Goal: Task Accomplishment & Management: Complete application form

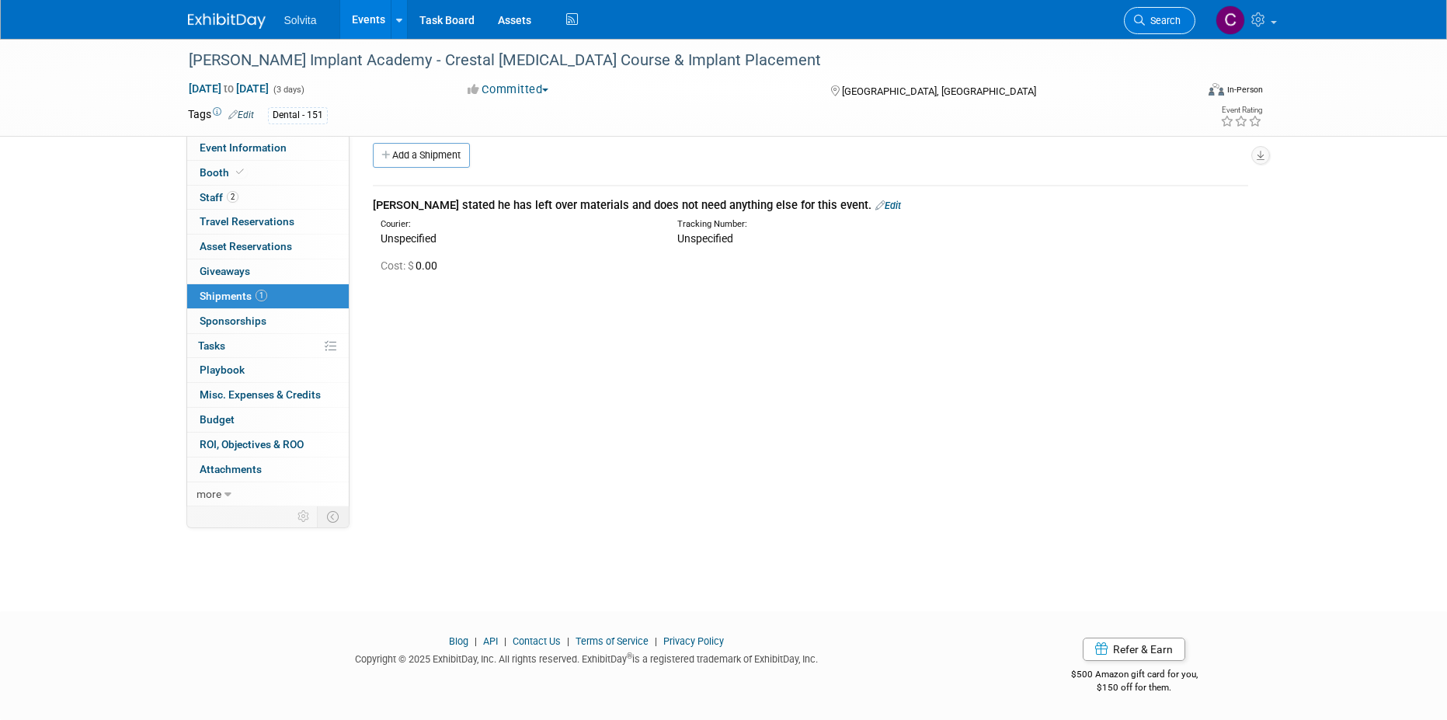
click at [1174, 15] on span "Search" at bounding box center [1163, 21] width 36 height 12
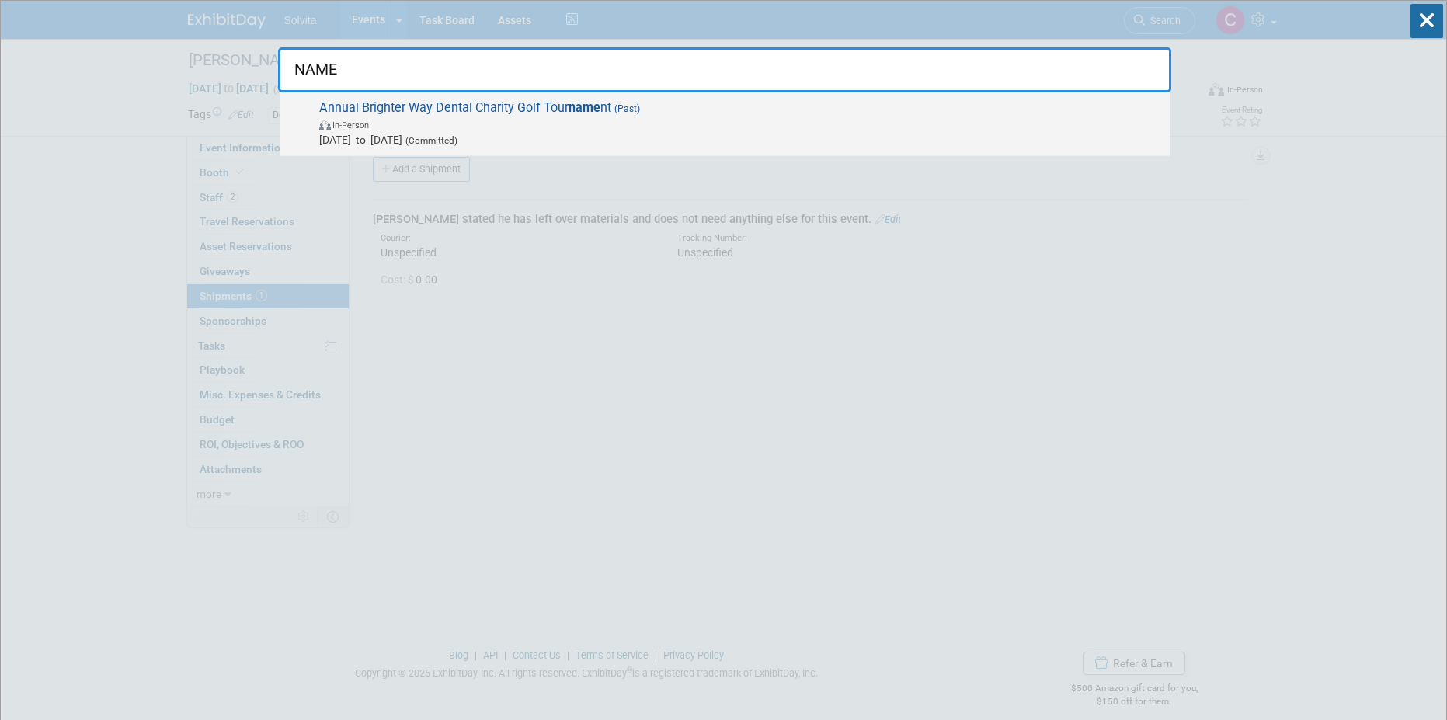
type input "NAME"
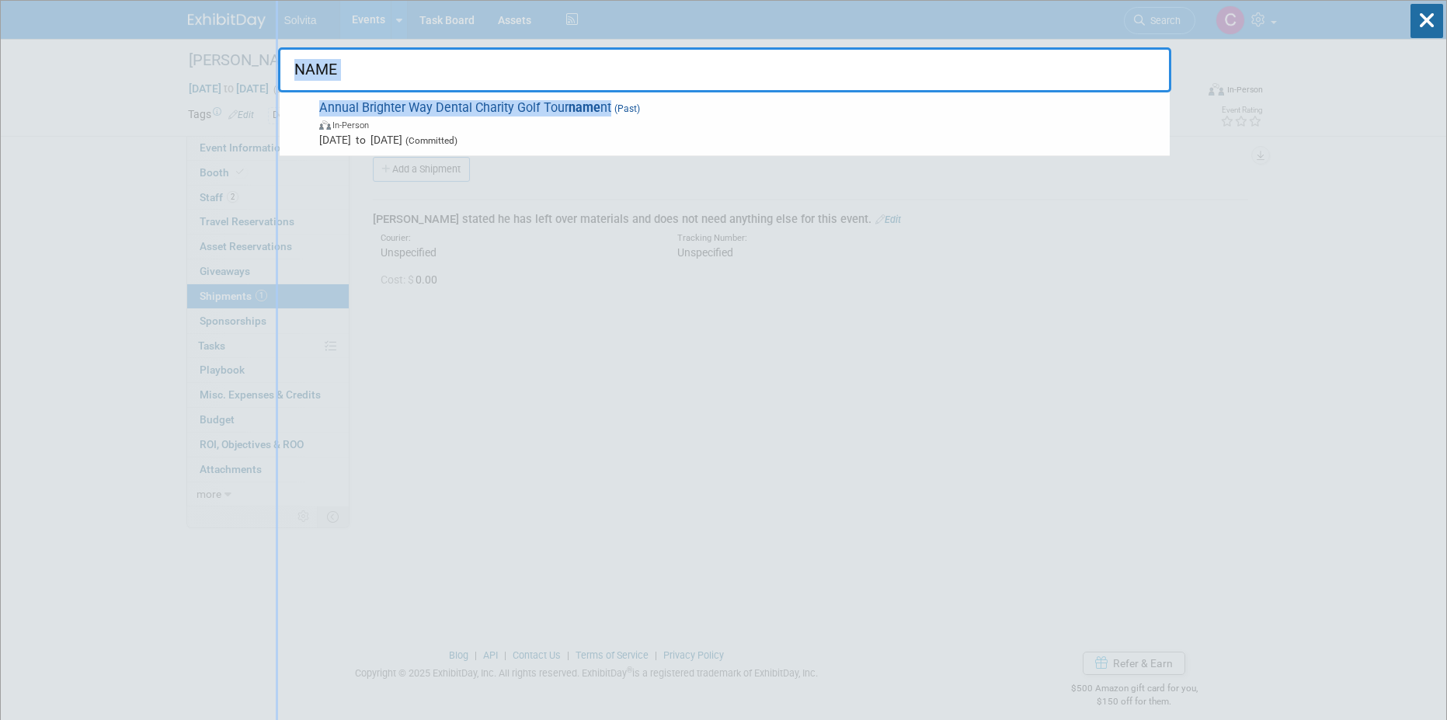
drag, startPoint x: 610, startPoint y: 97, endPoint x: 237, endPoint y: 57, distance: 375.7
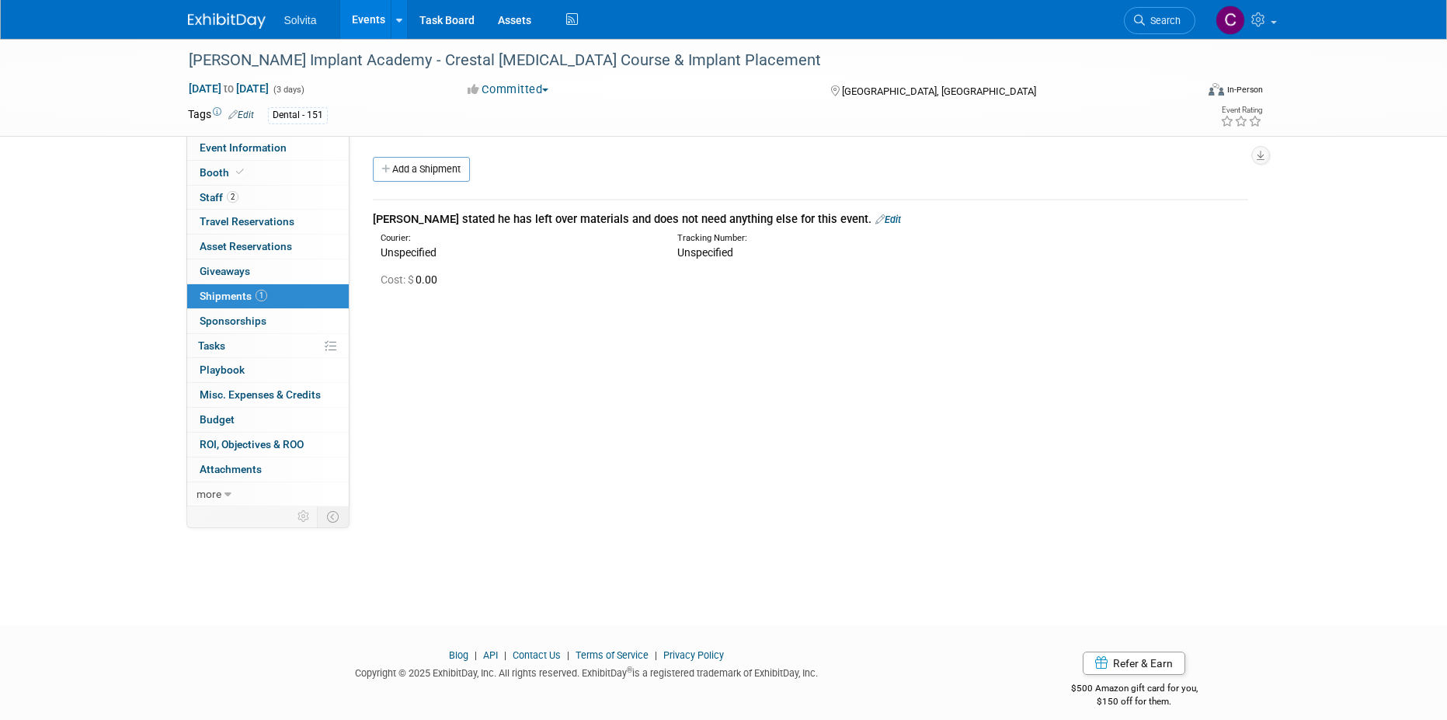
click at [369, 17] on link "Events" at bounding box center [368, 19] width 57 height 39
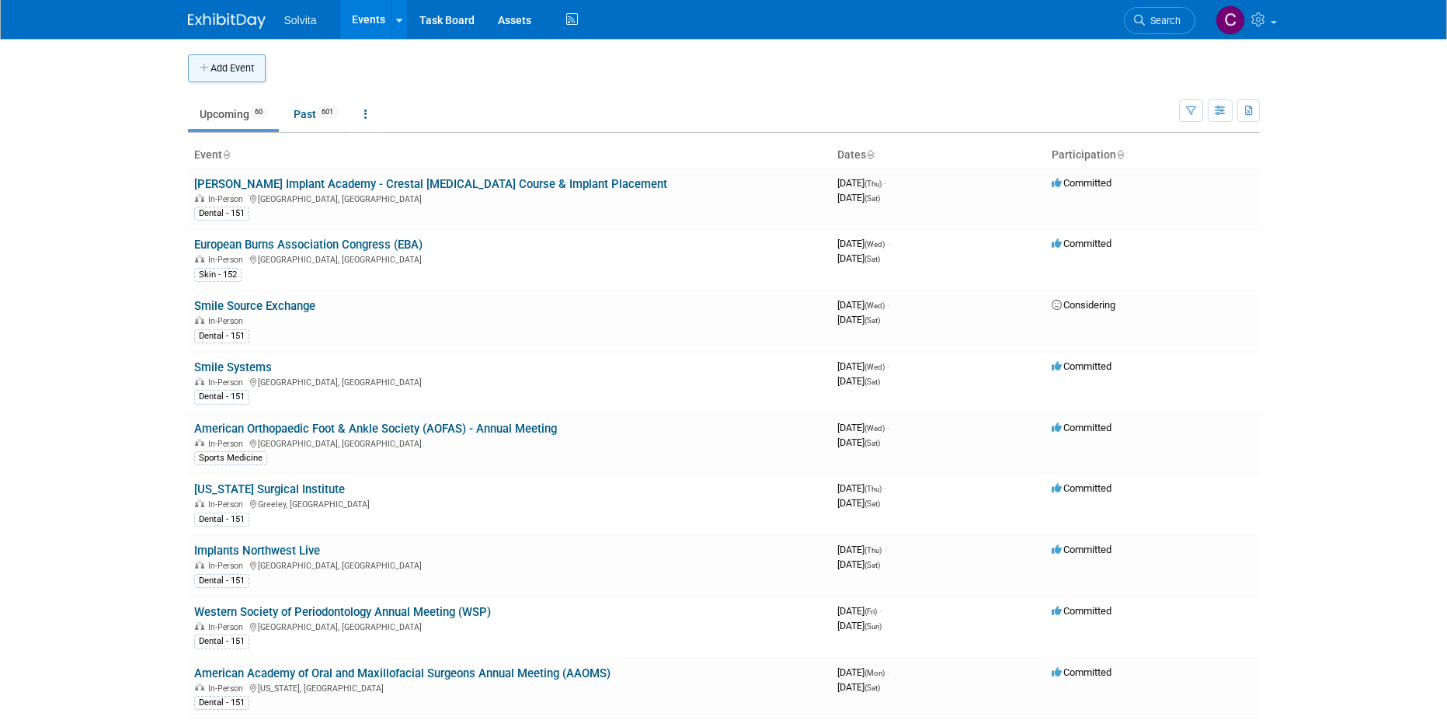
click at [224, 62] on button "Add Event" at bounding box center [227, 68] width 78 height 28
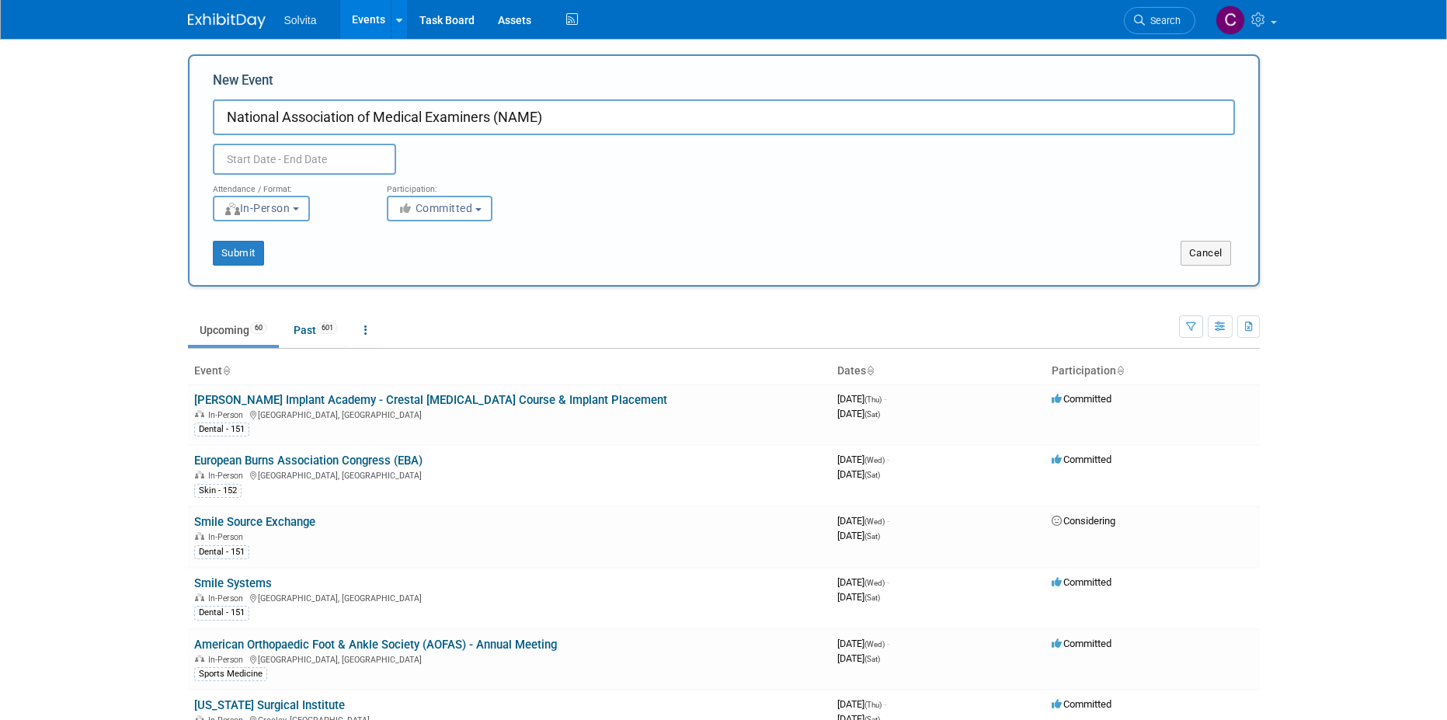
click at [497, 115] on input "National Association of Medical Examiners (NAME)" at bounding box center [724, 117] width 1022 height 36
click at [496, 124] on input "National Association of Medical Examiners (NAME)" at bounding box center [724, 117] width 1022 height 36
click at [555, 124] on input "National Association of Medical Examiners (NAME)" at bounding box center [724, 117] width 1022 height 36
type input "National Association of Medical Examiners (NAME) - Annual Meeting"
click at [315, 159] on input "text" at bounding box center [304, 159] width 183 height 31
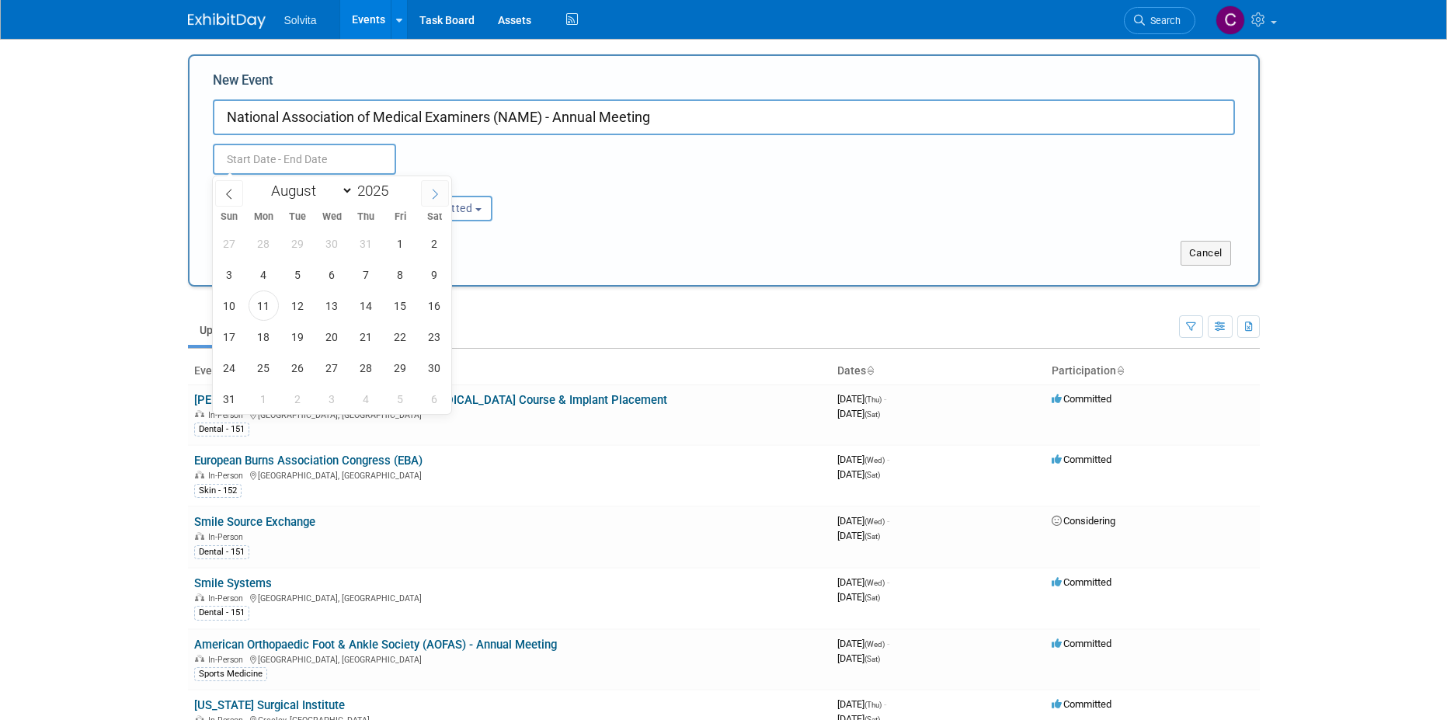
click at [434, 197] on icon at bounding box center [435, 194] width 5 height 10
select select "9"
click at [402, 307] on span "17" at bounding box center [400, 305] width 30 height 30
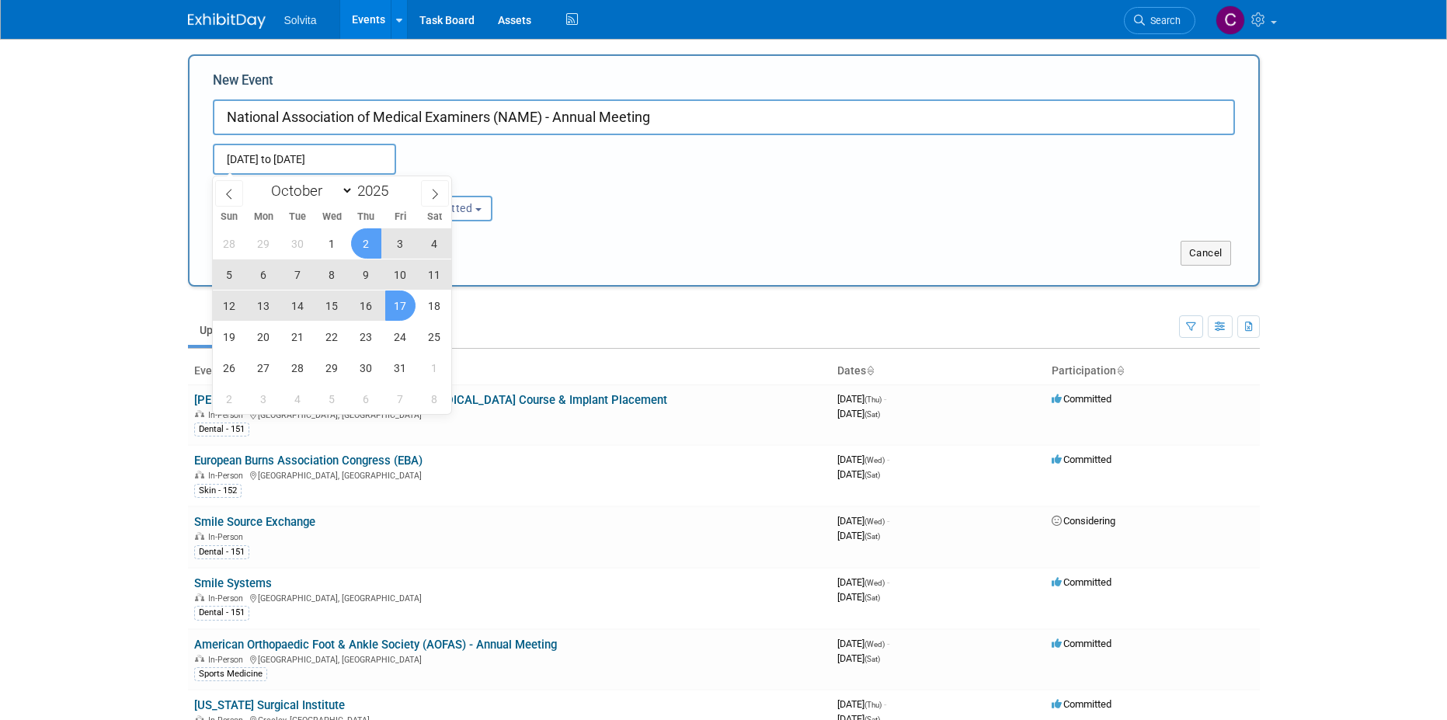
click at [352, 163] on input "Oct 17, 2025 to Oct 17, 2025" at bounding box center [304, 159] width 183 height 31
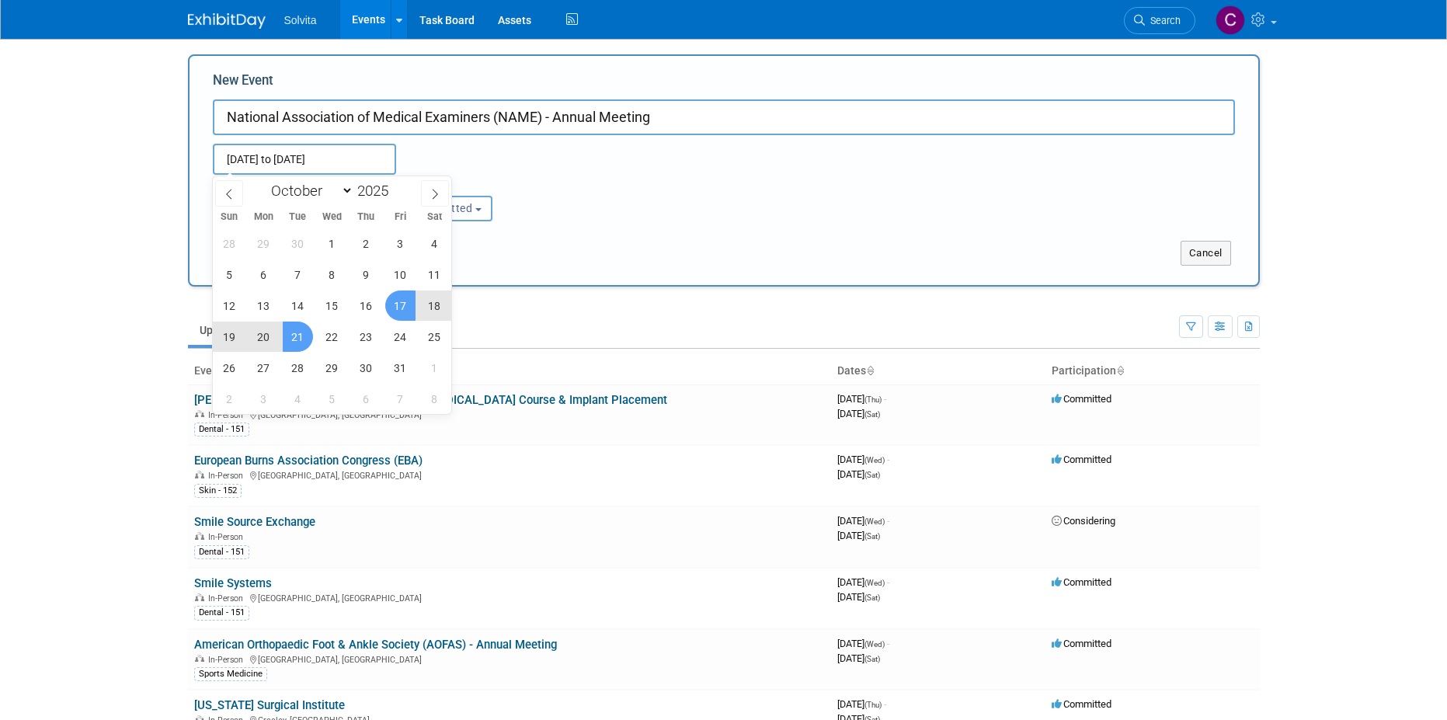
click at [305, 339] on span "21" at bounding box center [298, 337] width 30 height 30
type input "Oct 17, 2025 to Oct 21, 2025"
click at [426, 214] on div "Sun Mon Tue Wed Thu Fri Sat 28 29 30 1 2 3 4 5 6 7 8 9 10 11 12 13 14 15 16 17 …" at bounding box center [332, 310] width 239 height 208
click at [519, 212] on div "<i class="fas fa-thumbs-up" style="color: #a5a5a5; padding-right: 2px; min-widt…" at bounding box center [462, 209] width 151 height 26
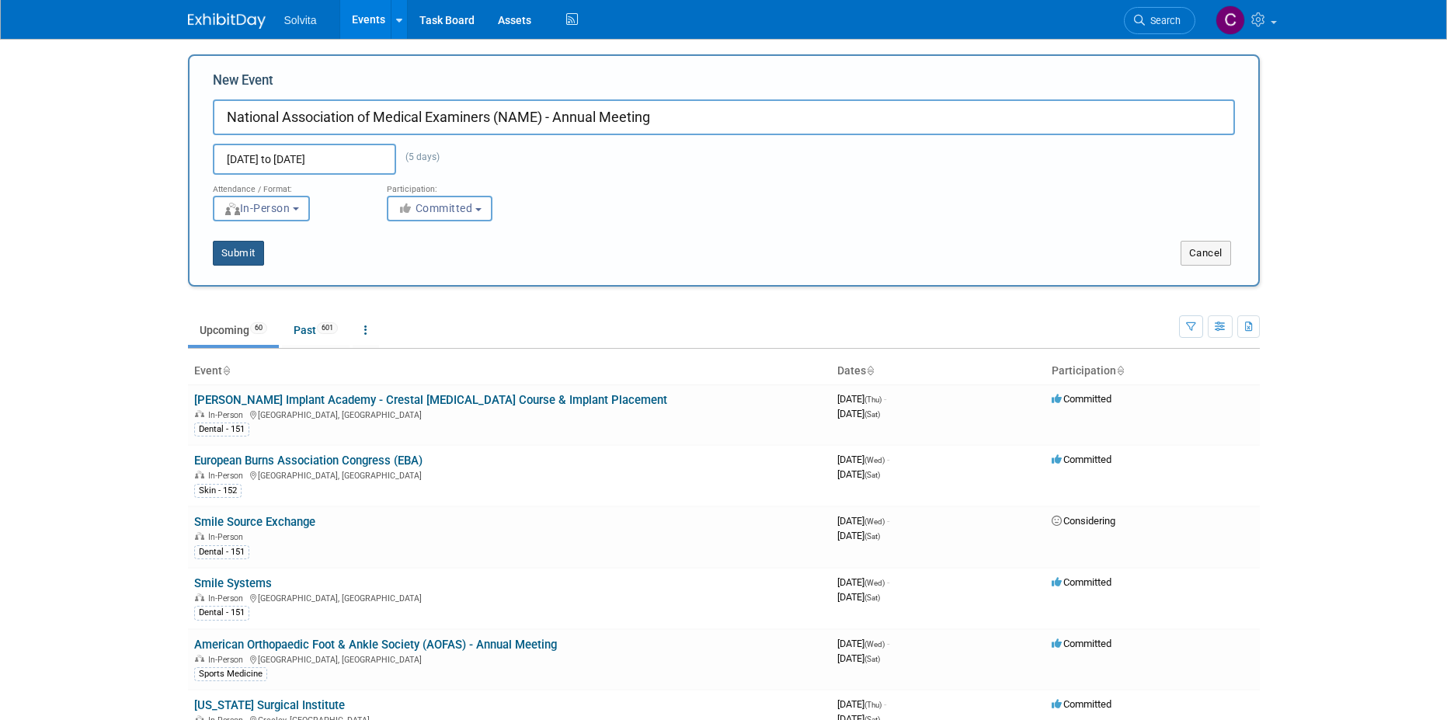
click at [249, 254] on button "Submit" at bounding box center [238, 253] width 51 height 25
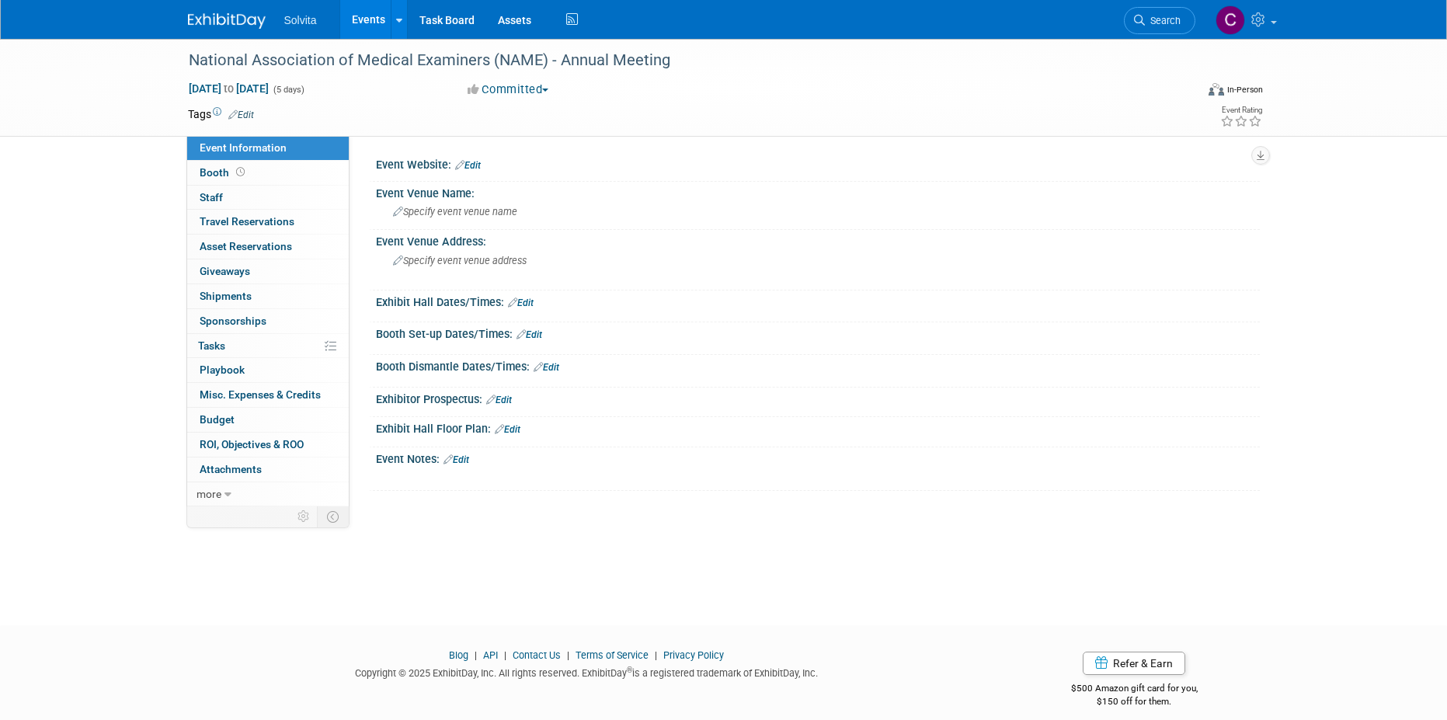
click at [249, 112] on link "Edit" at bounding box center [241, 115] width 26 height 11
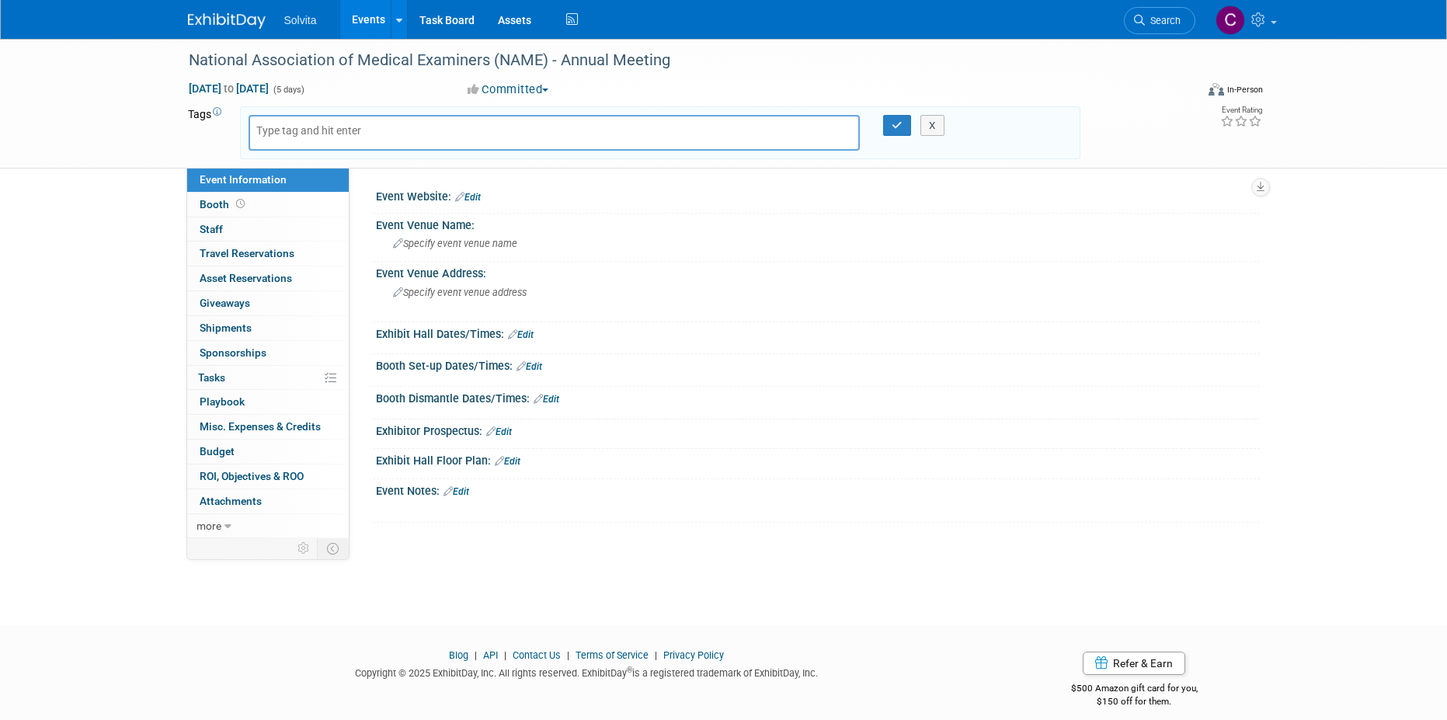
click at [691, 193] on div "Event Website: Edit" at bounding box center [818, 195] width 884 height 20
click at [740, 84] on div "Committed Committed Considering Not Going Postponed Cancelled Date TBD Reschedu…" at bounding box center [633, 90] width 343 height 17
click at [934, 131] on button "X" at bounding box center [932, 126] width 24 height 22
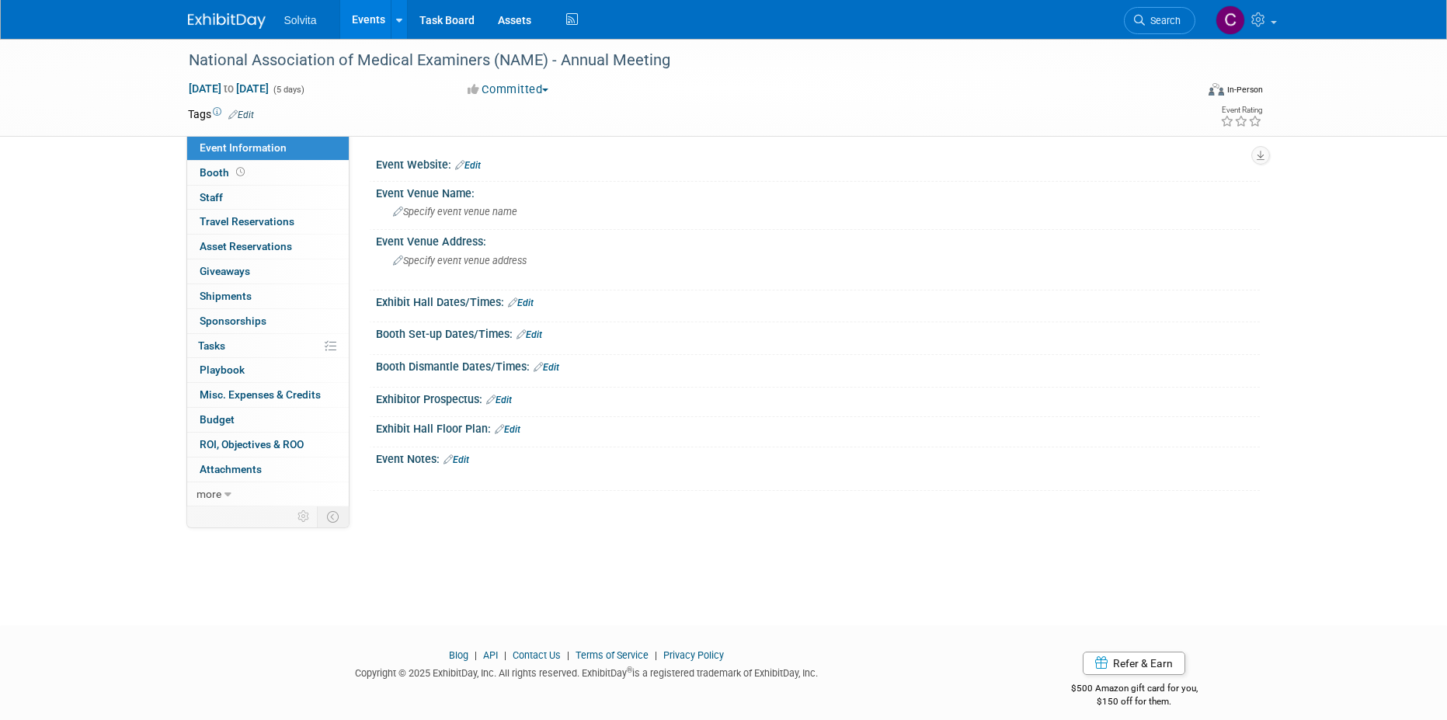
click at [476, 166] on link "Edit" at bounding box center [468, 165] width 26 height 11
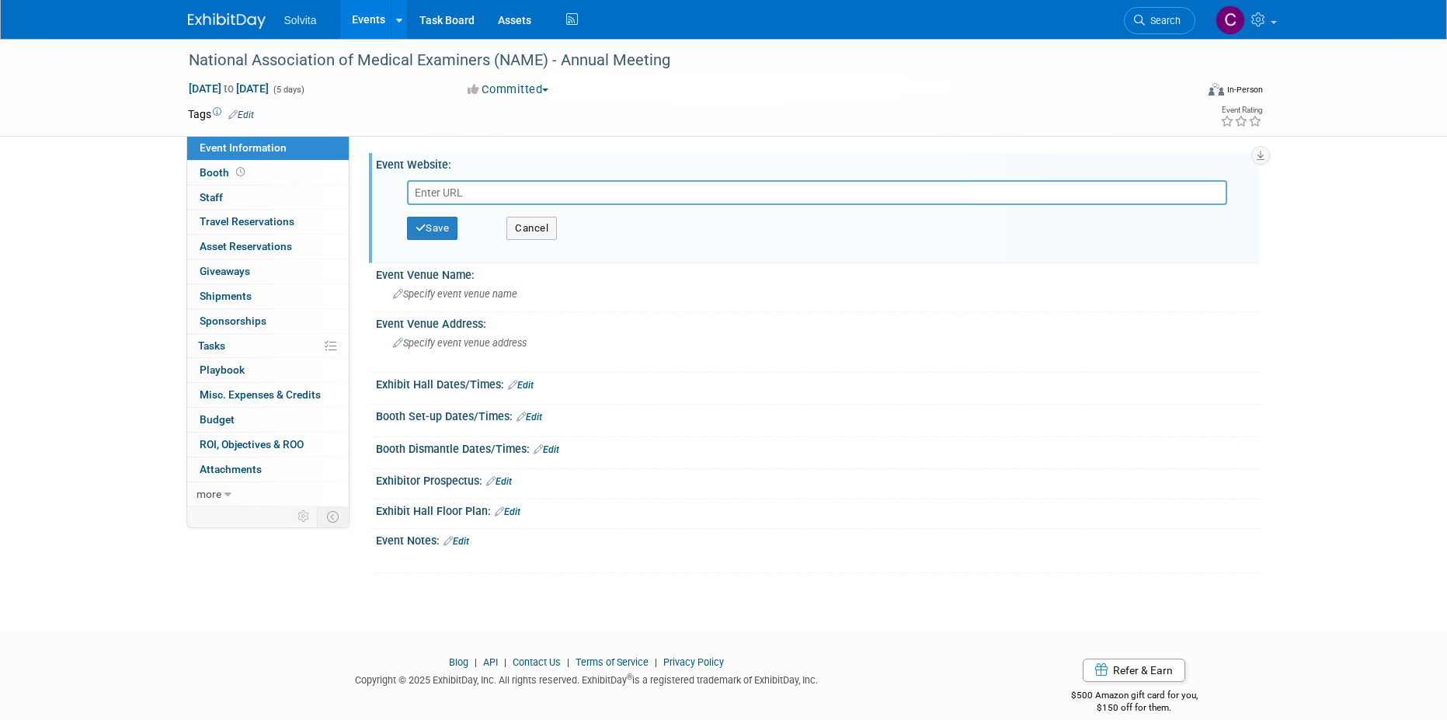
click at [764, 184] on input "text" at bounding box center [817, 192] width 820 height 25
paste input "https://www.thename.org/name2025"
type input "https://www.thename.org/name2025"
click at [437, 234] on button "Save" at bounding box center [432, 228] width 51 height 23
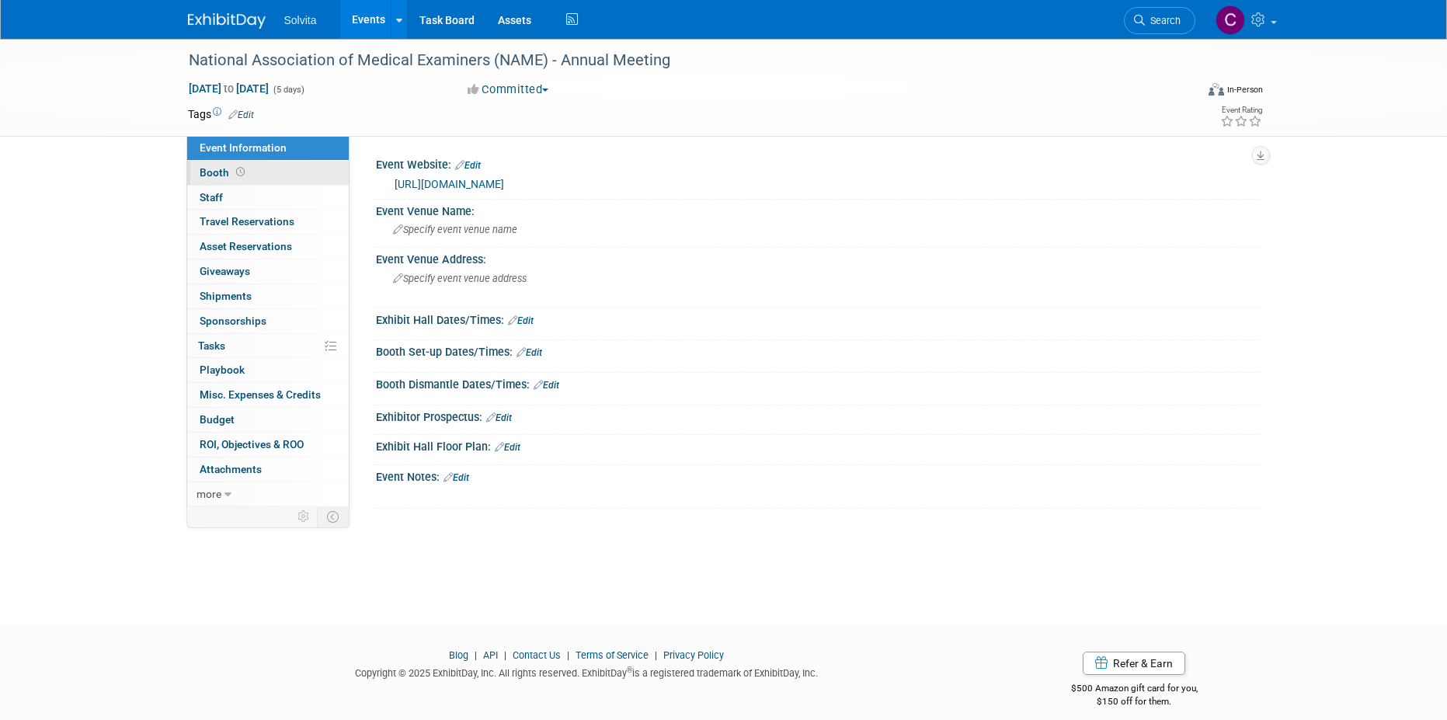
click at [214, 174] on span "Booth" at bounding box center [224, 172] width 48 height 12
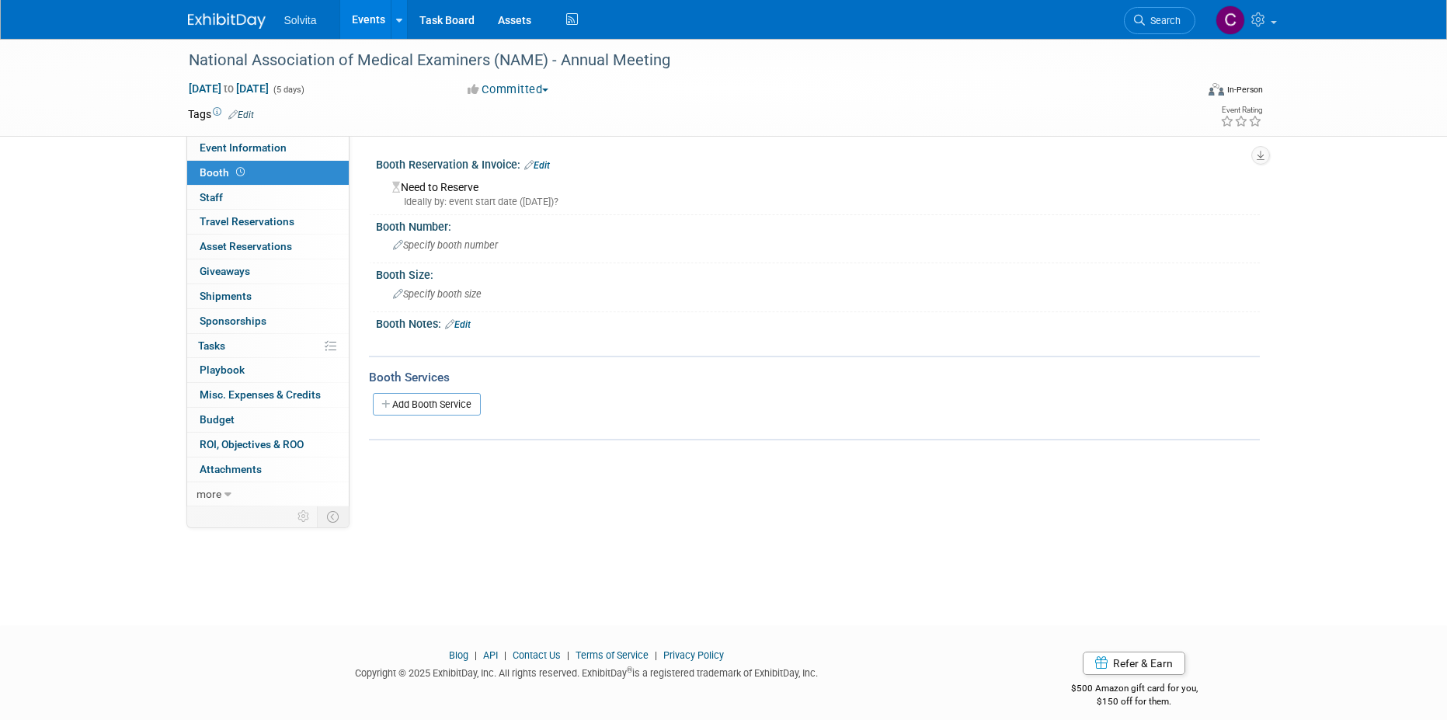
click at [547, 161] on link "Edit" at bounding box center [537, 165] width 26 height 11
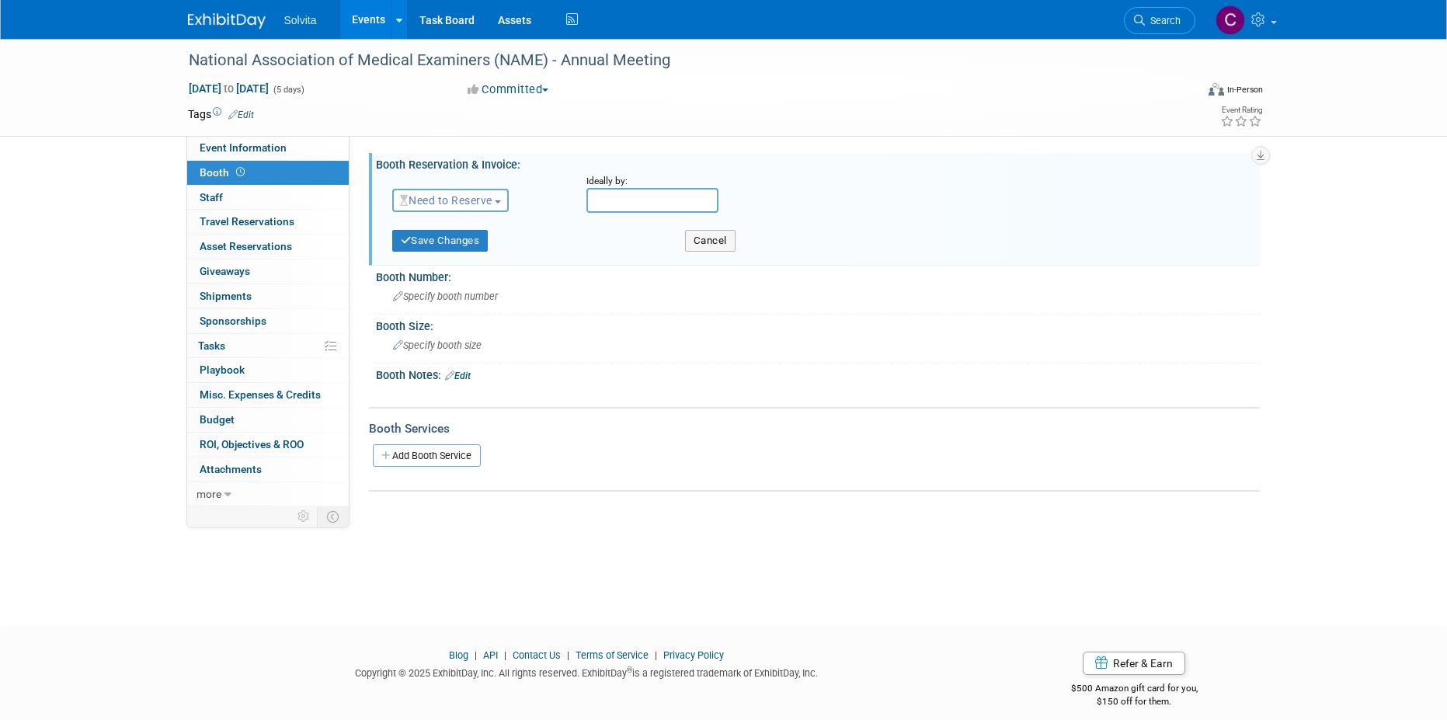
click at [466, 194] on span "Need to Reserve" at bounding box center [446, 200] width 92 height 12
click at [464, 249] on link "Reserved" at bounding box center [476, 249] width 166 height 22
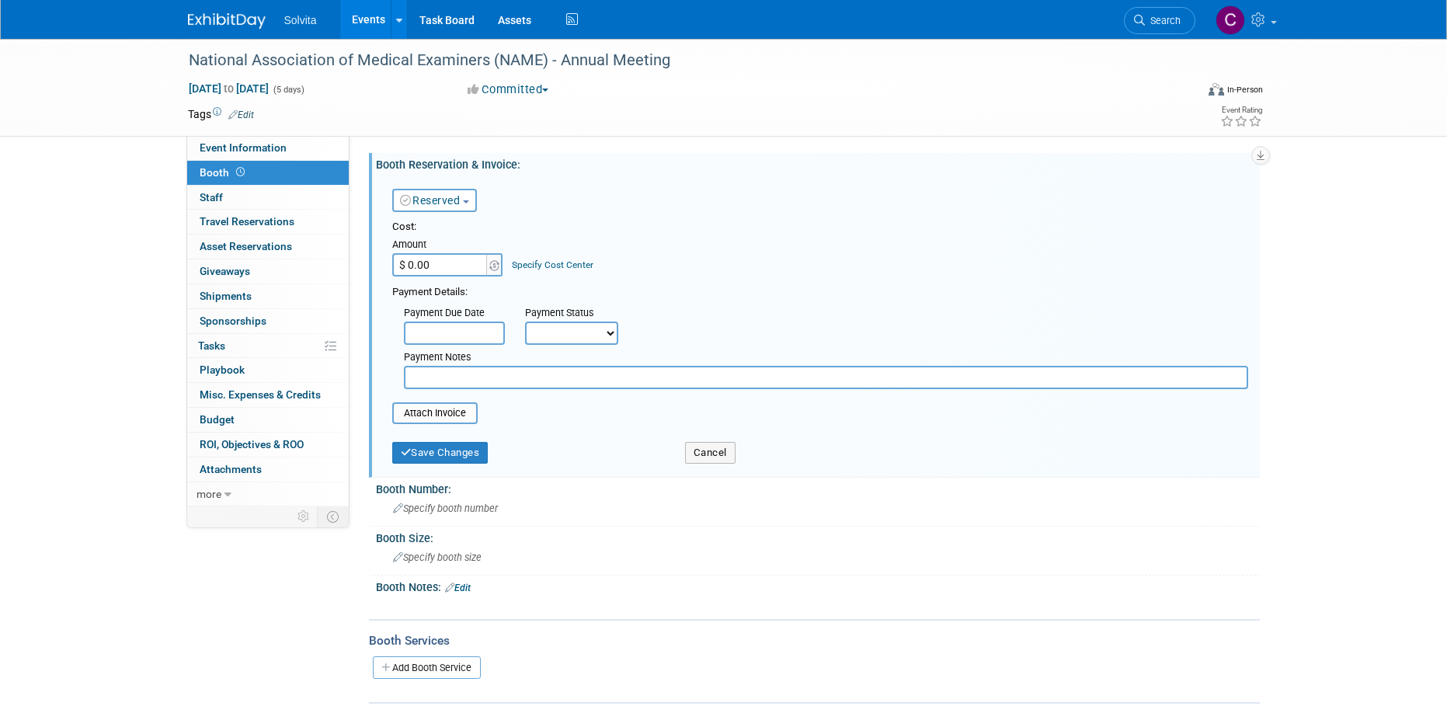
click at [451, 269] on input "$ 0.00" at bounding box center [440, 264] width 97 height 23
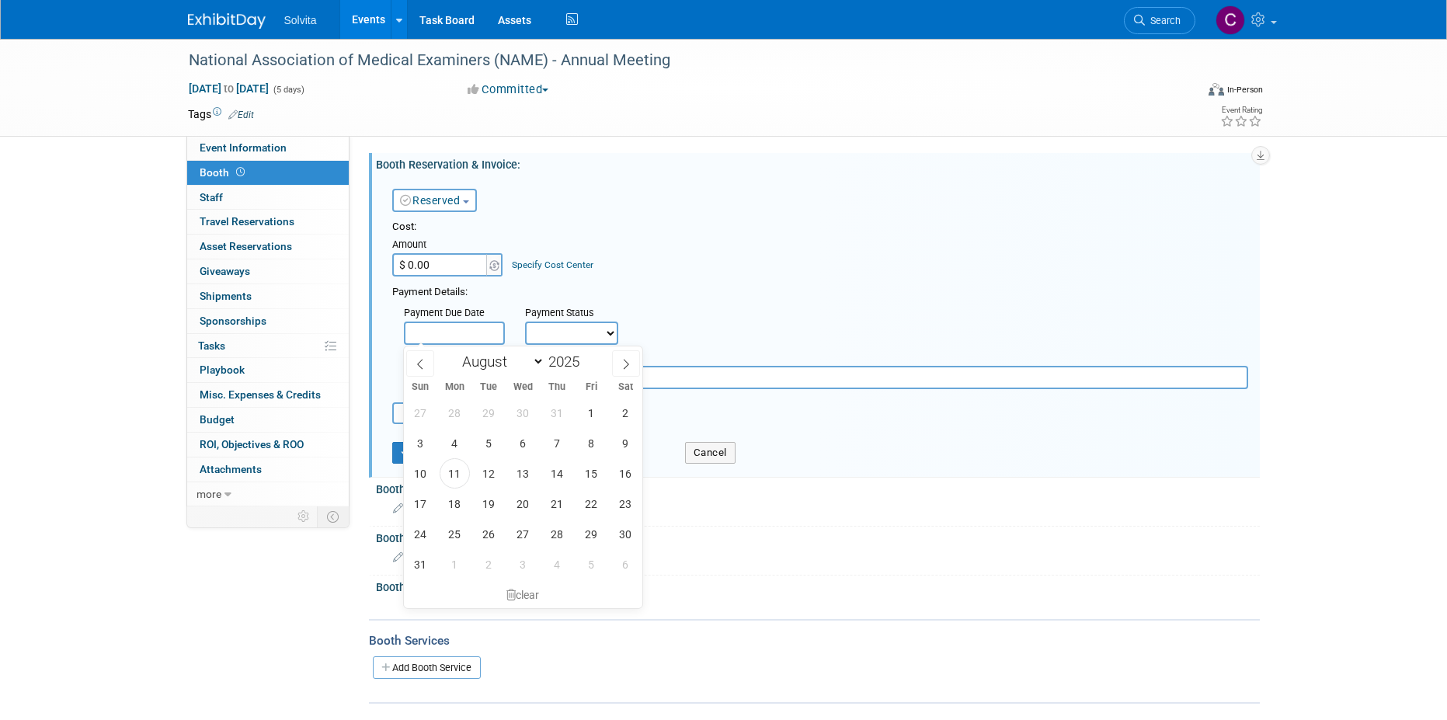
click at [482, 333] on input "text" at bounding box center [454, 333] width 101 height 23
click at [495, 332] on input "text" at bounding box center [454, 333] width 101 height 23
click at [746, 273] on div "Cost: Amount $ 0.00 Specify Cost Center Cost Center -- Not Specified --" at bounding box center [820, 248] width 856 height 57
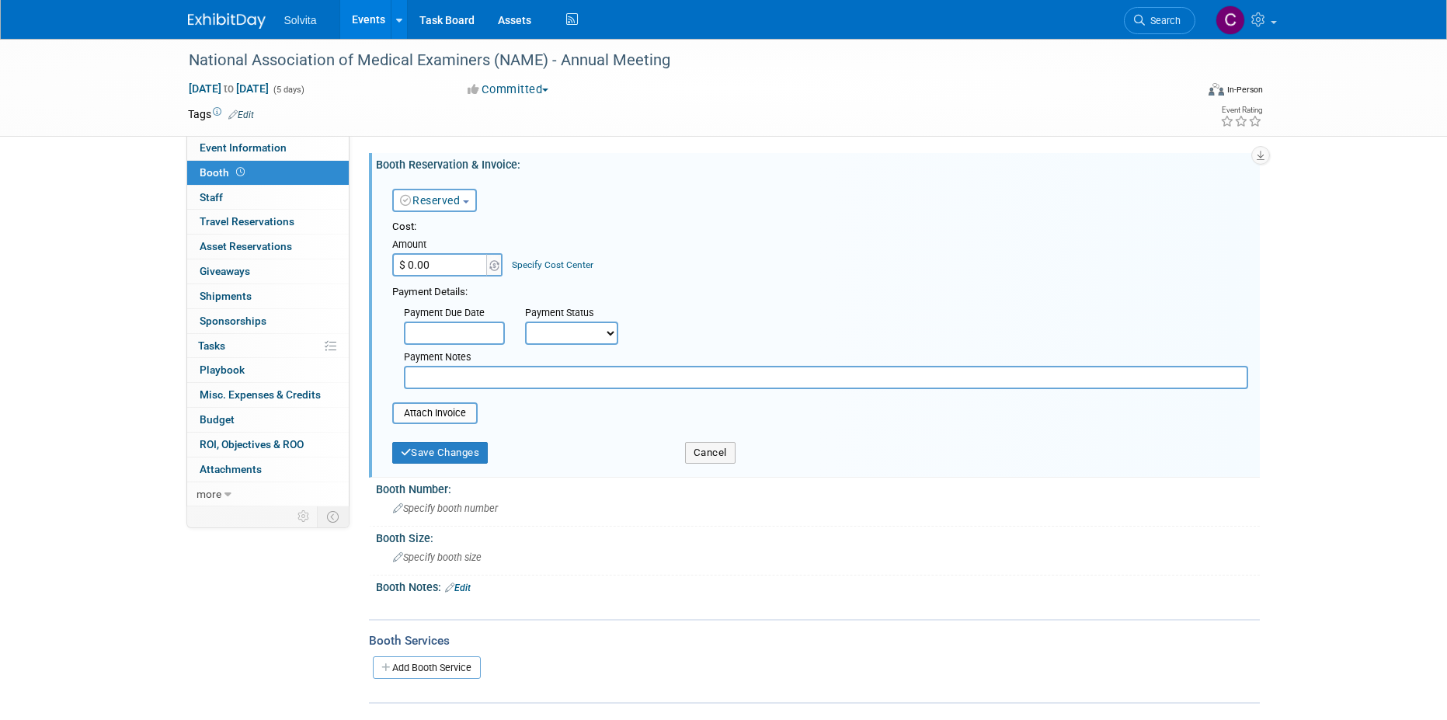
drag, startPoint x: 367, startPoint y: 253, endPoint x: 420, endPoint y: 267, distance: 55.4
click at [367, 253] on div "Event Website: Edit https://www.thename.org/name2025 https://www.thename.org/na…" at bounding box center [805, 321] width 910 height 370
click at [434, 271] on input "$ 0.00" at bounding box center [440, 264] width 97 height 23
type input "$ 3,500.00"
click at [551, 331] on select "Not Paid Yet Partially Paid Paid in Full" at bounding box center [571, 333] width 93 height 23
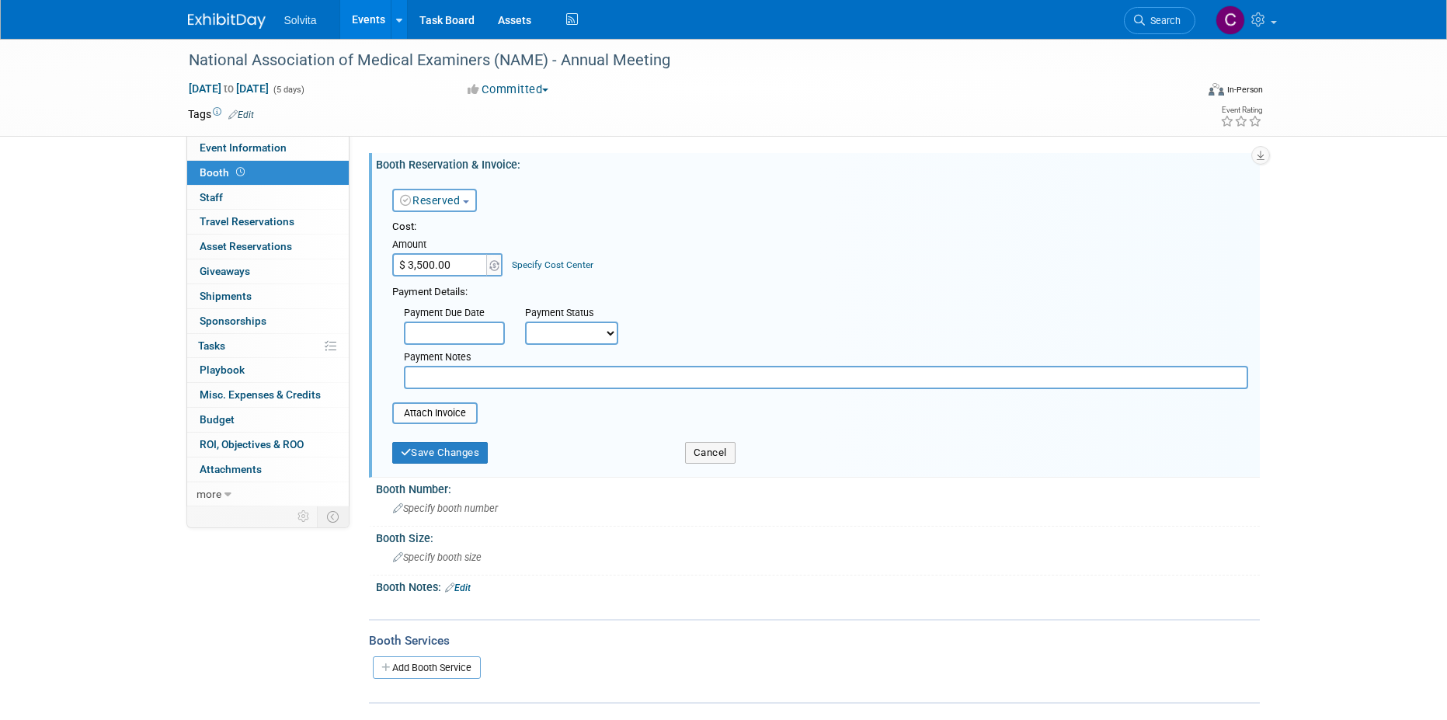
select select "1"
click at [525, 322] on select "Not Paid Yet Partially Paid Paid in Full" at bounding box center [571, 333] width 93 height 23
click at [447, 415] on input "file" at bounding box center [383, 413] width 185 height 19
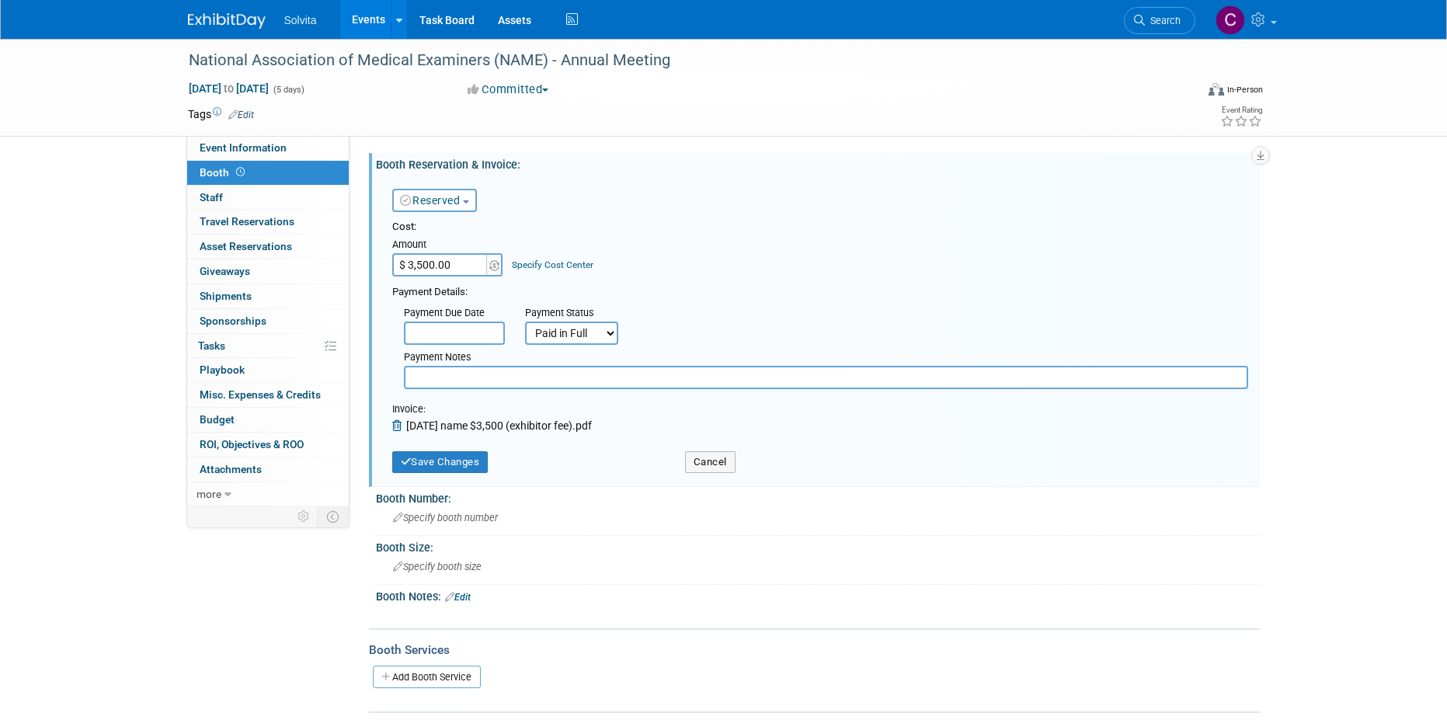
click at [543, 426] on span "08.08.25 name $3,500 (exhibitor fee).pdf" at bounding box center [499, 425] width 186 height 12
click at [452, 457] on button "Save Changes" at bounding box center [440, 462] width 96 height 22
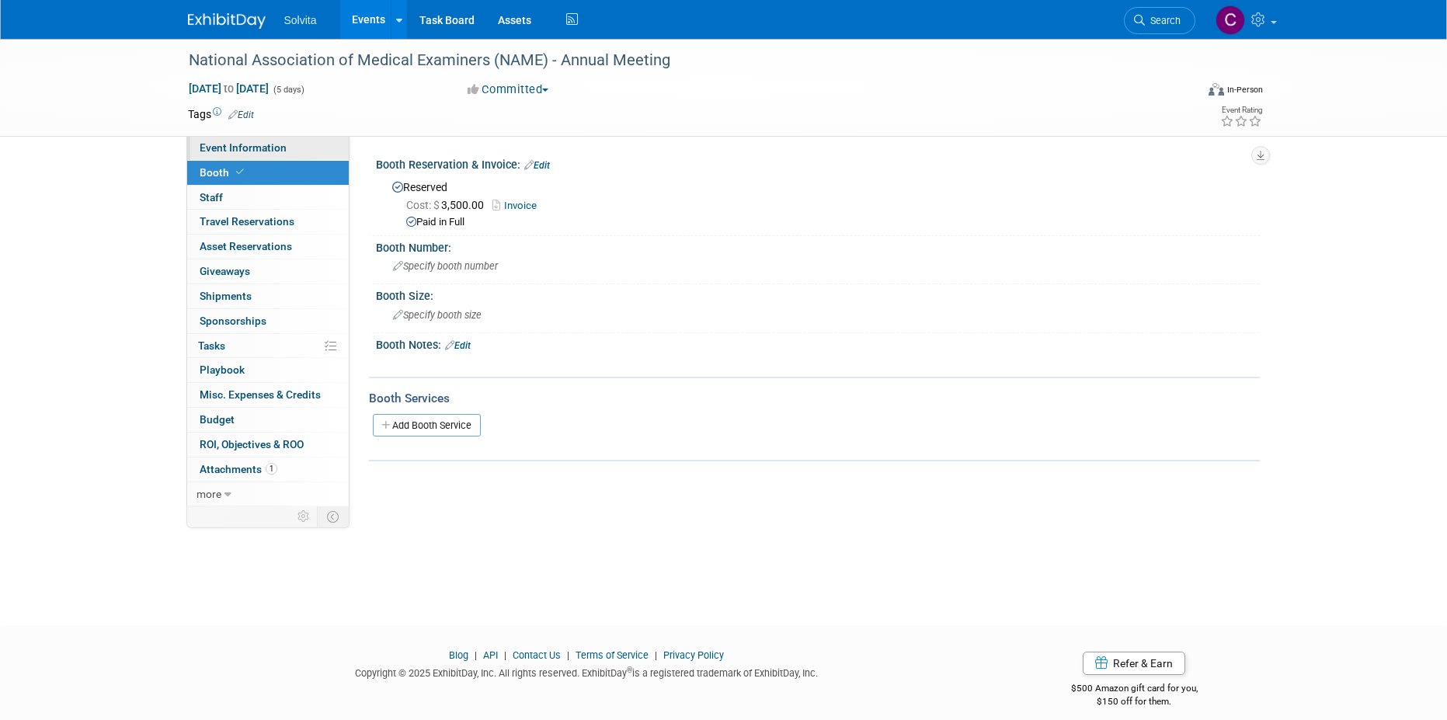
drag, startPoint x: 224, startPoint y: 146, endPoint x: 253, endPoint y: 158, distance: 31.7
click at [224, 146] on span "Event Information" at bounding box center [243, 147] width 87 height 12
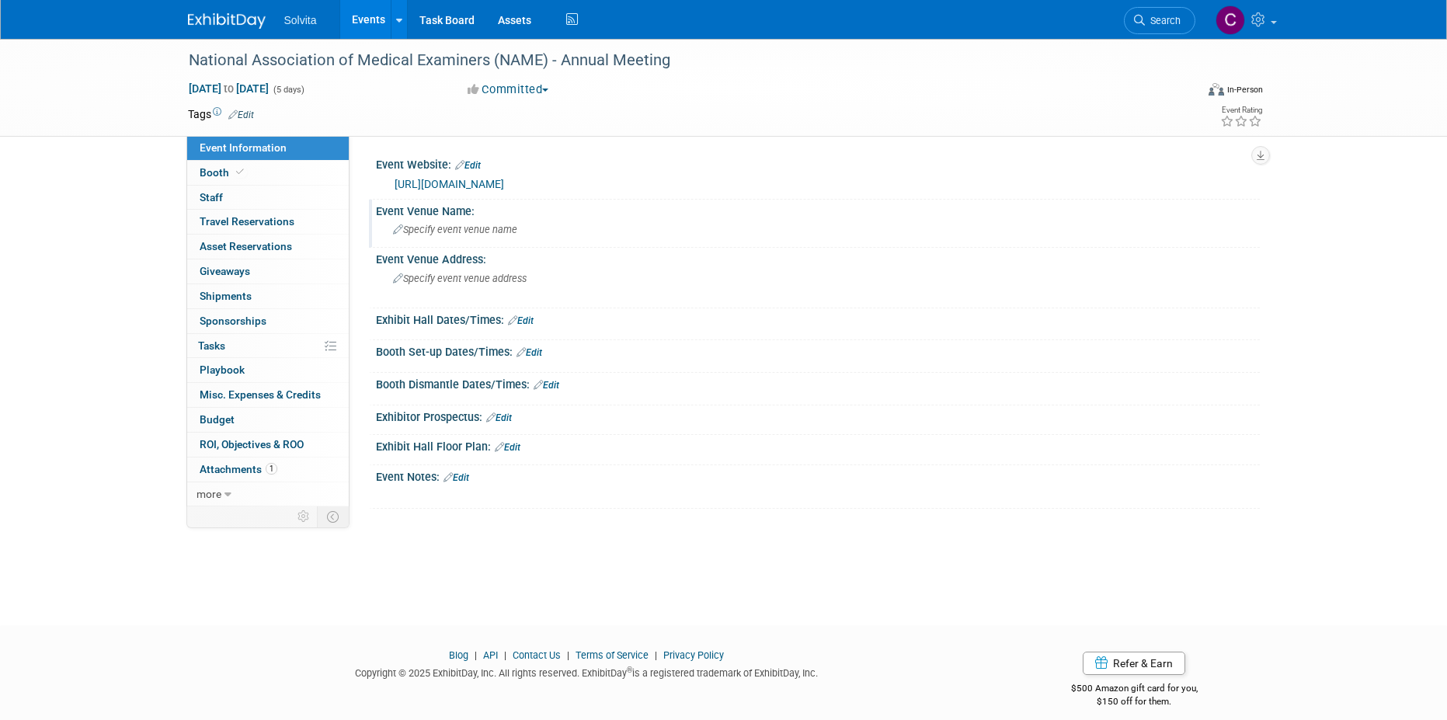
click at [432, 234] on span "Specify event venue name" at bounding box center [455, 230] width 124 height 12
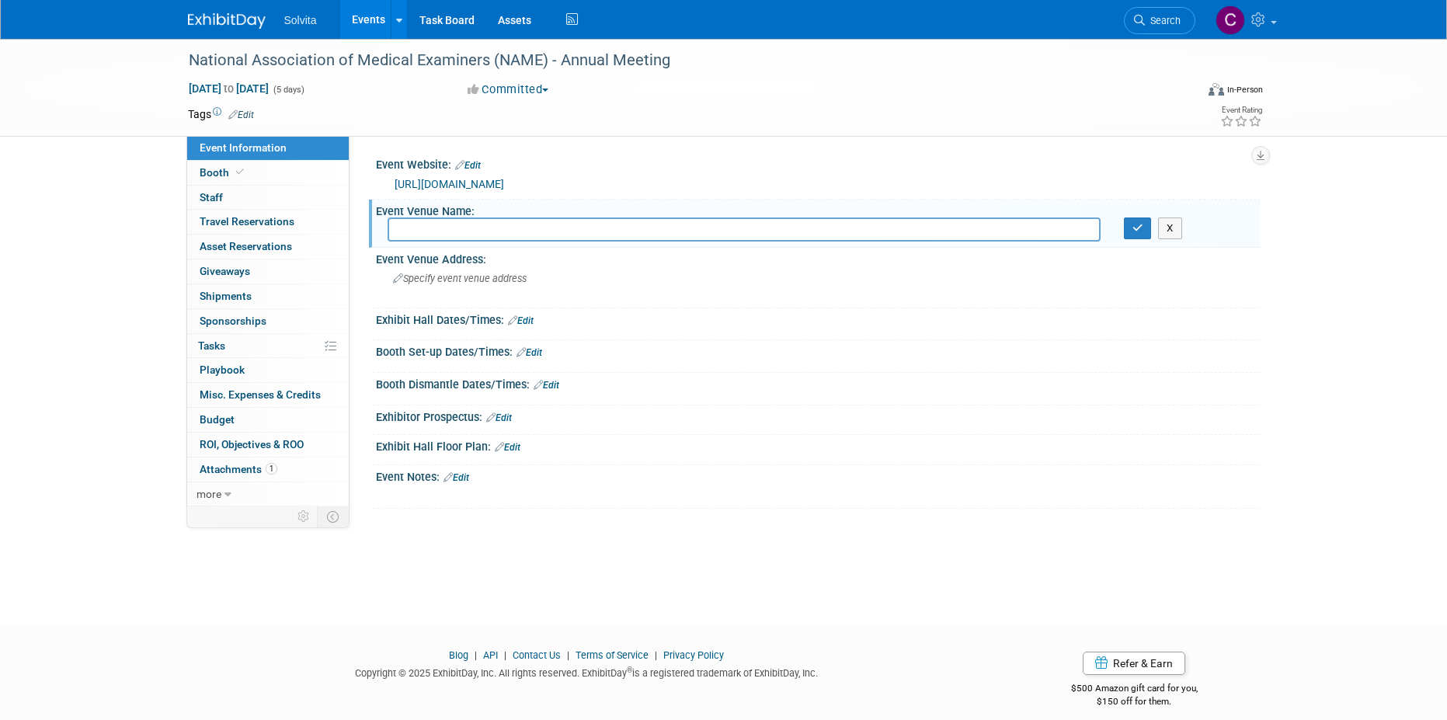
type input "https://www.thename.org/name2025"
drag, startPoint x: 597, startPoint y: 229, endPoint x: 235, endPoint y: 210, distance: 362.4
click at [235, 210] on div "Event Information Event Info Booth Booth 0 Staff 0 Staff 0 Travel Reservations …" at bounding box center [723, 274] width 1095 height 470
type input "Louisville Marriott Downtown"
click at [1137, 228] on icon "button" at bounding box center [1137, 228] width 11 height 10
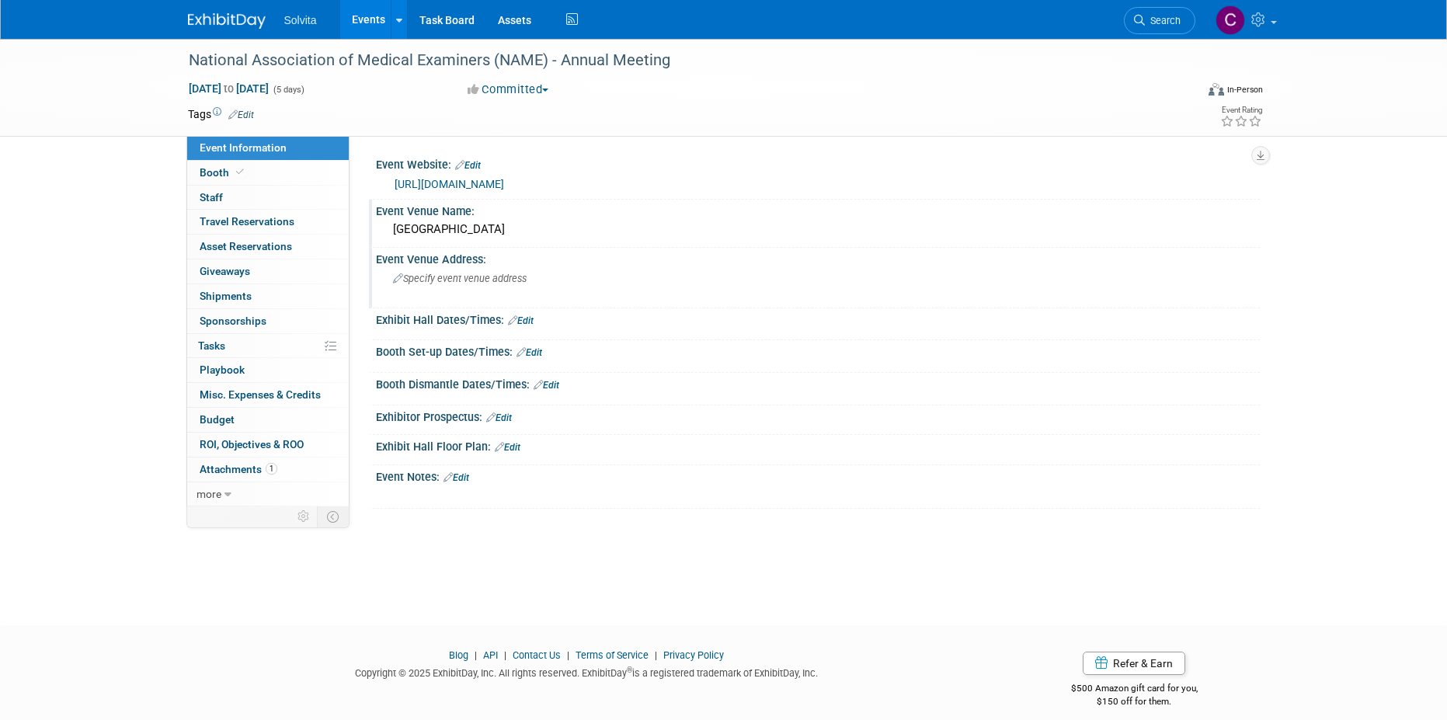
click at [452, 283] on span "Specify event venue address" at bounding box center [460, 279] width 134 height 12
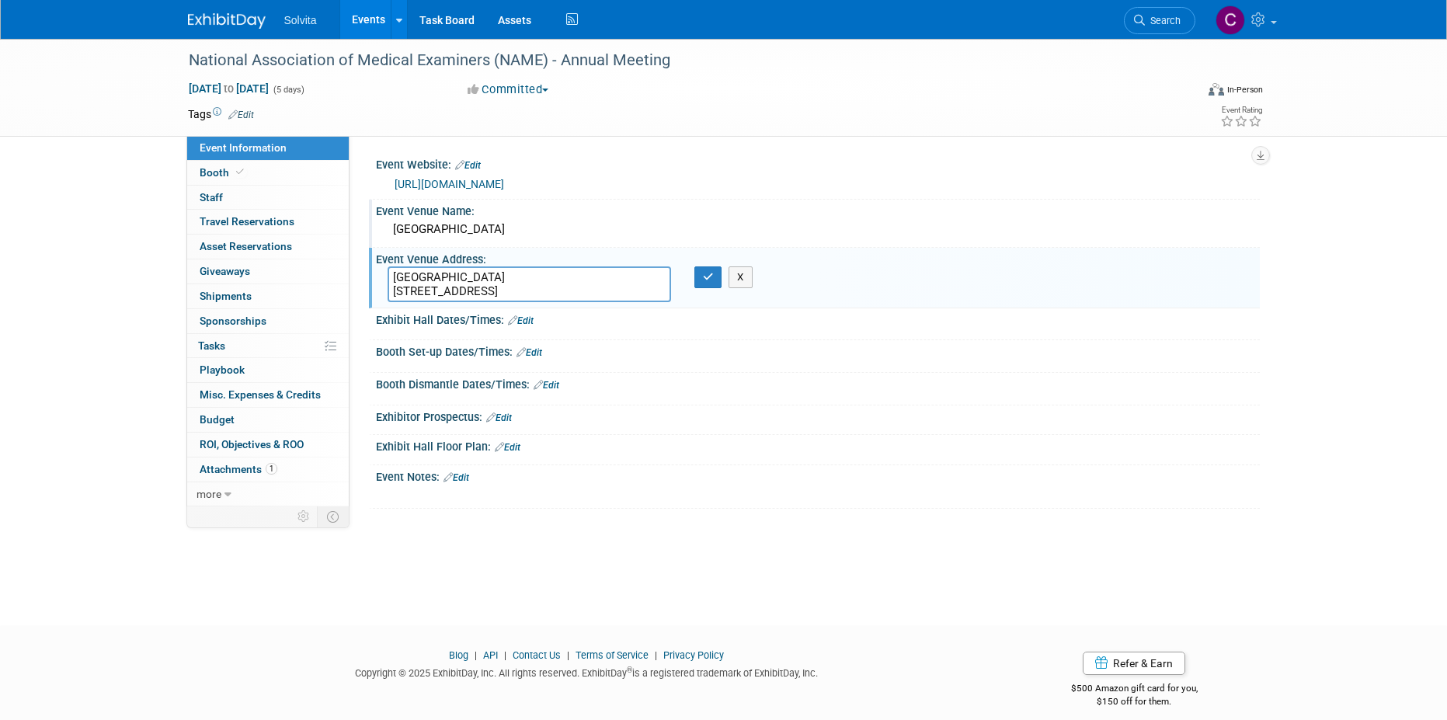
drag, startPoint x: 583, startPoint y: 277, endPoint x: 364, endPoint y: 274, distance: 218.3
click at [364, 274] on div "Event Website: Edit https://www.thename.org/name2025 Event Venue Name: Louisvil…" at bounding box center [805, 321] width 910 height 370
click at [392, 290] on textarea "280 W Jefferson St, Louisville, KY 40202" at bounding box center [529, 284] width 283 height 36
click at [498, 277] on textarea "280 W Jefferson St, Louisville, KY 40202" at bounding box center [529, 284] width 283 height 36
type textarea "280 W Jefferson St Louisville, KY 40202"
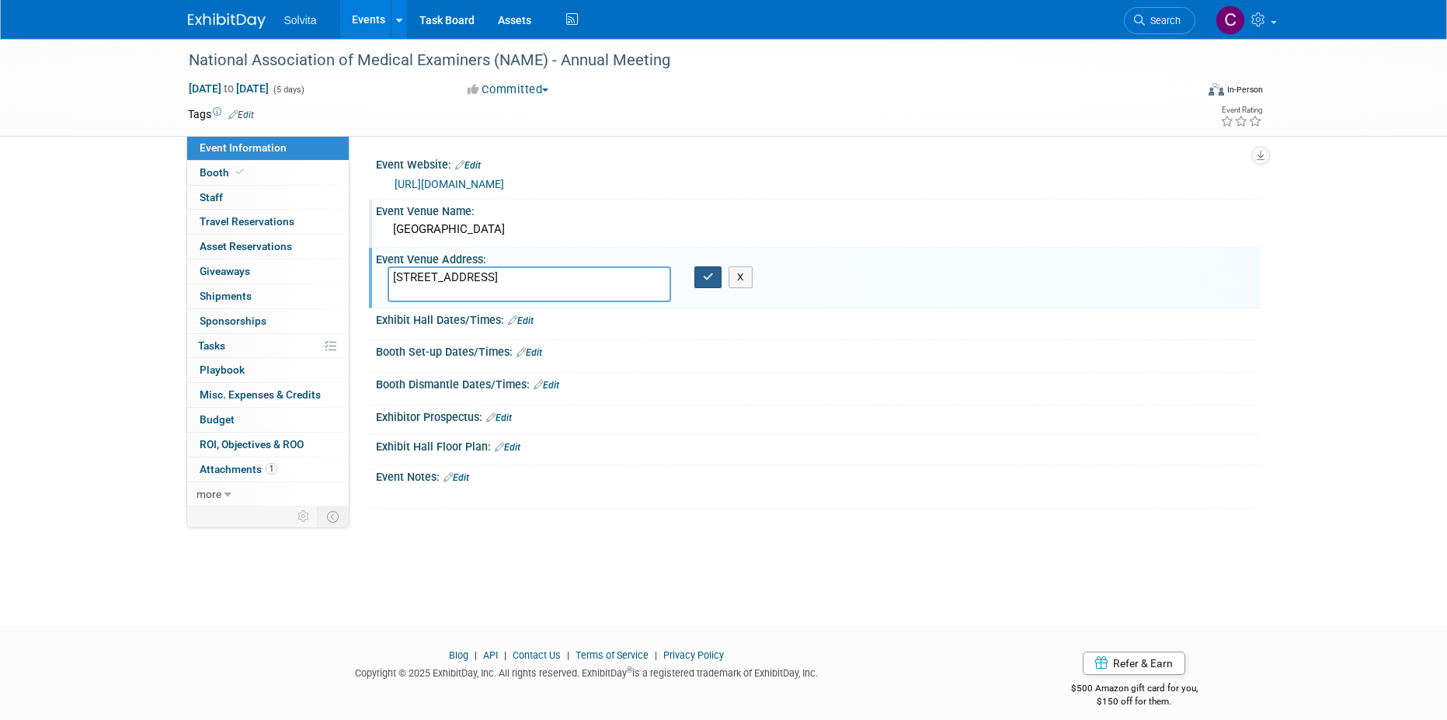
click at [704, 284] on button "button" at bounding box center [708, 277] width 28 height 22
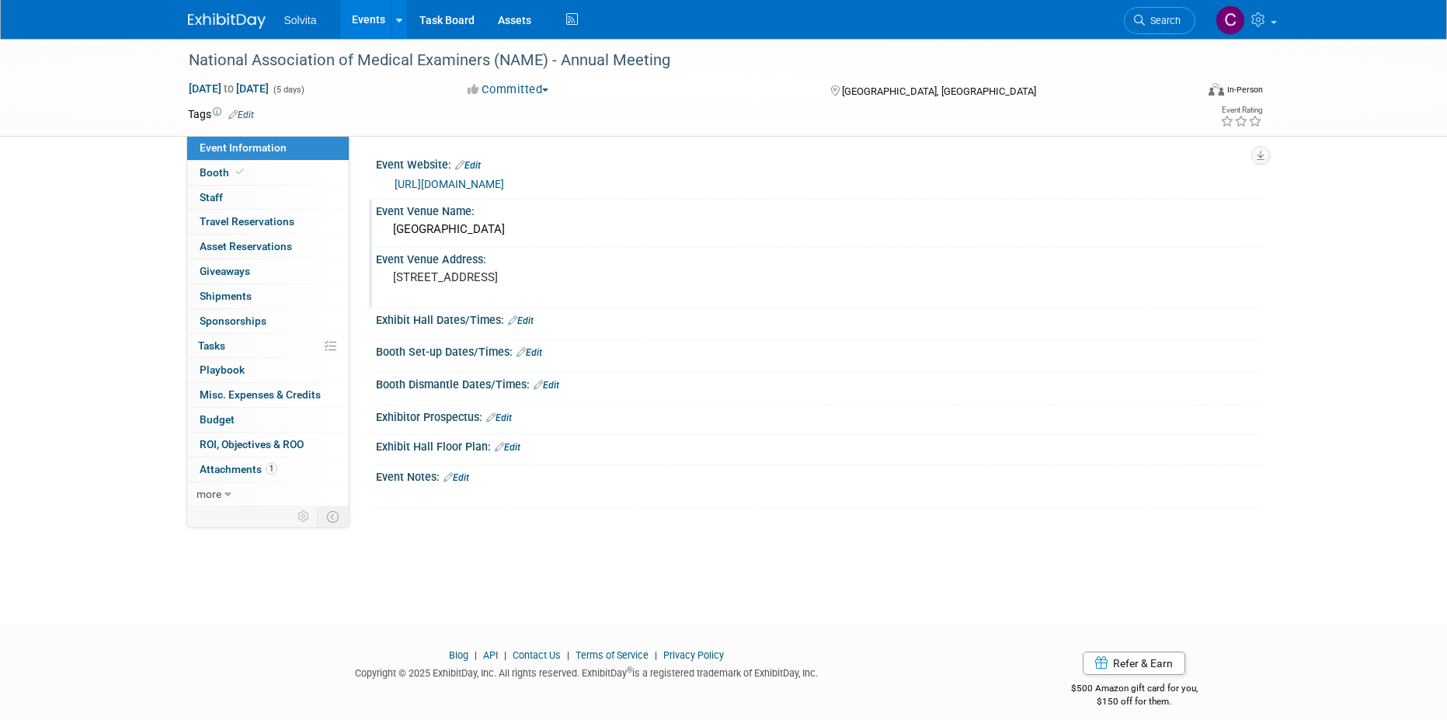
click at [512, 414] on link "Edit" at bounding box center [499, 417] width 26 height 11
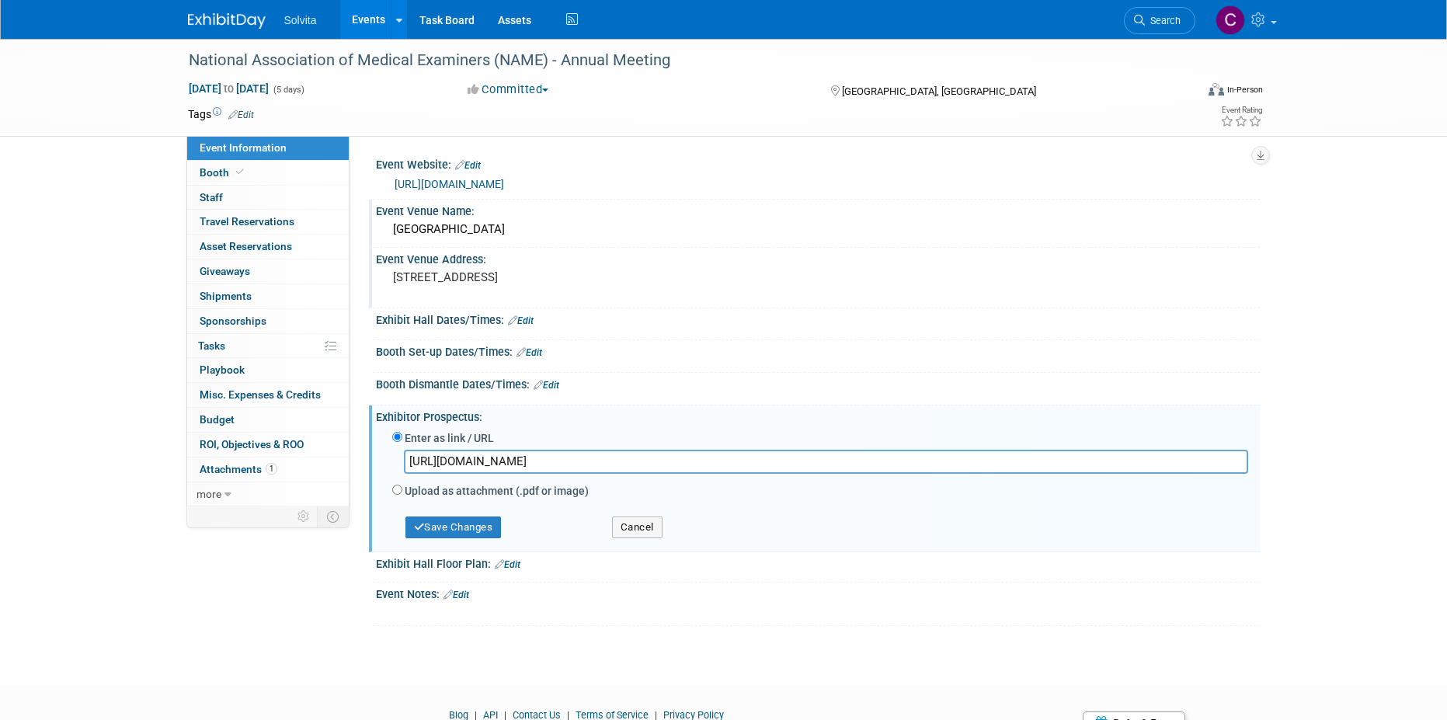
type input "https://www.thename.org/assets/docs/NAME%202025%20Exhibitor%20Prospectus.pdf"
click at [468, 543] on div "Save Changes Cancel" at bounding box center [820, 524] width 856 height 43
click at [477, 523] on button "Save Changes" at bounding box center [453, 528] width 96 height 22
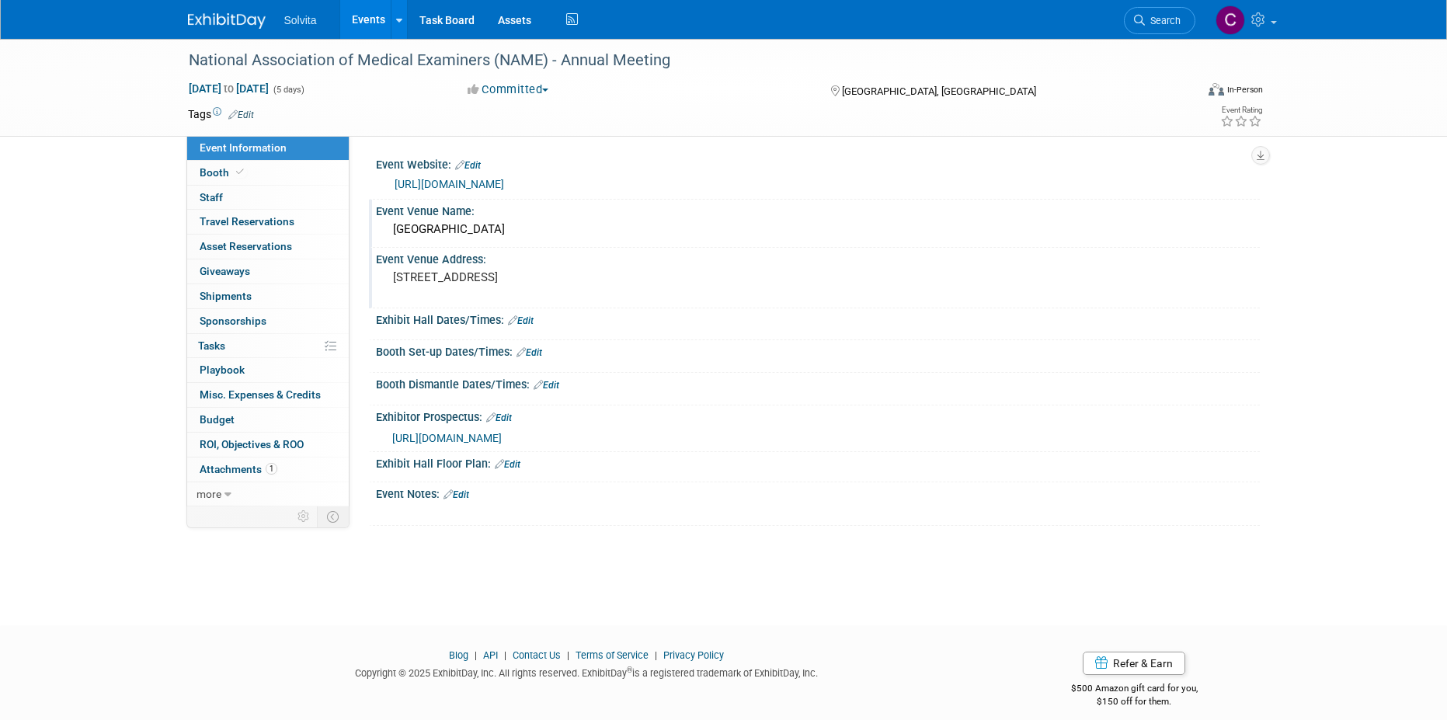
click at [526, 323] on link "Edit" at bounding box center [521, 320] width 26 height 11
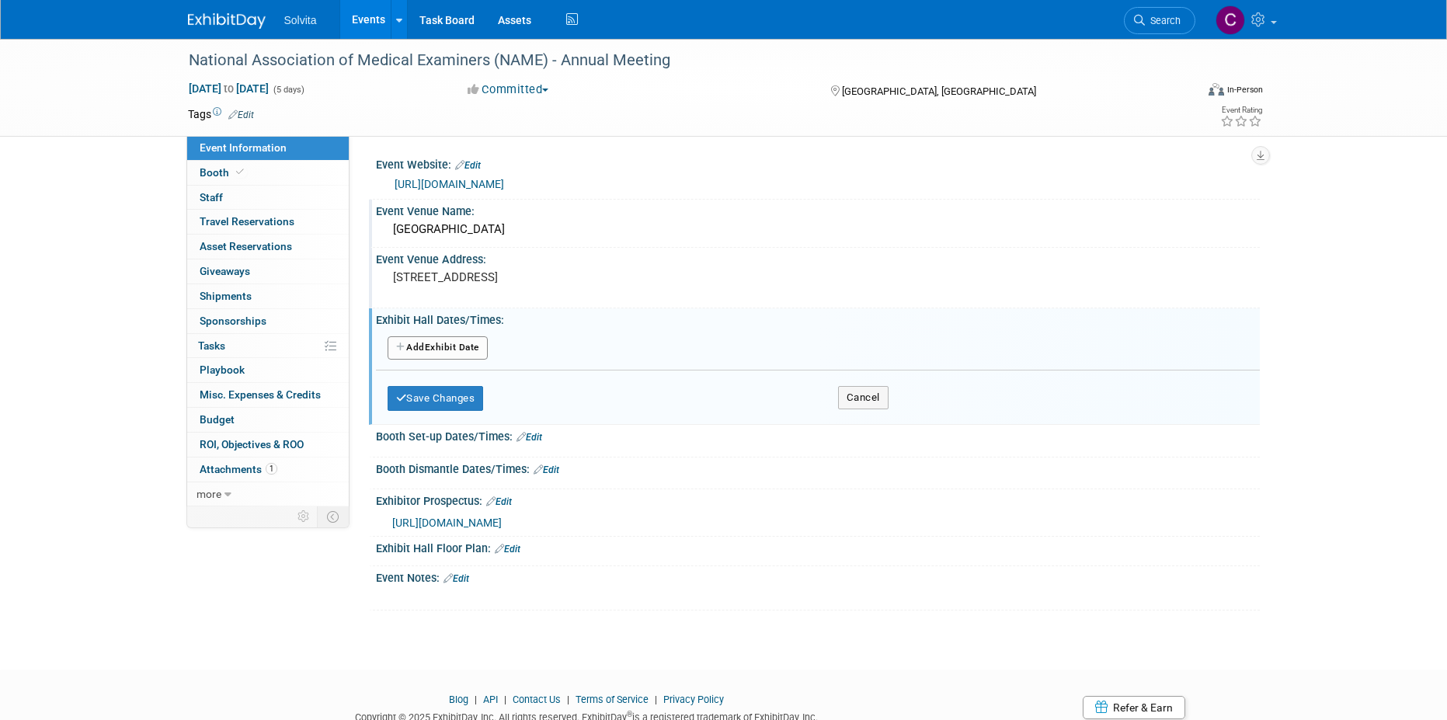
click at [452, 350] on button "Add Another Exhibit Date" at bounding box center [438, 347] width 100 height 23
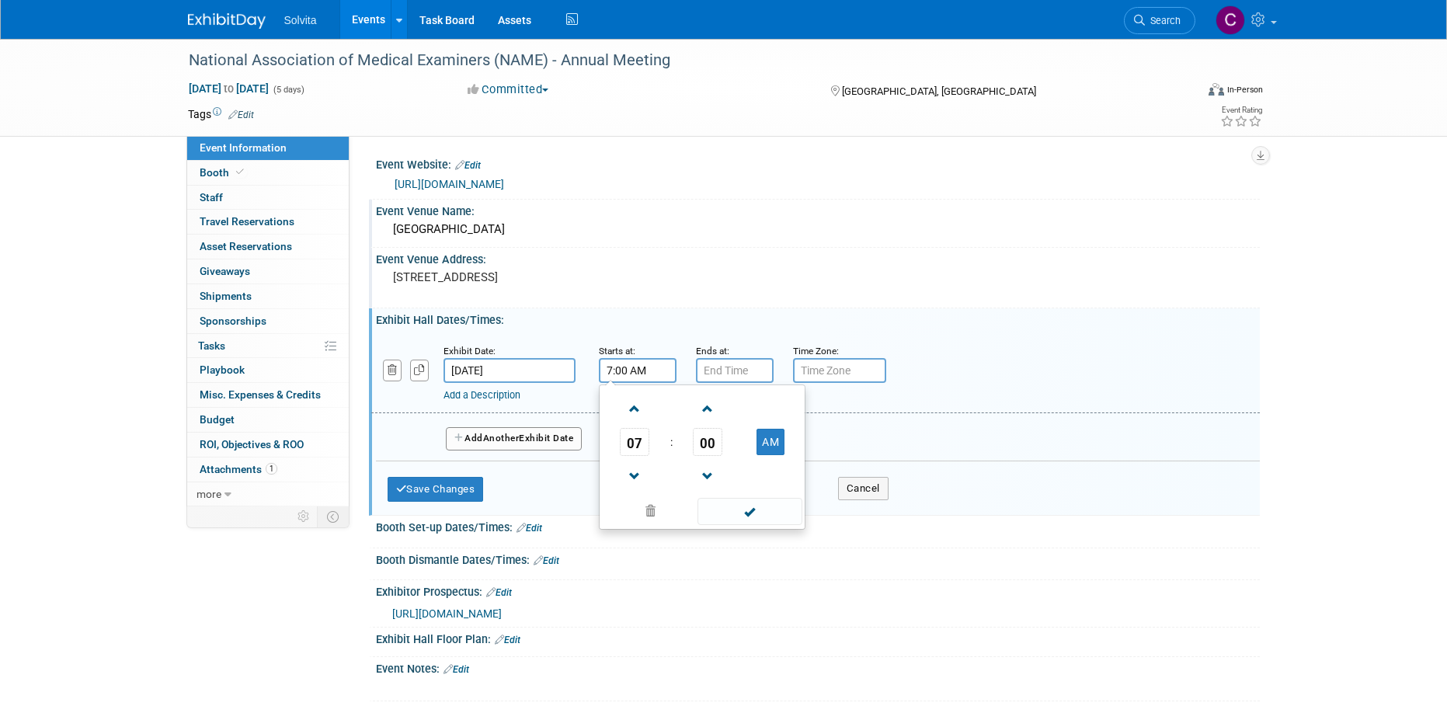
click at [638, 373] on input "7:00 AM" at bounding box center [638, 370] width 78 height 25
click at [638, 478] on span at bounding box center [634, 476] width 27 height 27
click at [770, 446] on button "AM" at bounding box center [771, 442] width 28 height 26
type input "6:00 PM"
click at [729, 511] on span at bounding box center [749, 511] width 105 height 27
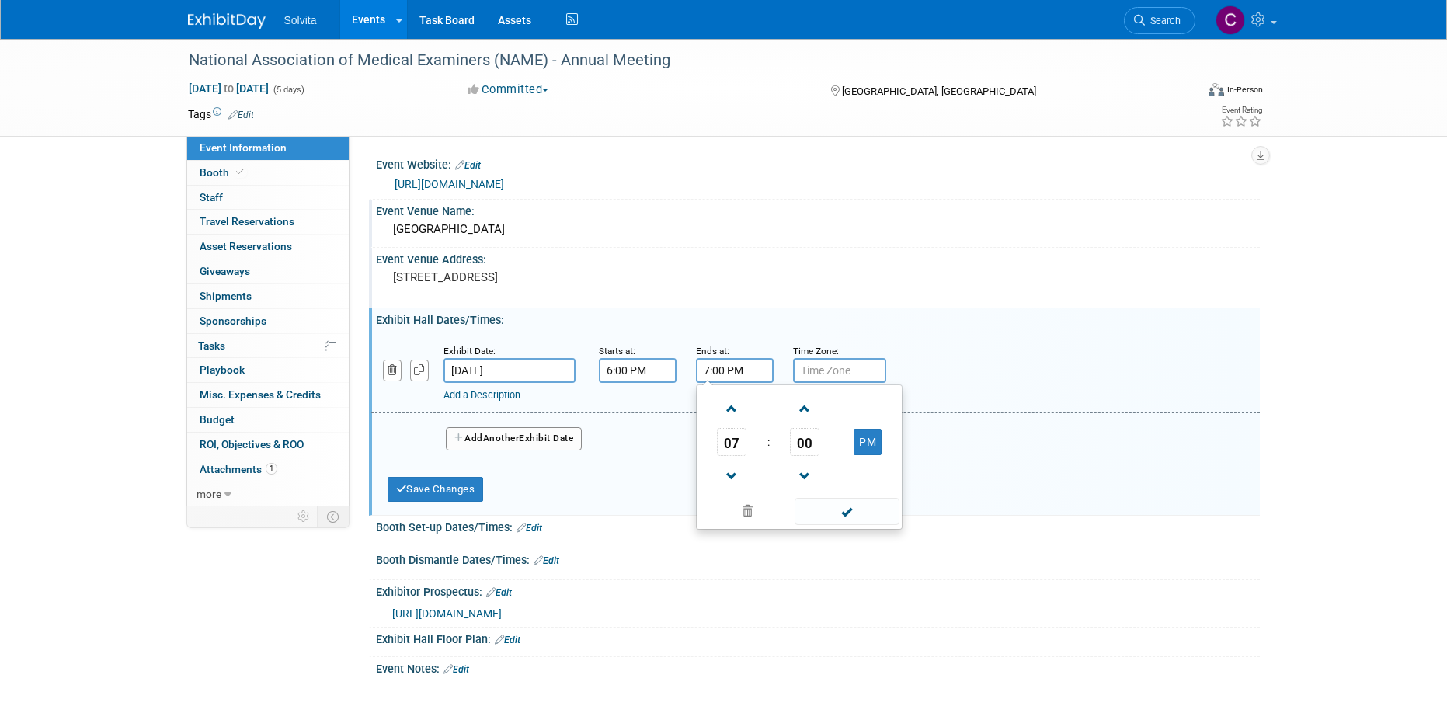
click at [723, 370] on input "7:00 PM" at bounding box center [735, 370] width 78 height 25
click at [725, 404] on span at bounding box center [731, 408] width 27 height 27
type input "8:00 PM"
click at [847, 510] on span at bounding box center [847, 511] width 105 height 27
click at [473, 392] on link "Add a Description" at bounding box center [481, 395] width 77 height 12
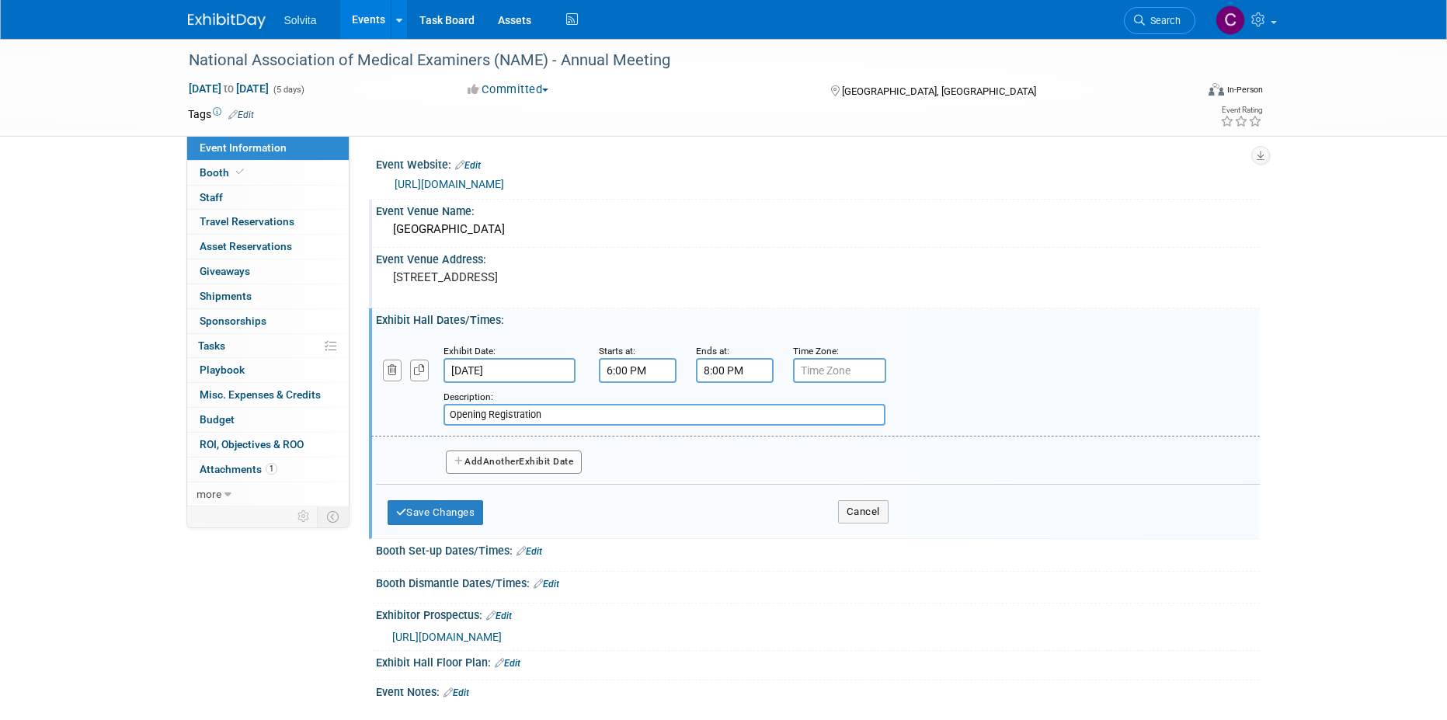
type input "Opening Registration"
click at [509, 468] on button "Add Another Exhibit Date" at bounding box center [514, 461] width 137 height 23
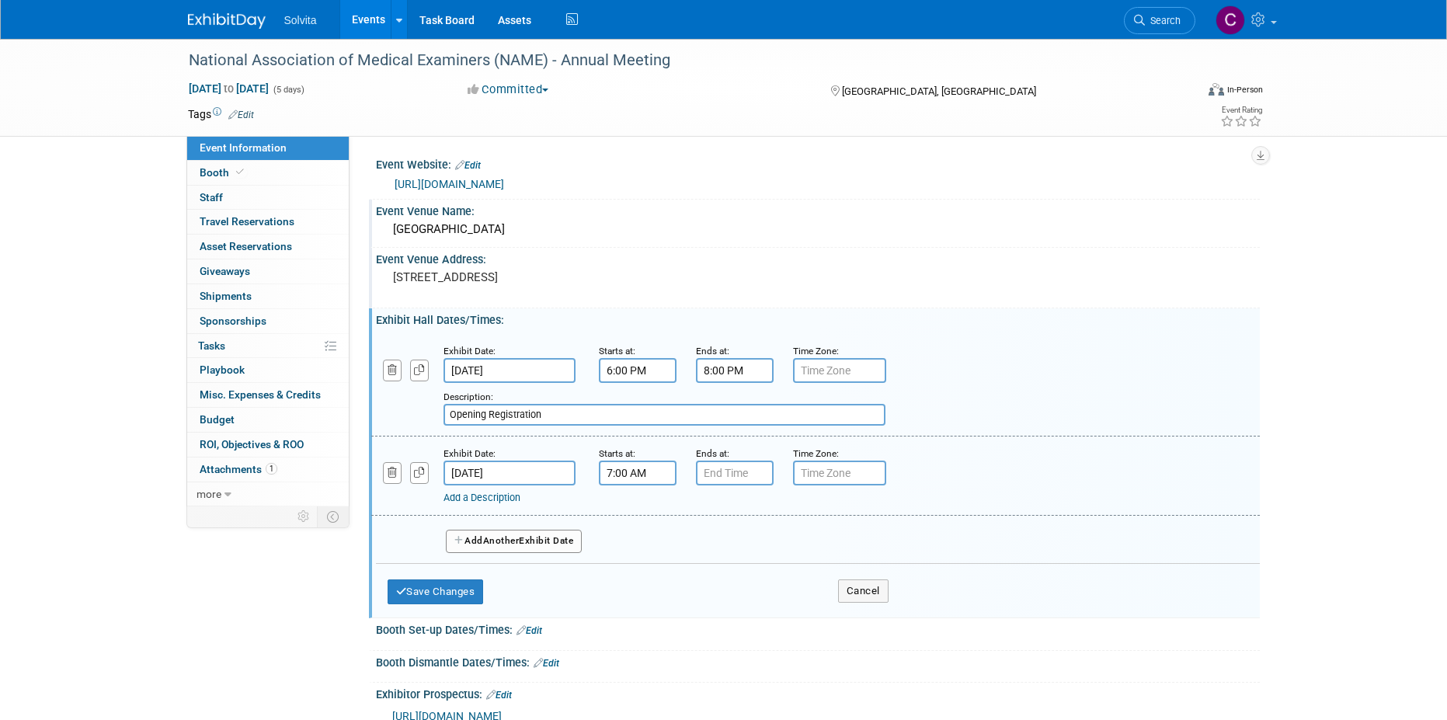
click at [640, 481] on input "7:00 AM" at bounding box center [638, 473] width 78 height 25
drag, startPoint x: 645, startPoint y: 520, endPoint x: 675, endPoint y: 525, distance: 30.0
click at [645, 520] on span at bounding box center [634, 511] width 27 height 27
type input "8:00 AM"
drag, startPoint x: 743, startPoint y: 610, endPoint x: 741, endPoint y: 519, distance: 90.9
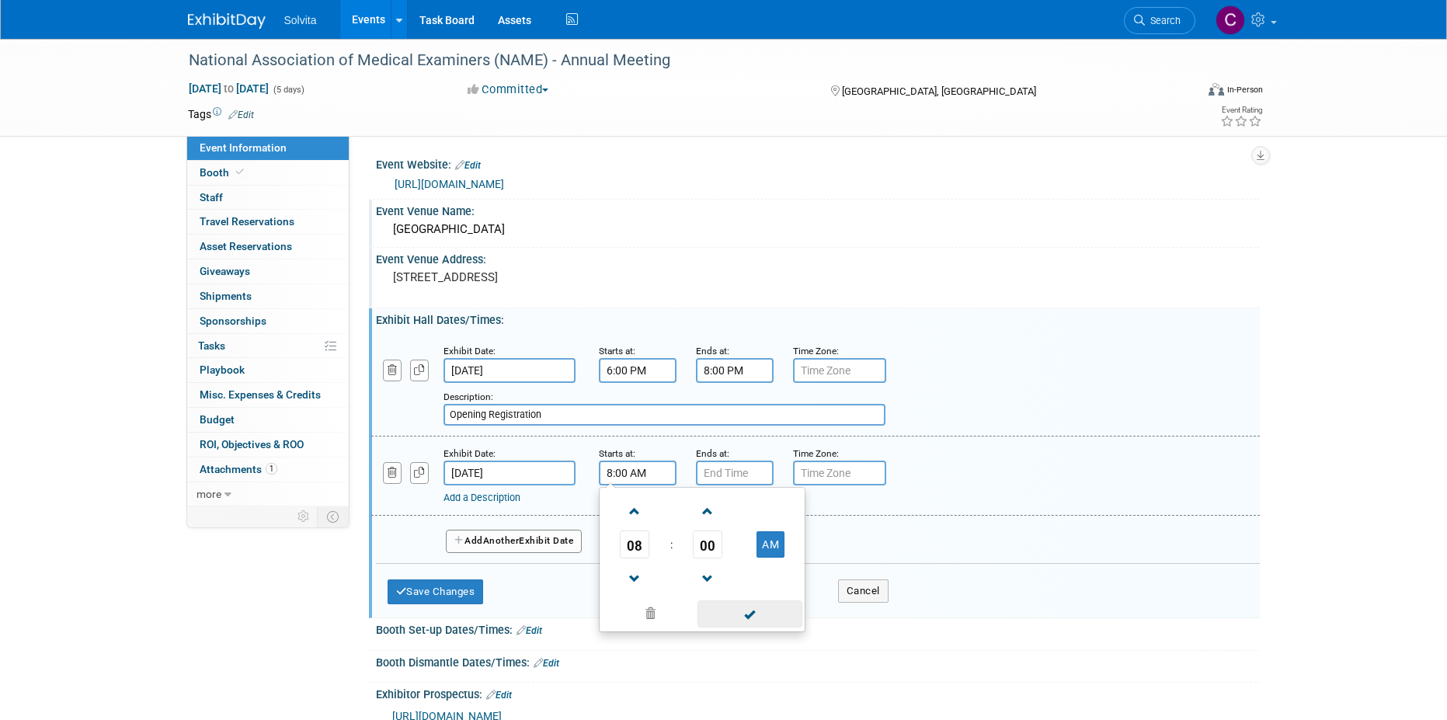
click at [743, 609] on span at bounding box center [749, 613] width 105 height 27
click at [741, 474] on input "7:00 PM" at bounding box center [735, 473] width 78 height 25
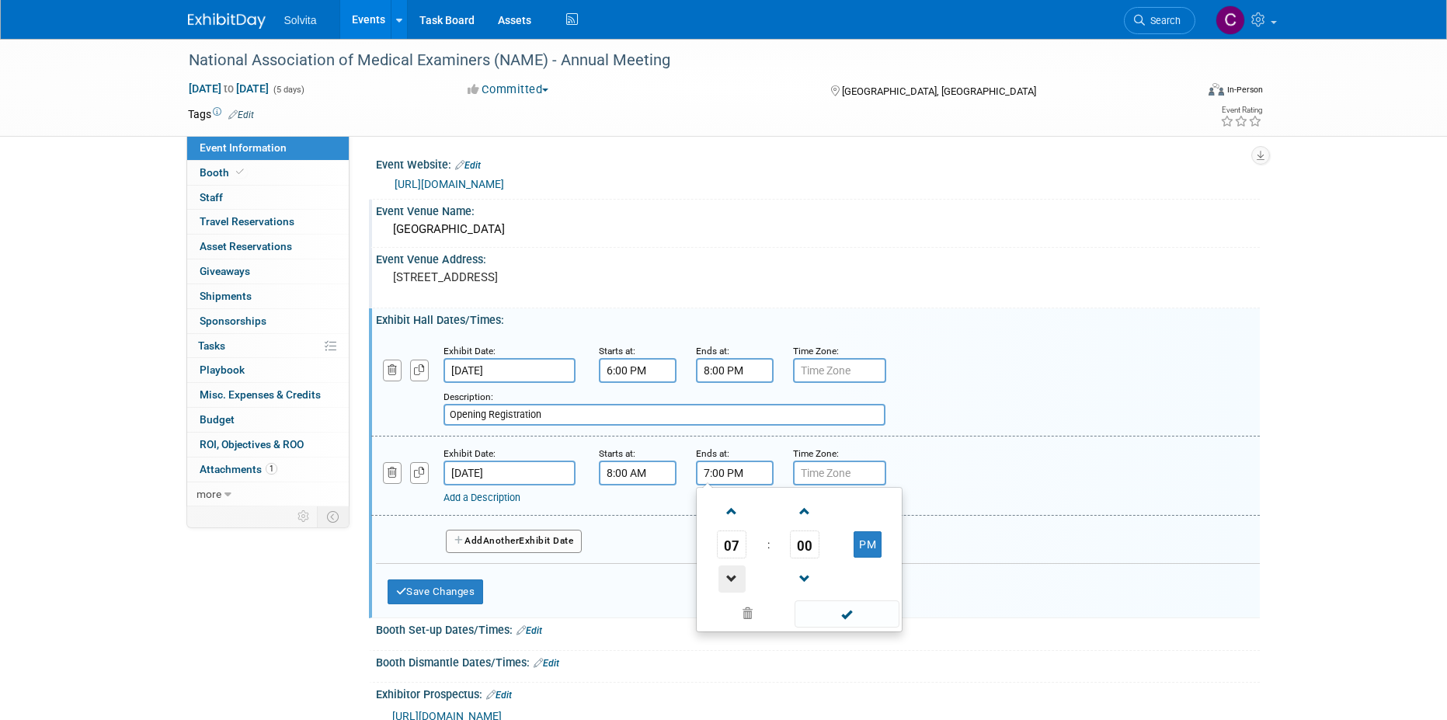
click at [733, 574] on span at bounding box center [731, 578] width 27 height 27
click at [733, 575] on span at bounding box center [731, 578] width 27 height 27
type input "4:00 PM"
click at [813, 610] on span at bounding box center [847, 613] width 105 height 27
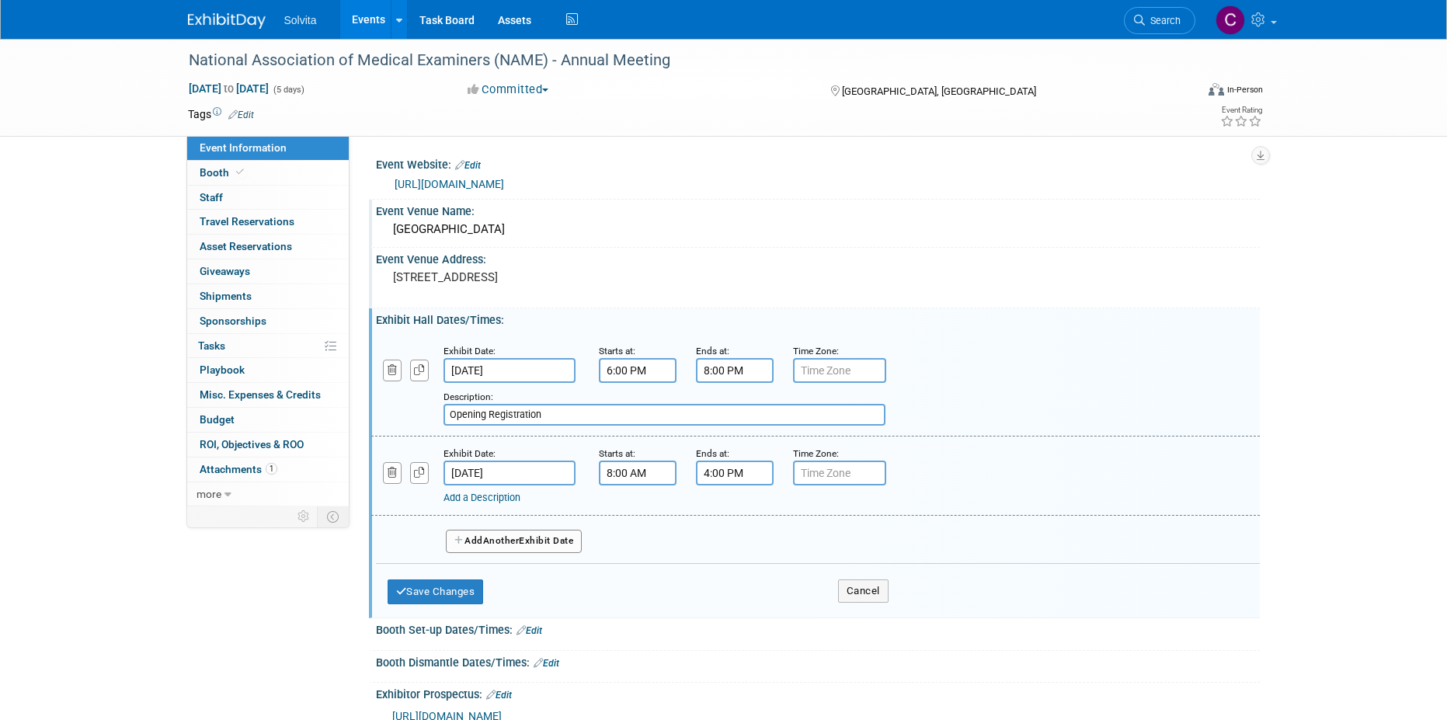
click at [508, 537] on span "Another" at bounding box center [501, 540] width 37 height 11
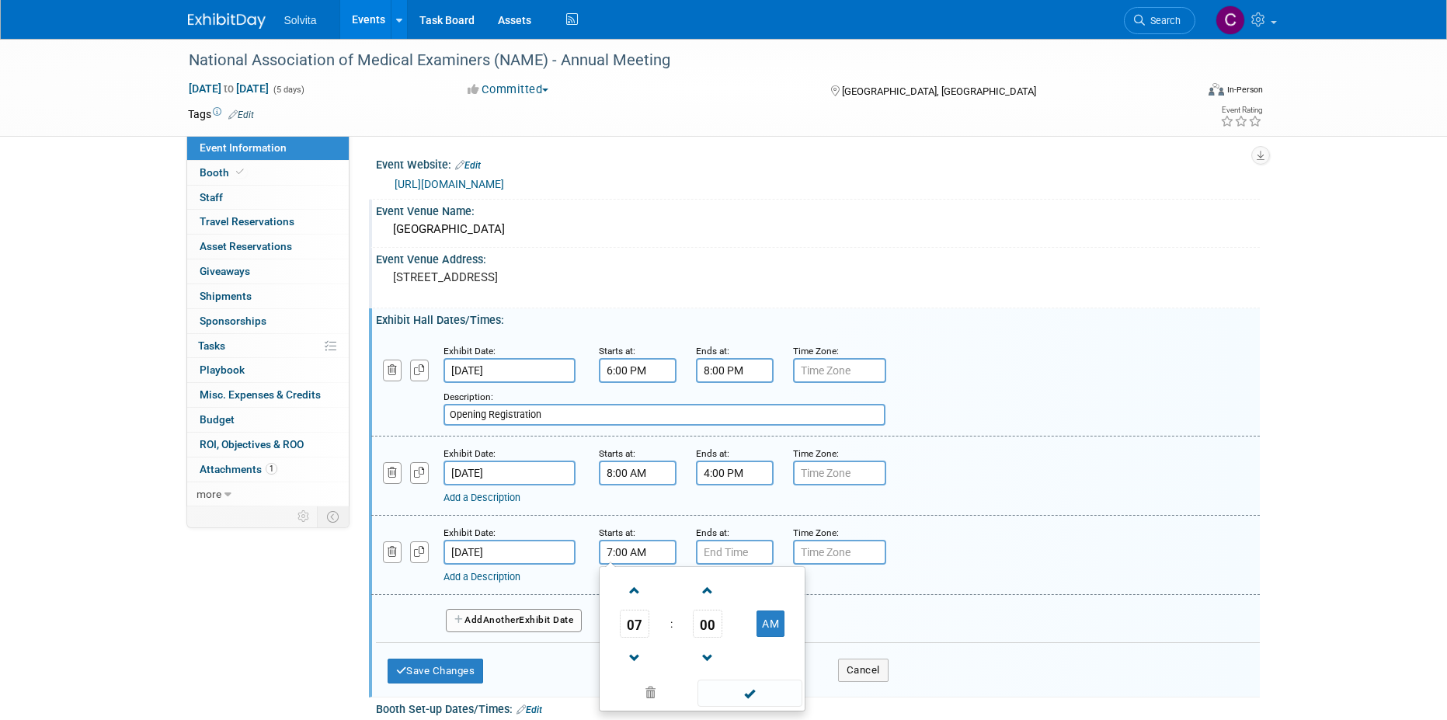
click at [638, 559] on input "7:00 AM" at bounding box center [638, 552] width 78 height 25
click at [638, 600] on span at bounding box center [634, 590] width 27 height 27
type input "8:00 AM"
click at [749, 697] on span at bounding box center [749, 693] width 105 height 27
click at [730, 552] on input "7:00 PM" at bounding box center [735, 552] width 78 height 25
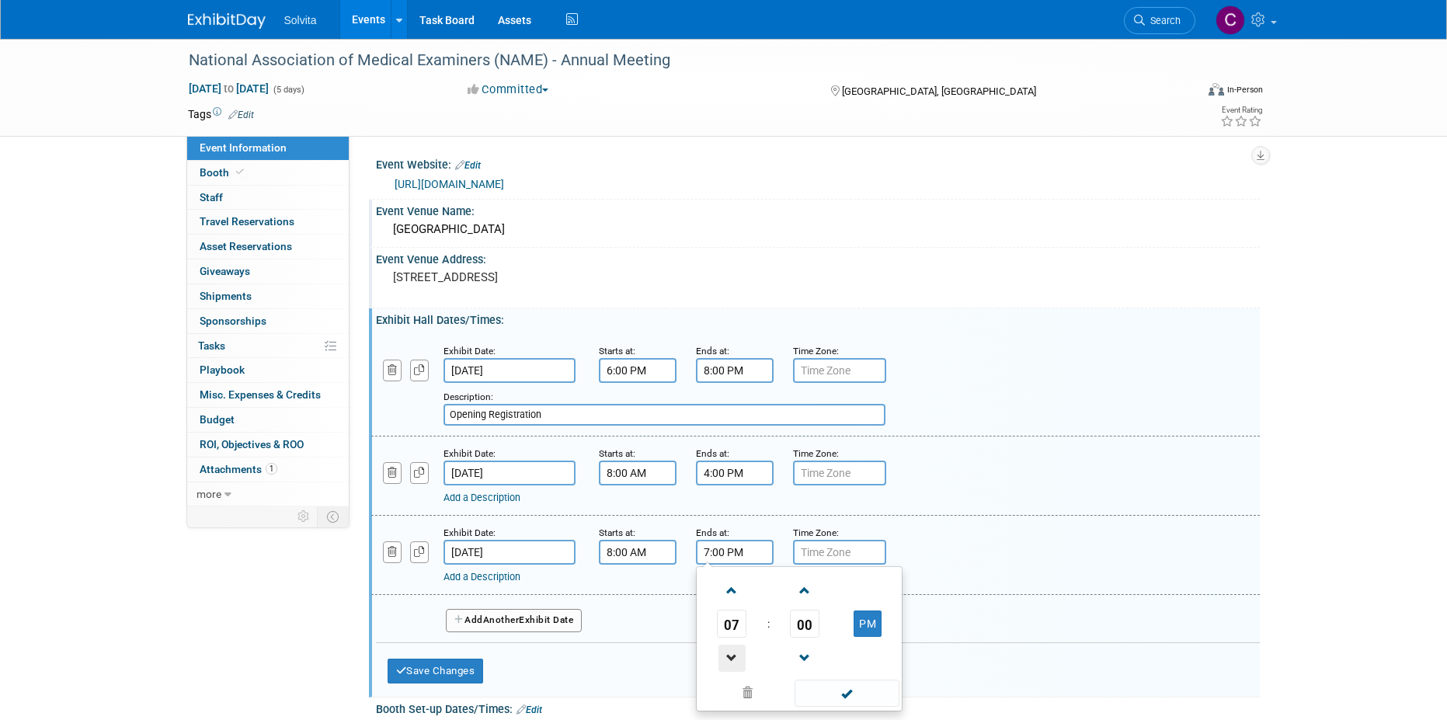
click at [730, 660] on span at bounding box center [731, 658] width 27 height 27
click at [730, 590] on span at bounding box center [731, 590] width 27 height 27
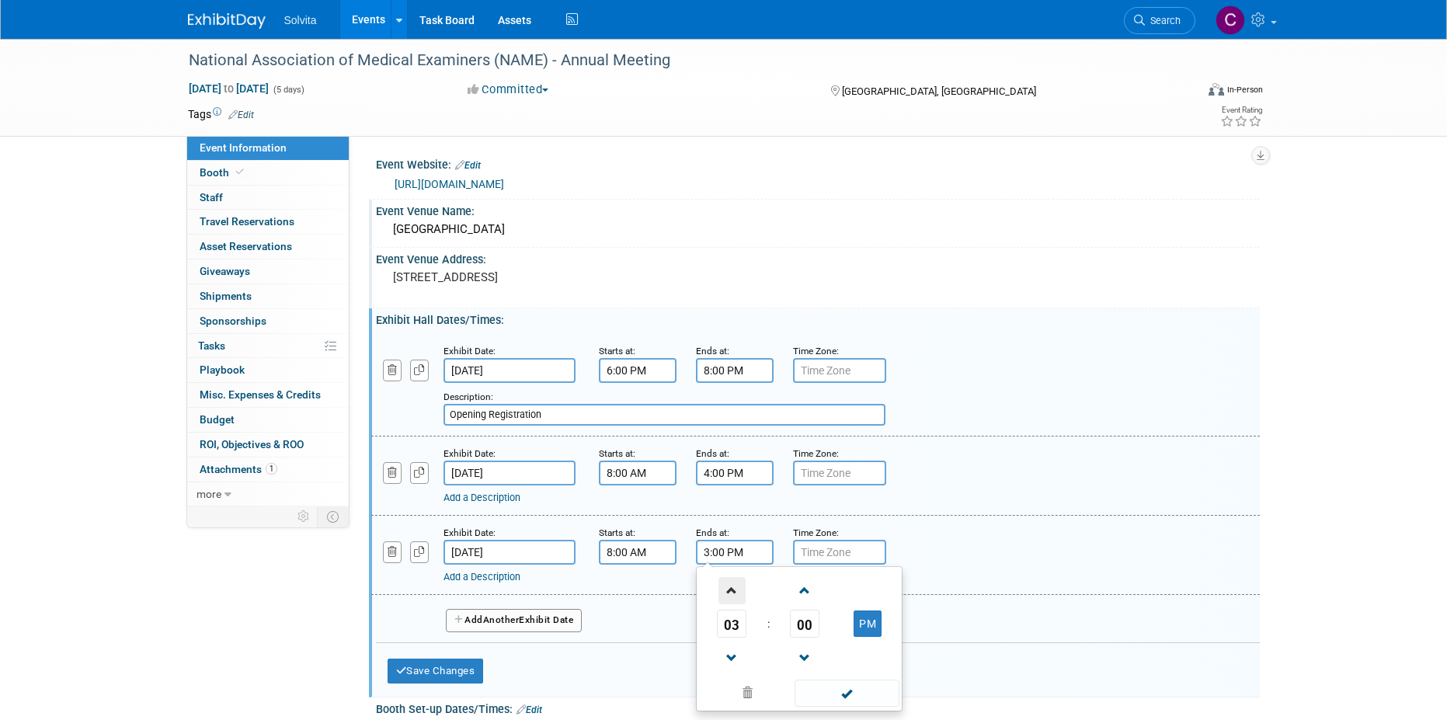
type input "4:00 PM"
click at [821, 694] on span at bounding box center [847, 693] width 105 height 27
click at [524, 614] on button "Add Another Exhibit Date" at bounding box center [514, 620] width 137 height 23
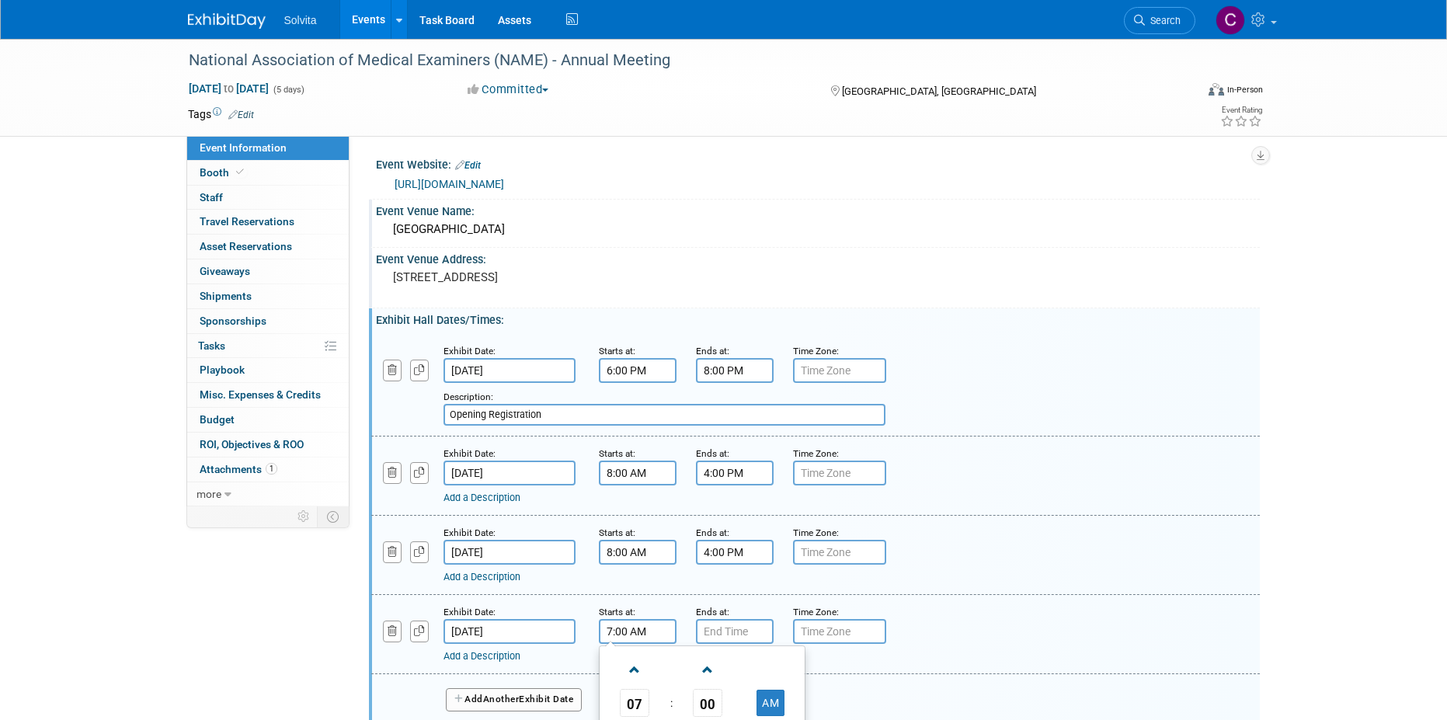
click at [622, 629] on input "7:00 AM" at bounding box center [638, 631] width 78 height 25
click at [642, 680] on span at bounding box center [634, 669] width 27 height 27
type input "8:00 AM"
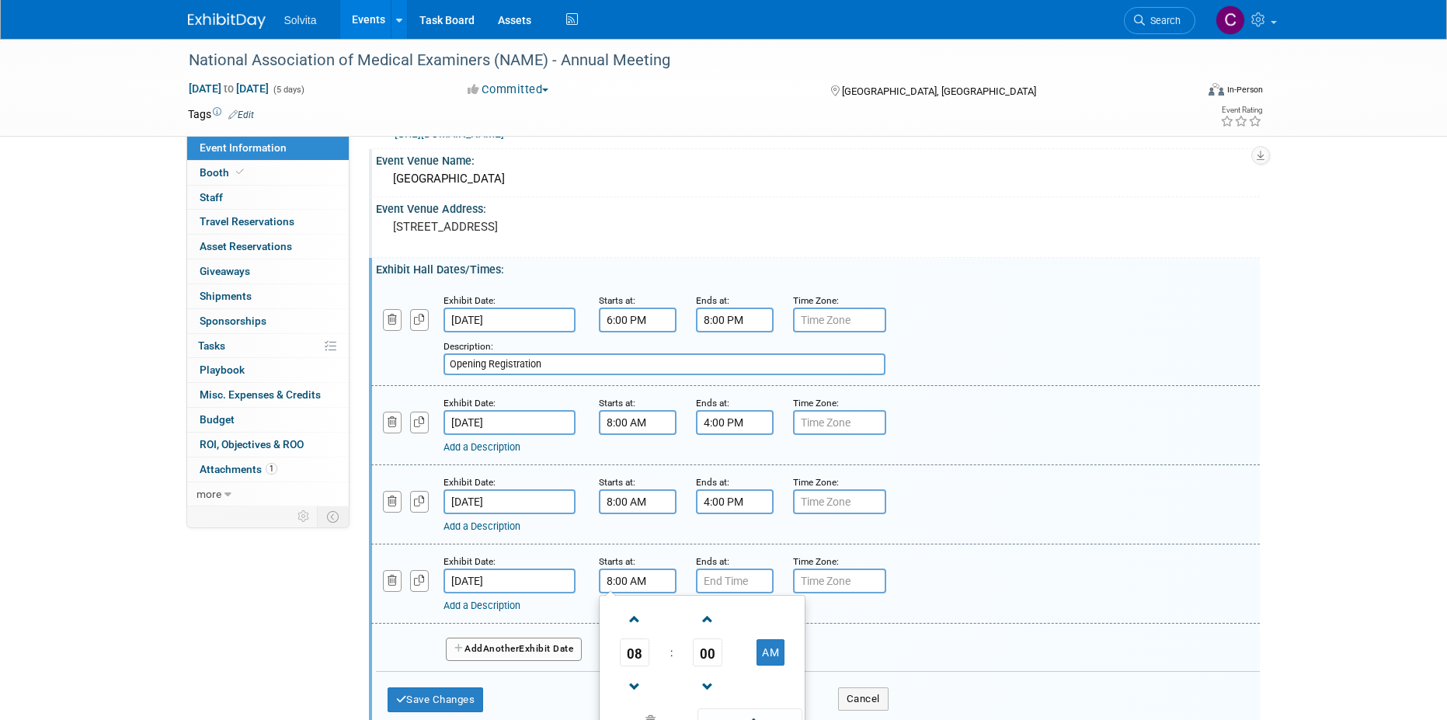
scroll to position [78, 0]
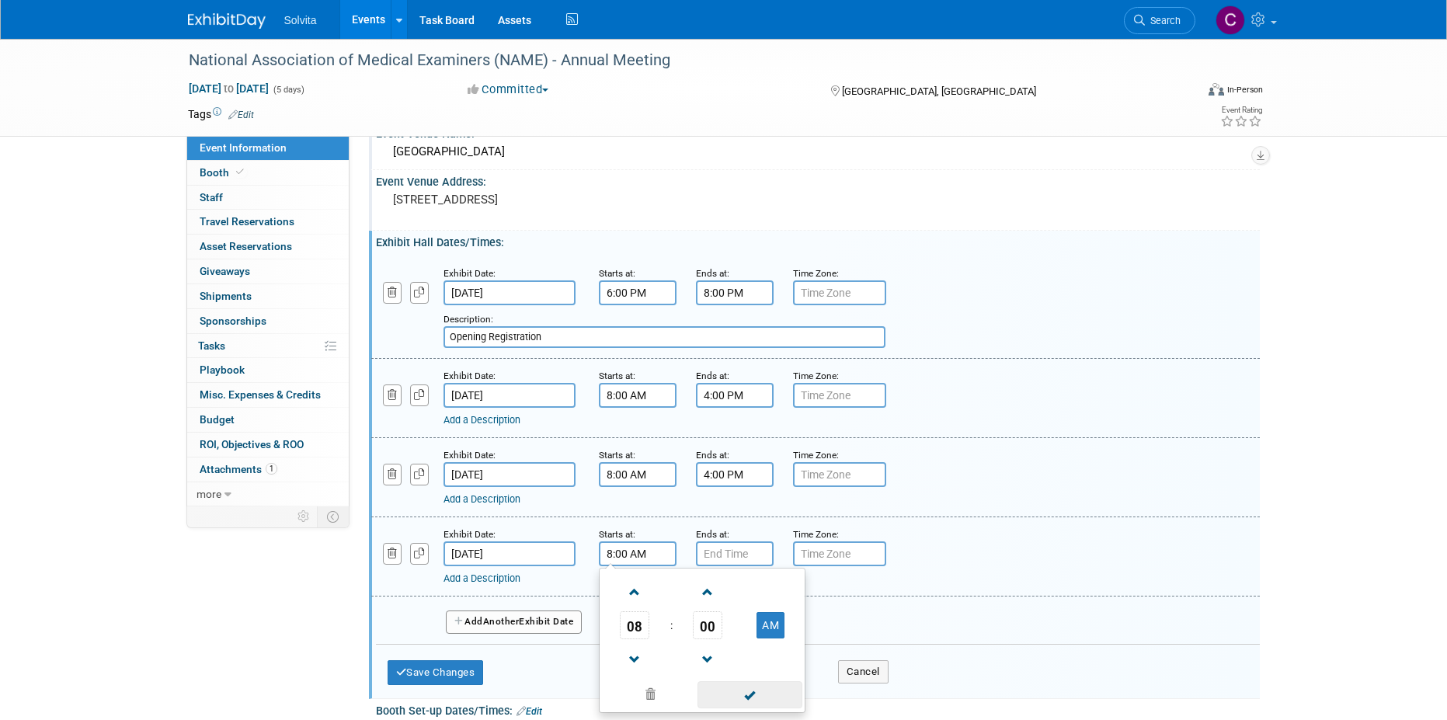
click at [735, 690] on span at bounding box center [749, 694] width 105 height 27
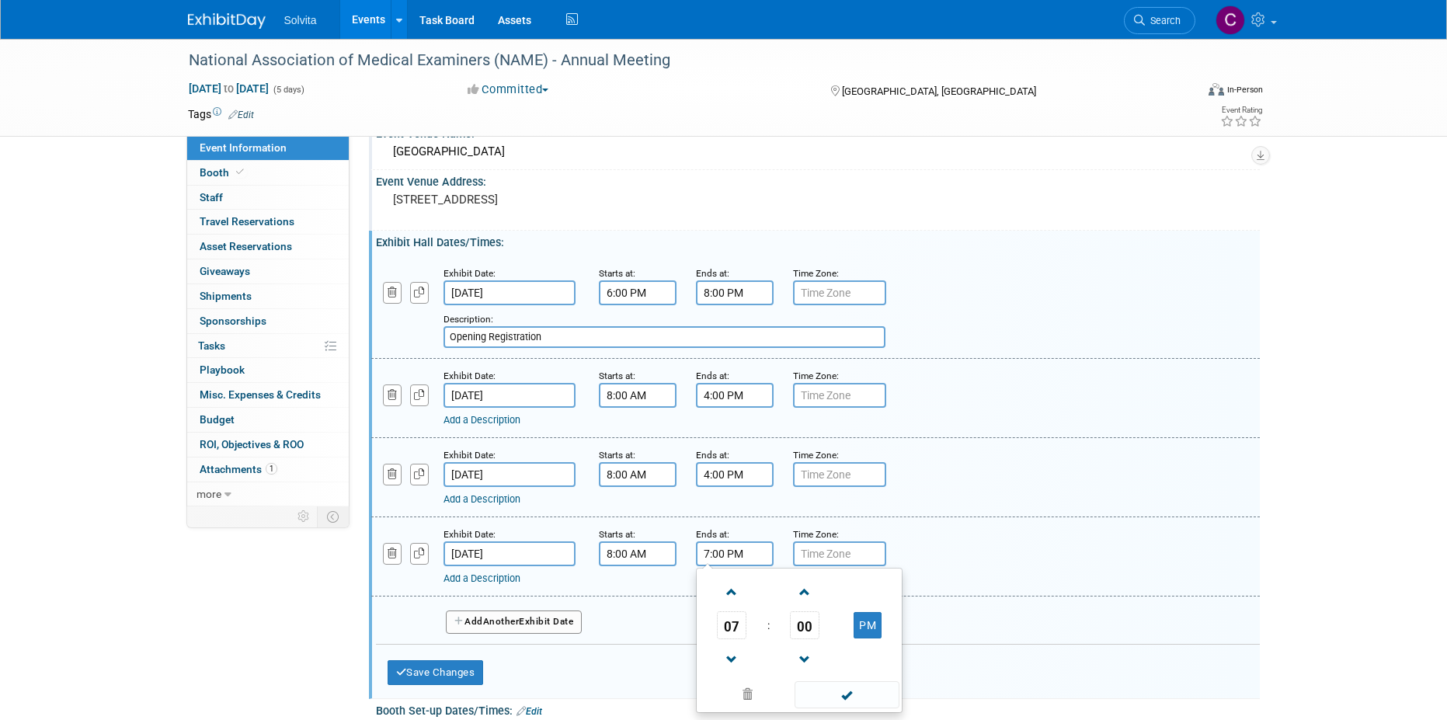
click at [732, 553] on input "7:00 PM" at bounding box center [735, 553] width 78 height 25
click at [729, 653] on span at bounding box center [731, 659] width 27 height 27
type input "4:00 PM"
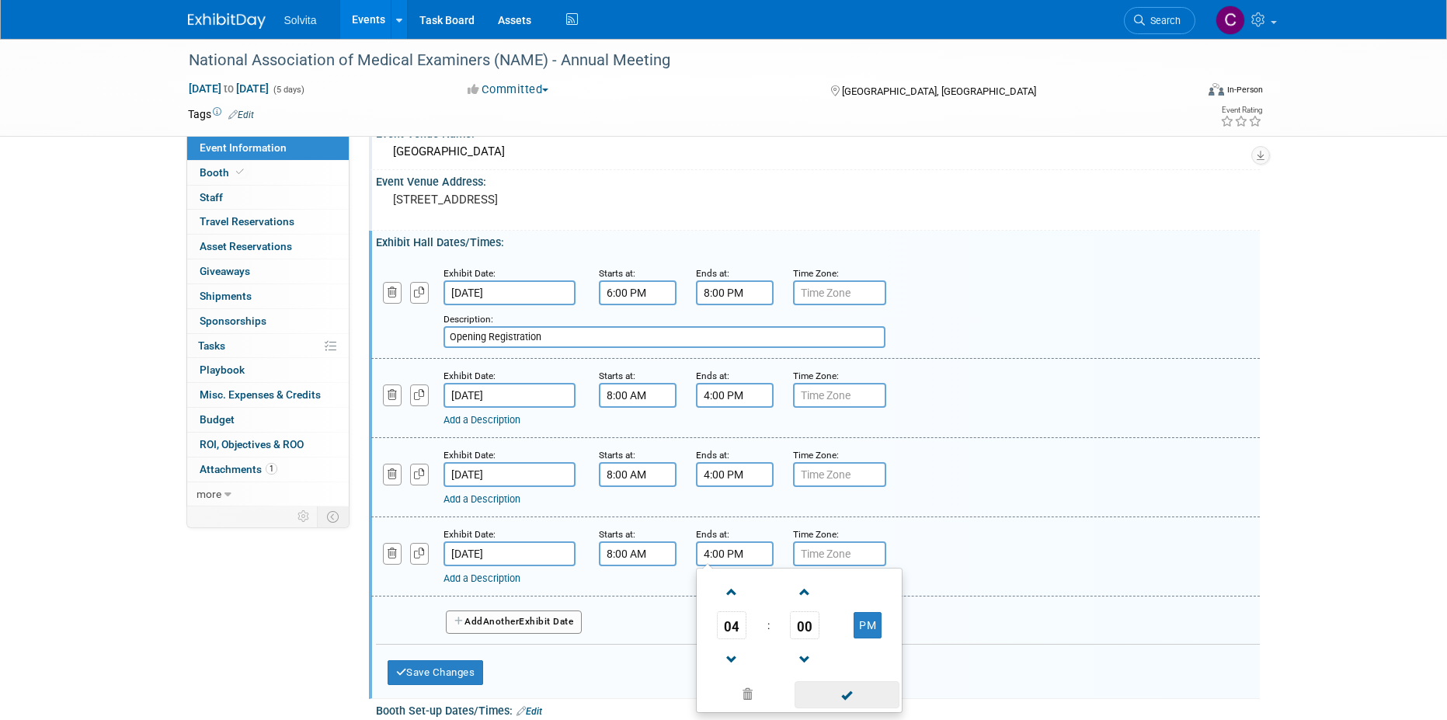
click at [850, 702] on span at bounding box center [847, 694] width 105 height 27
click at [465, 667] on button "Save Changes" at bounding box center [436, 672] width 96 height 25
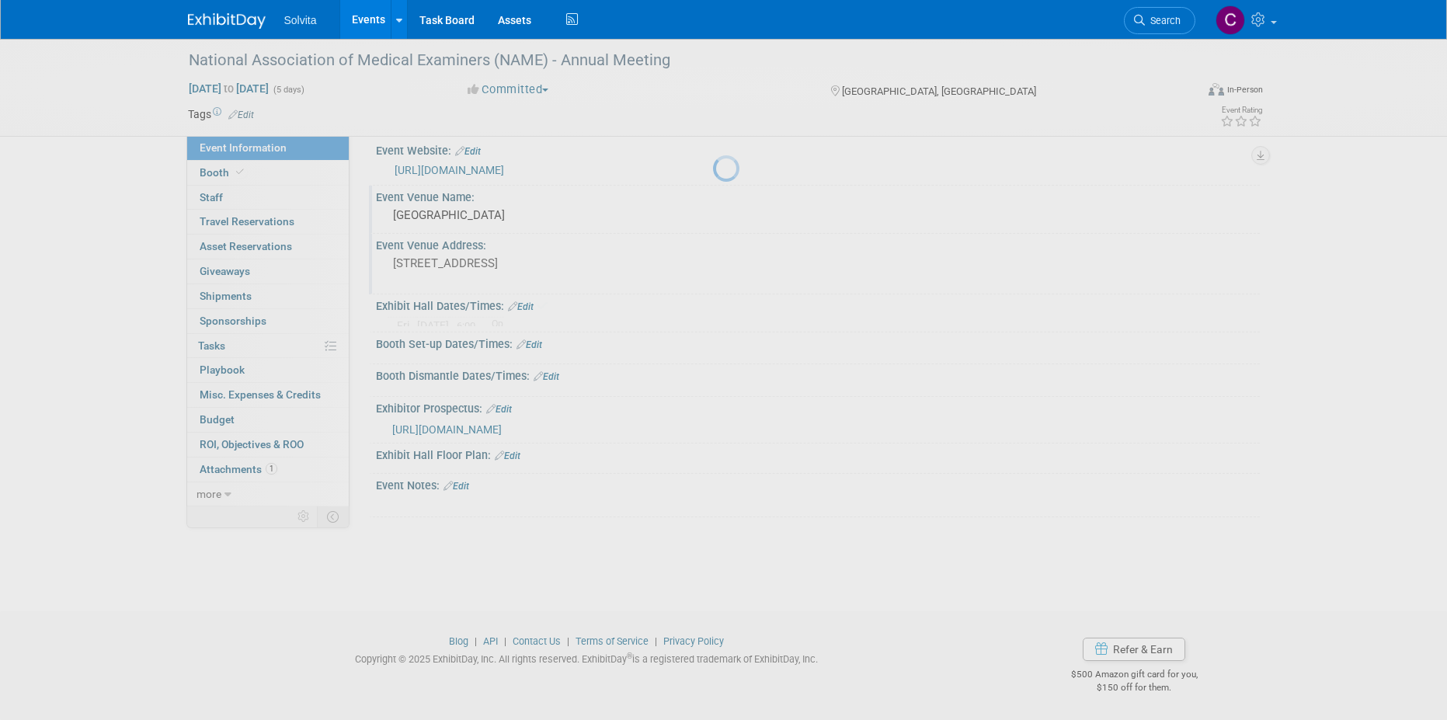
scroll to position [14, 0]
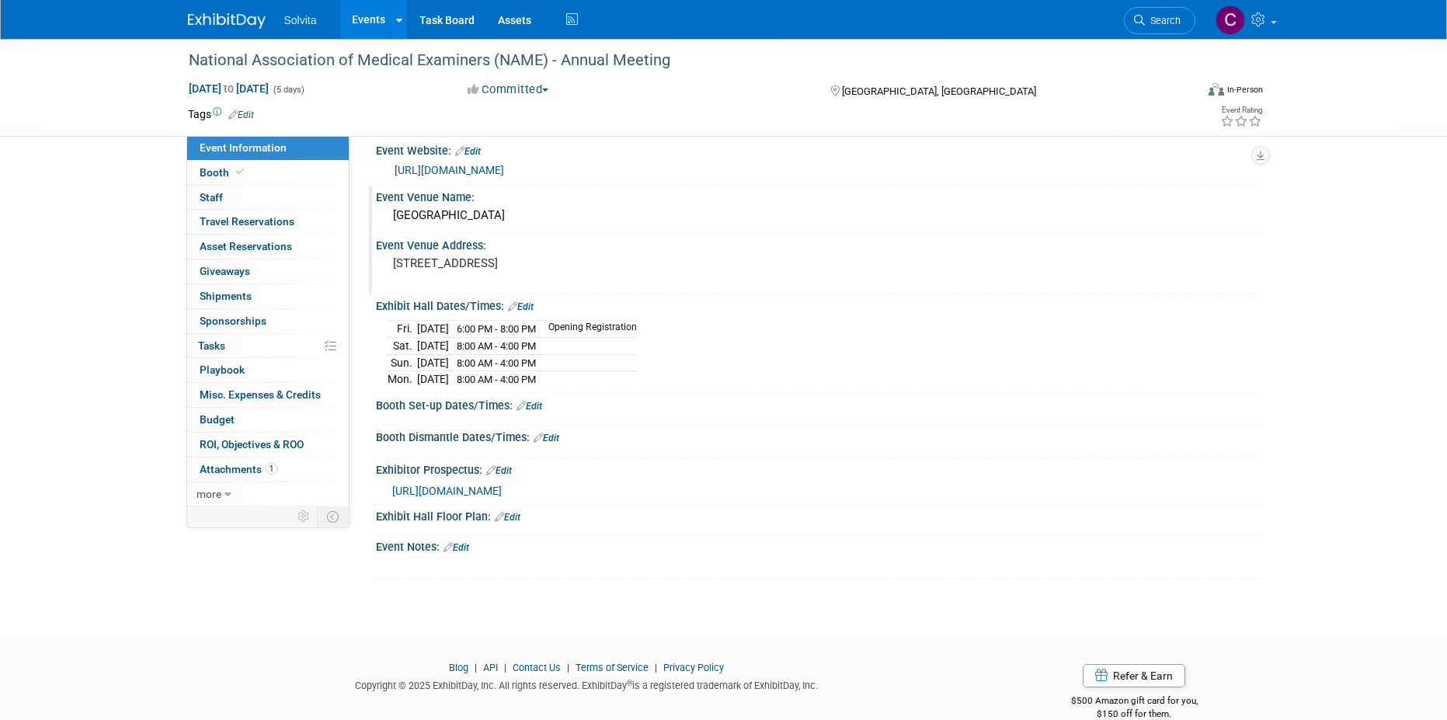
click at [534, 407] on link "Edit" at bounding box center [530, 406] width 26 height 11
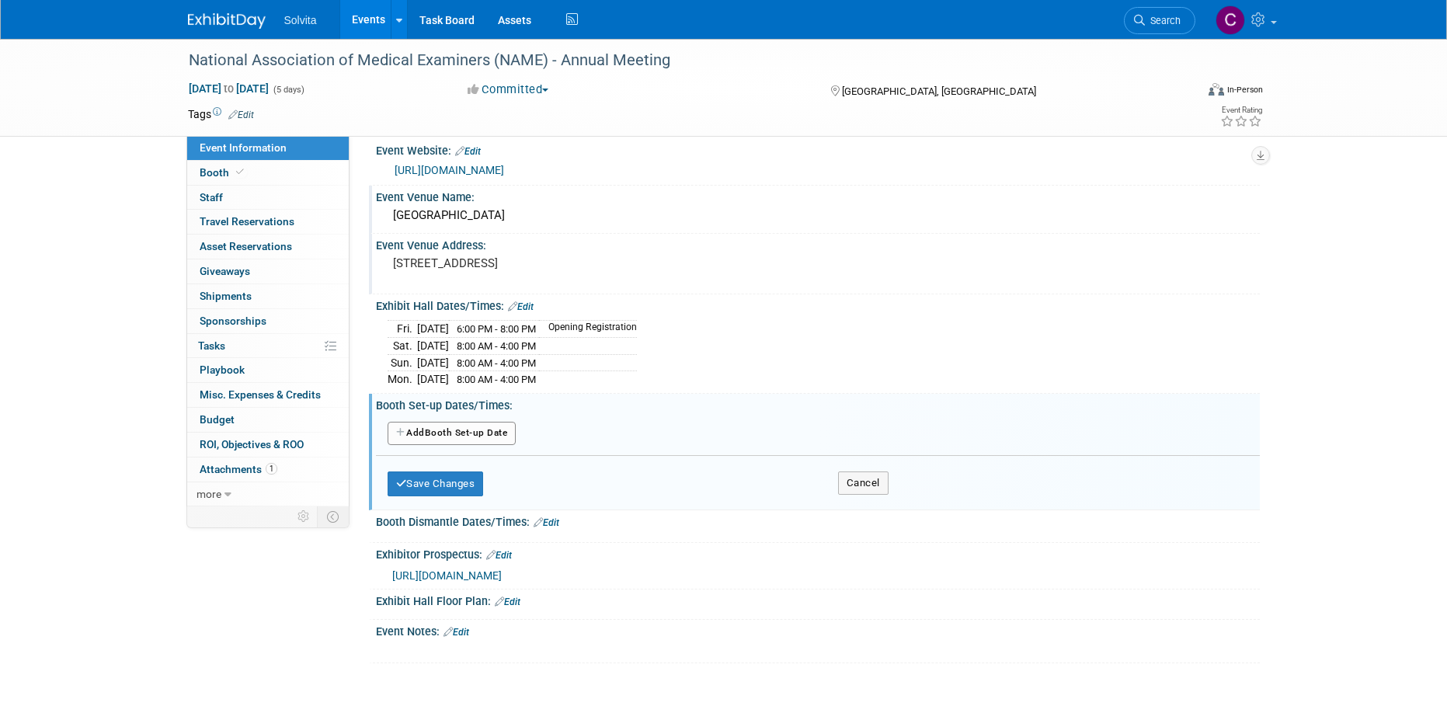
click at [461, 433] on button "Add Another Booth Set-up Date" at bounding box center [452, 433] width 129 height 23
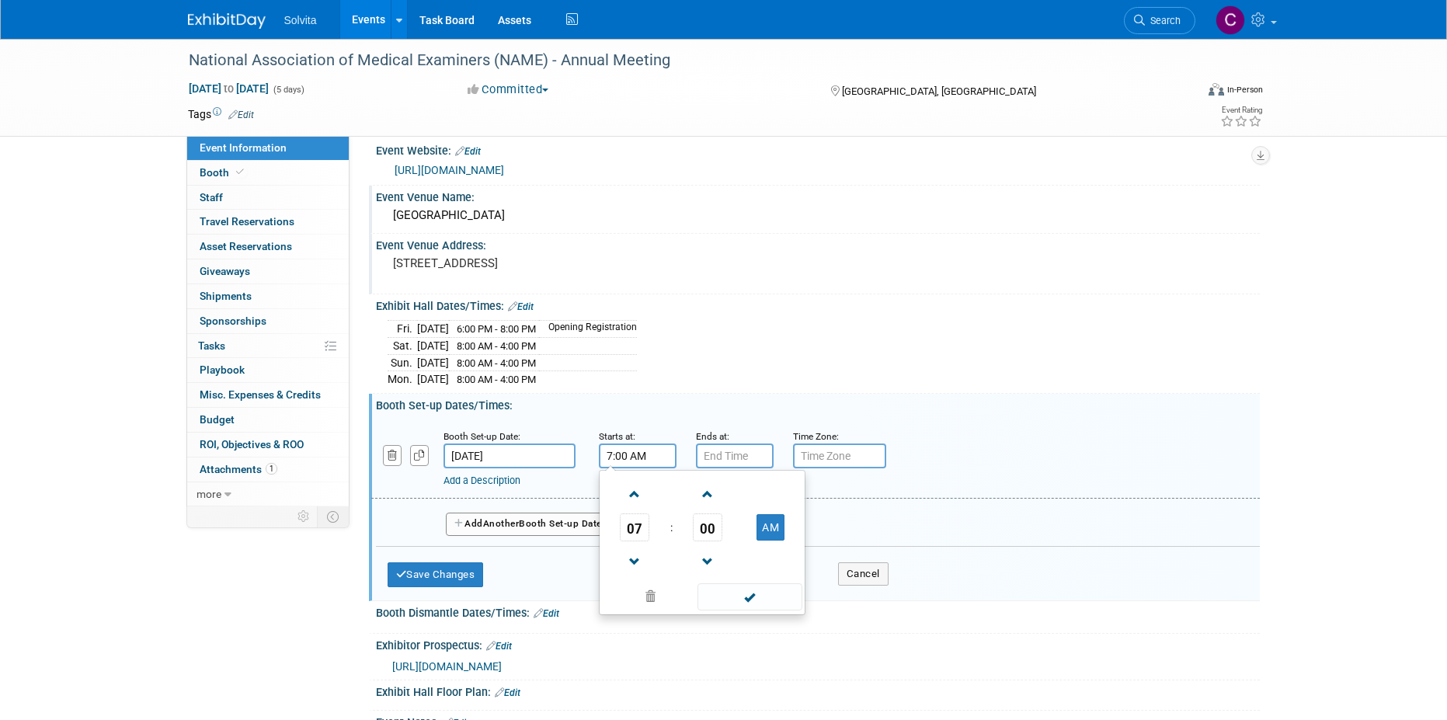
click at [649, 457] on input "7:00 AM" at bounding box center [638, 455] width 78 height 25
click at [635, 556] on span at bounding box center [634, 561] width 27 height 27
click at [634, 556] on span at bounding box center [634, 561] width 27 height 27
click at [633, 556] on span at bounding box center [634, 561] width 27 height 27
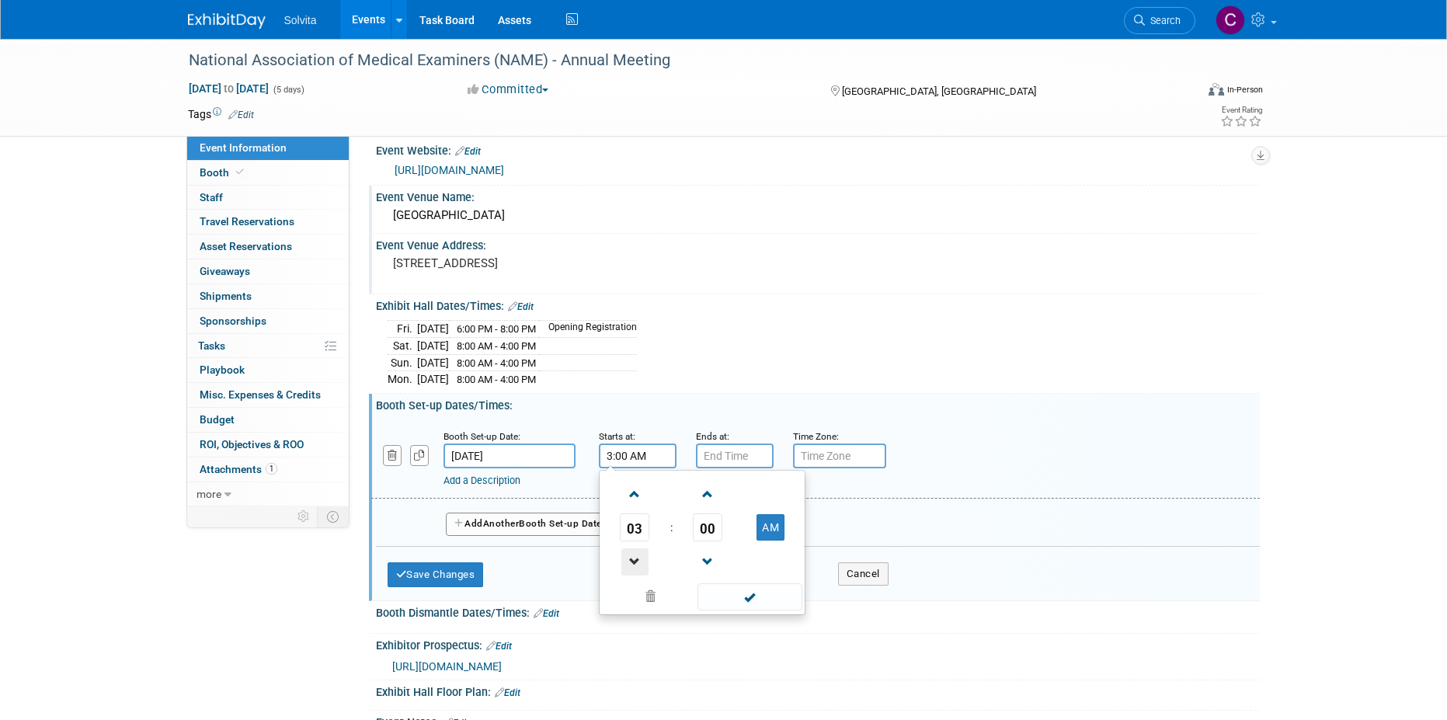
click at [633, 556] on span at bounding box center [634, 561] width 27 height 27
click at [756, 607] on span at bounding box center [749, 596] width 105 height 27
click at [656, 454] on input "1:00 AM" at bounding box center [638, 455] width 78 height 25
click at [762, 517] on button "AM" at bounding box center [771, 527] width 28 height 26
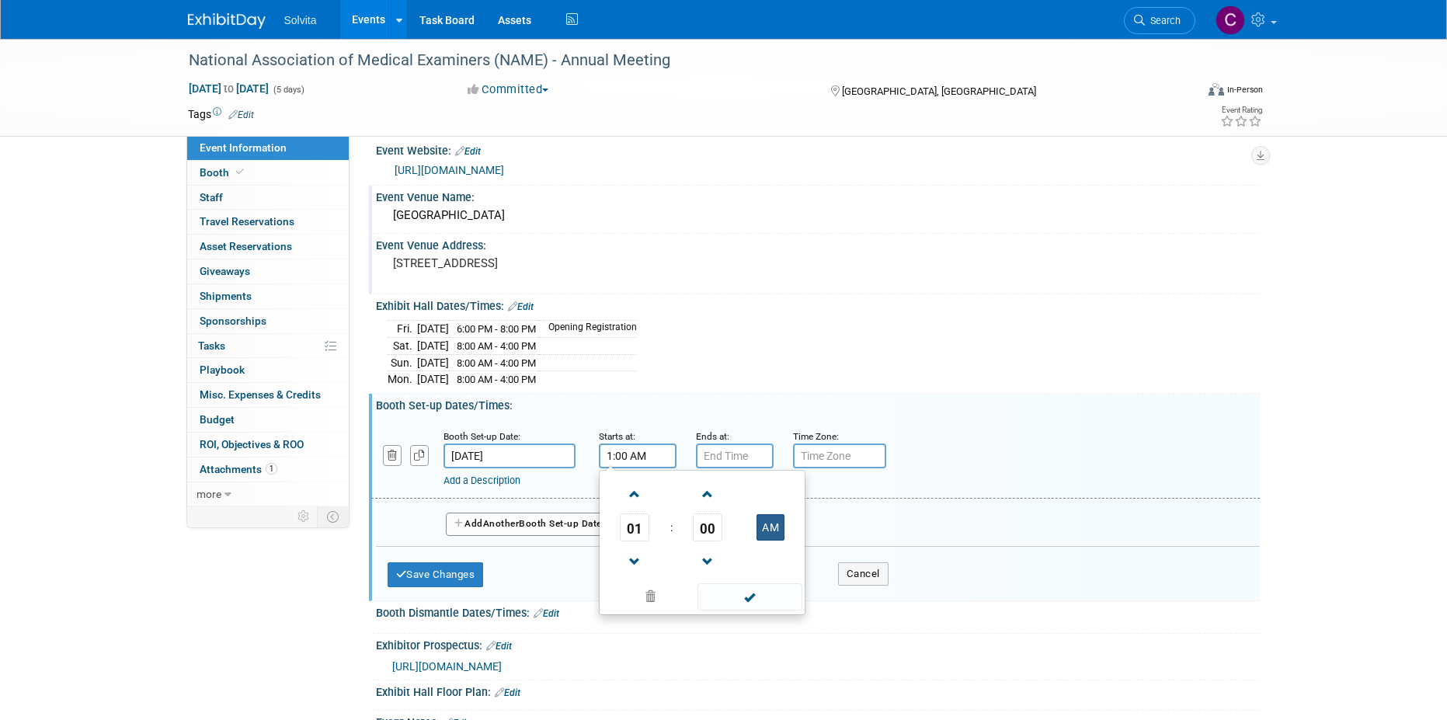
type input "1:00 PM"
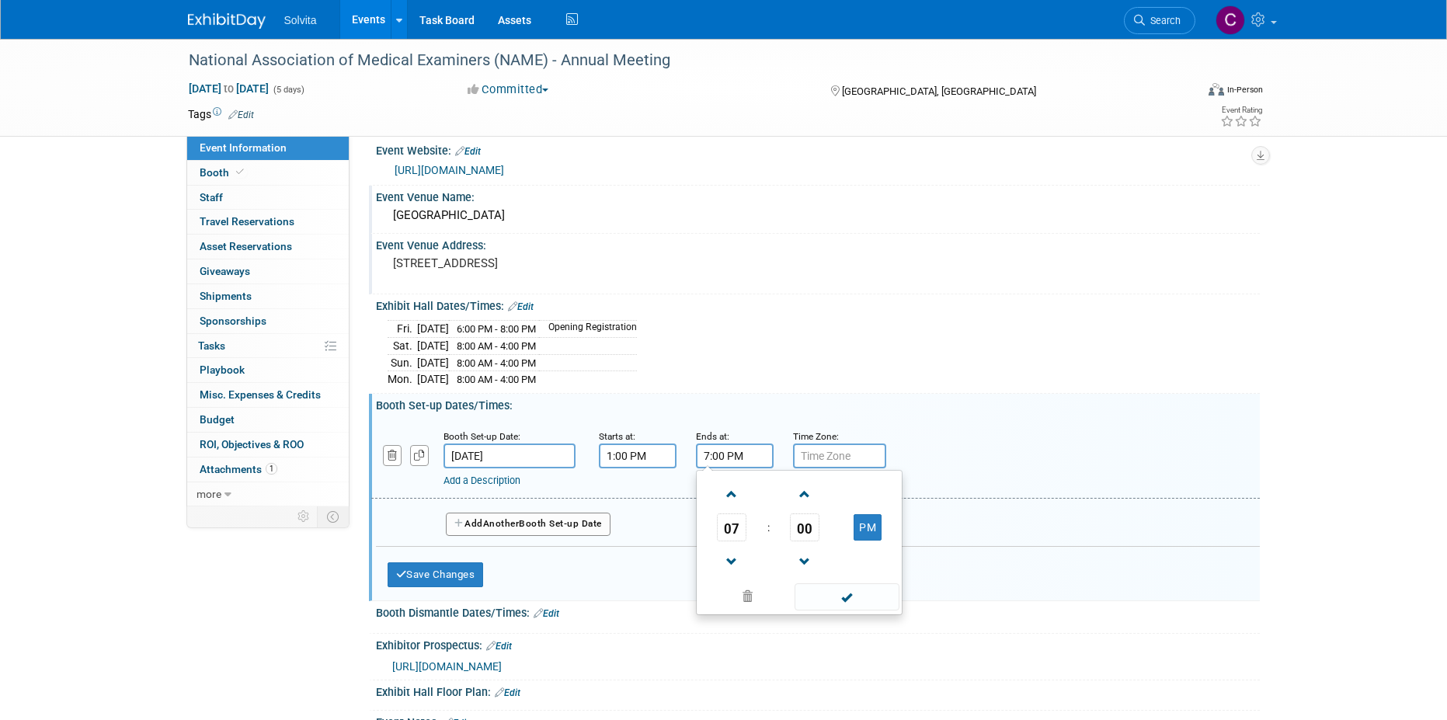
click at [715, 464] on input "7:00 PM" at bounding box center [735, 455] width 78 height 25
click at [732, 548] on span at bounding box center [731, 561] width 27 height 27
click at [812, 526] on span "00" at bounding box center [805, 527] width 30 height 28
click at [829, 534] on td "30" at bounding box center [824, 537] width 50 height 42
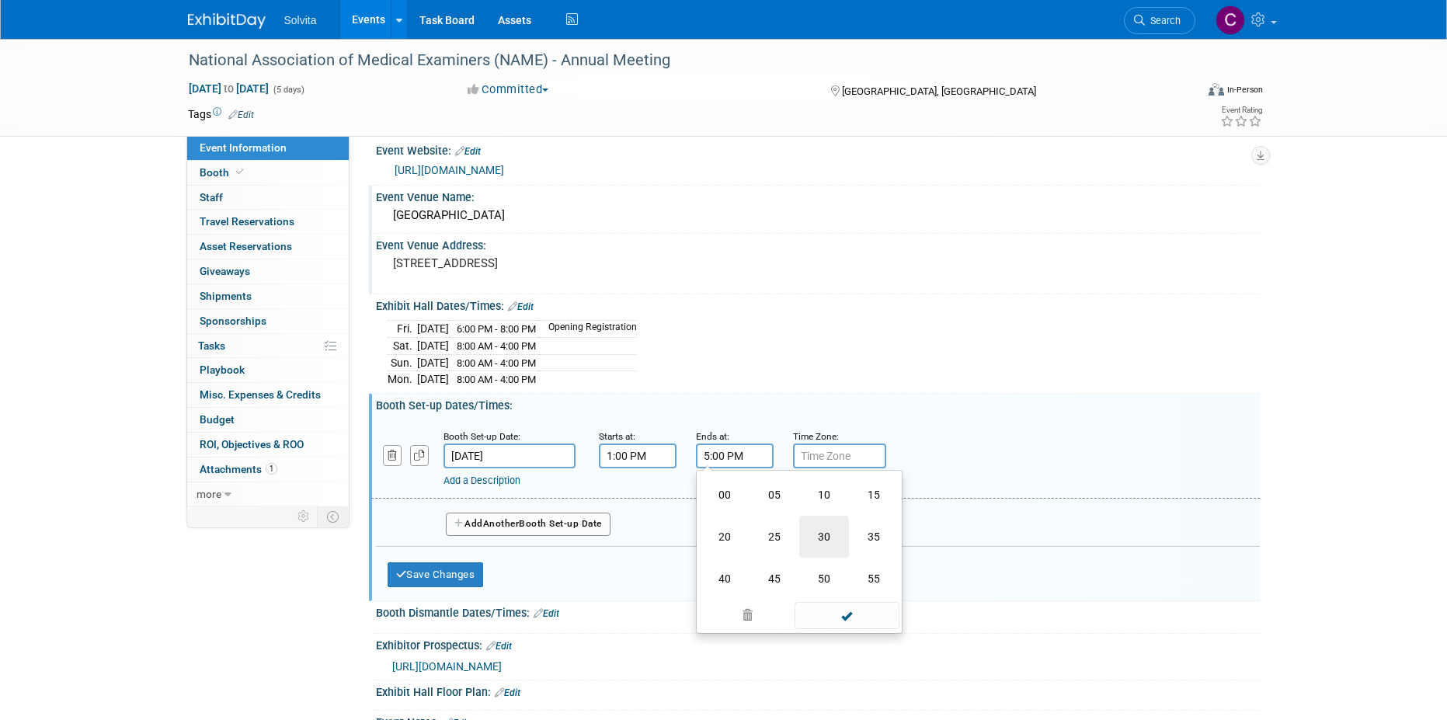
type input "5:30 PM"
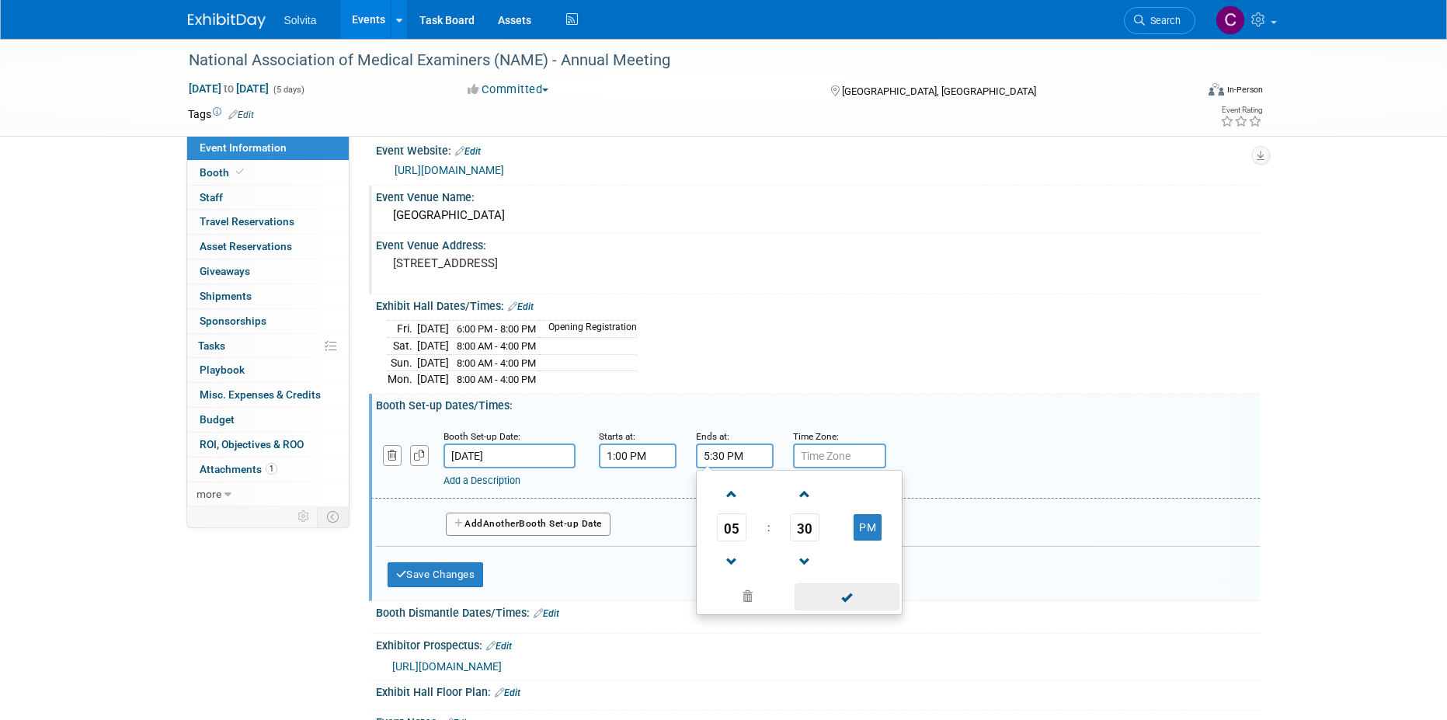
click at [842, 600] on span at bounding box center [847, 596] width 105 height 27
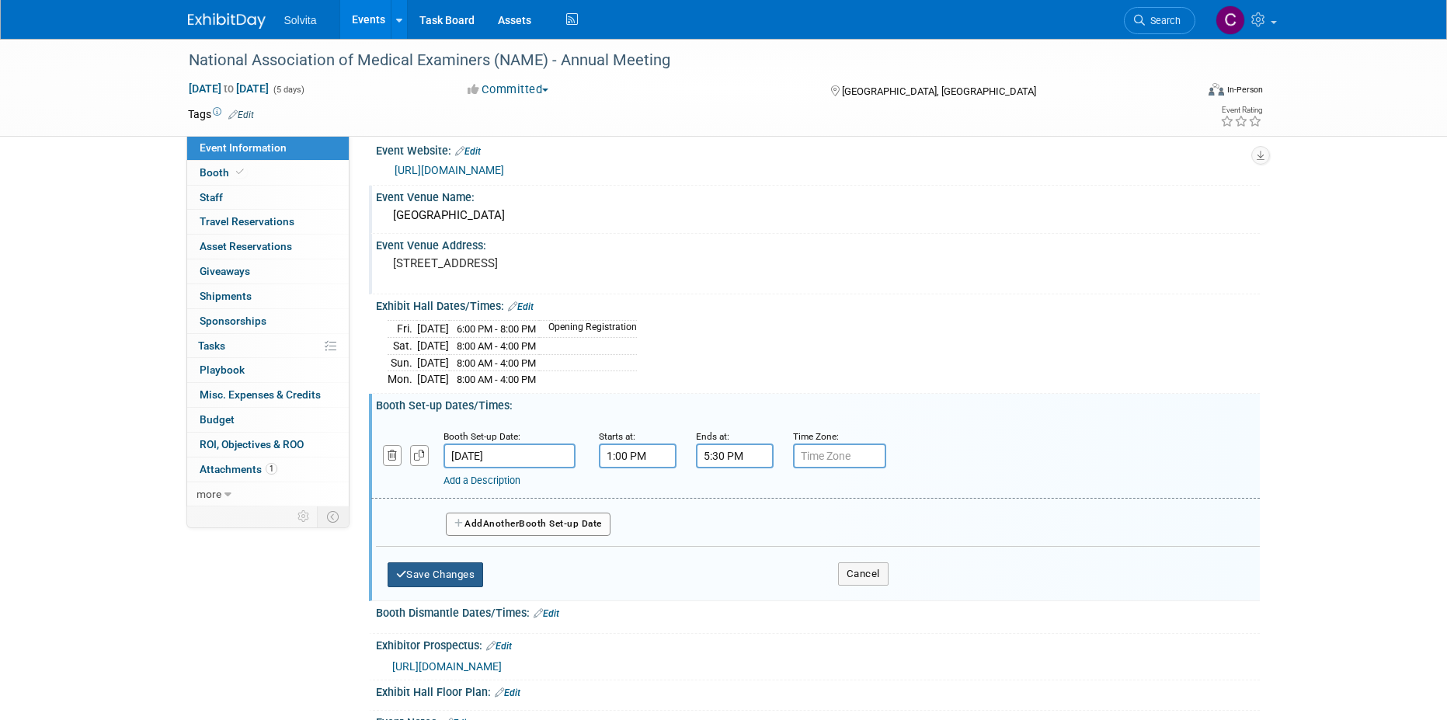
click at [457, 572] on button "Save Changes" at bounding box center [436, 574] width 96 height 25
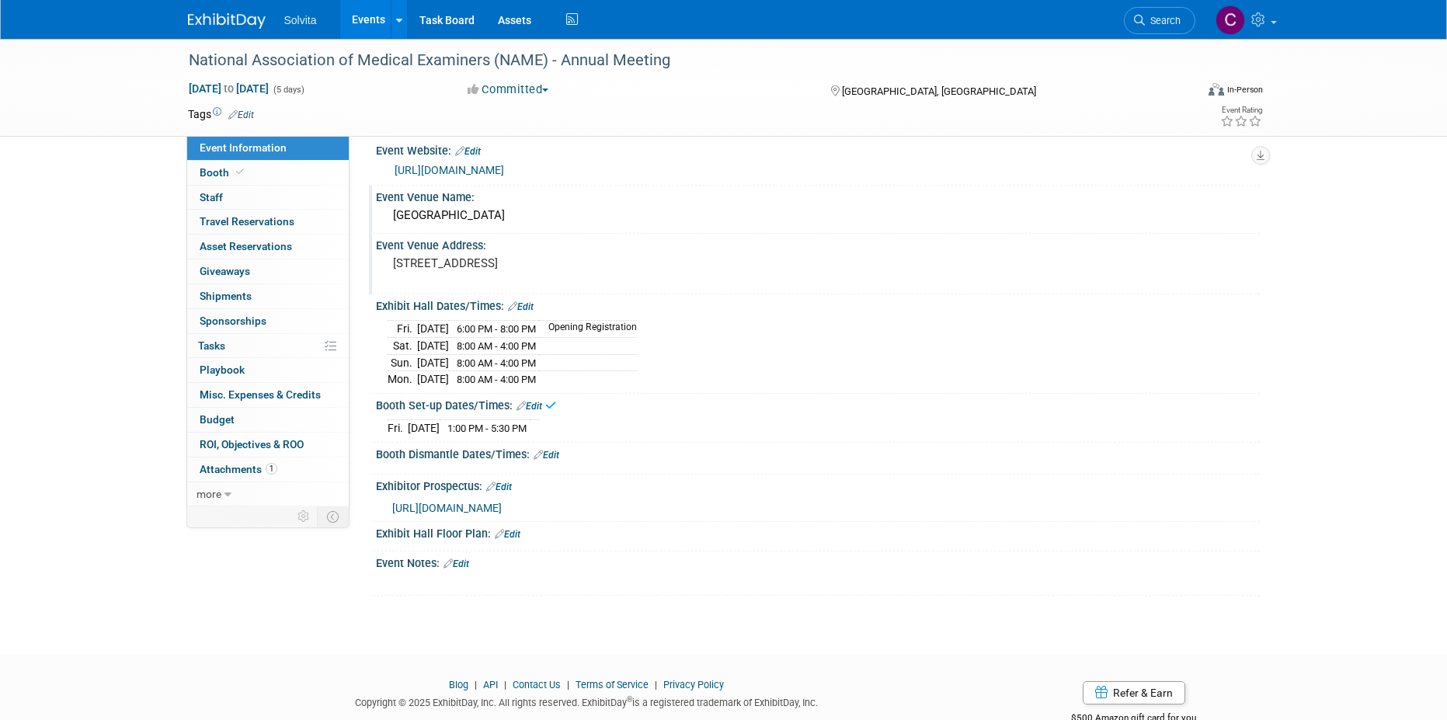
click at [551, 450] on link "Edit" at bounding box center [547, 455] width 26 height 11
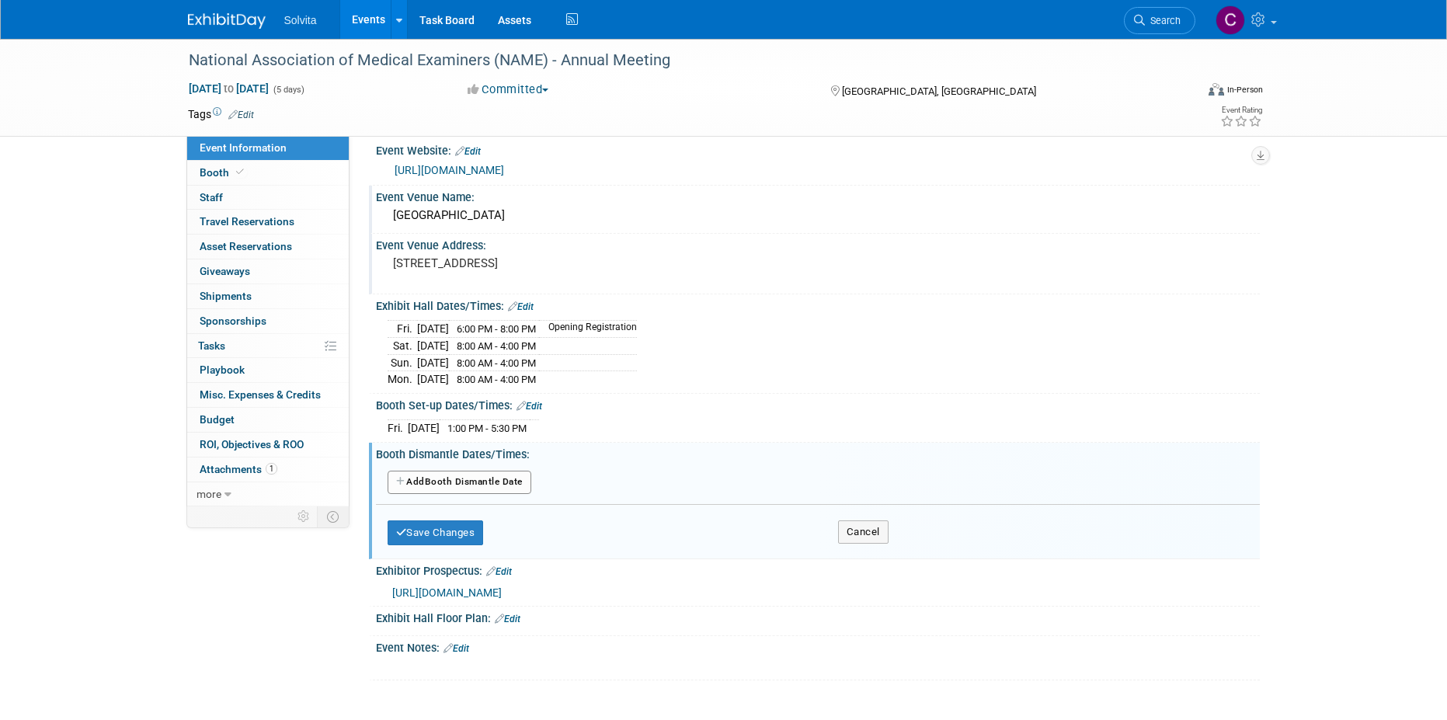
click at [462, 479] on button "Add Another Booth Dismantle Date" at bounding box center [460, 482] width 144 height 23
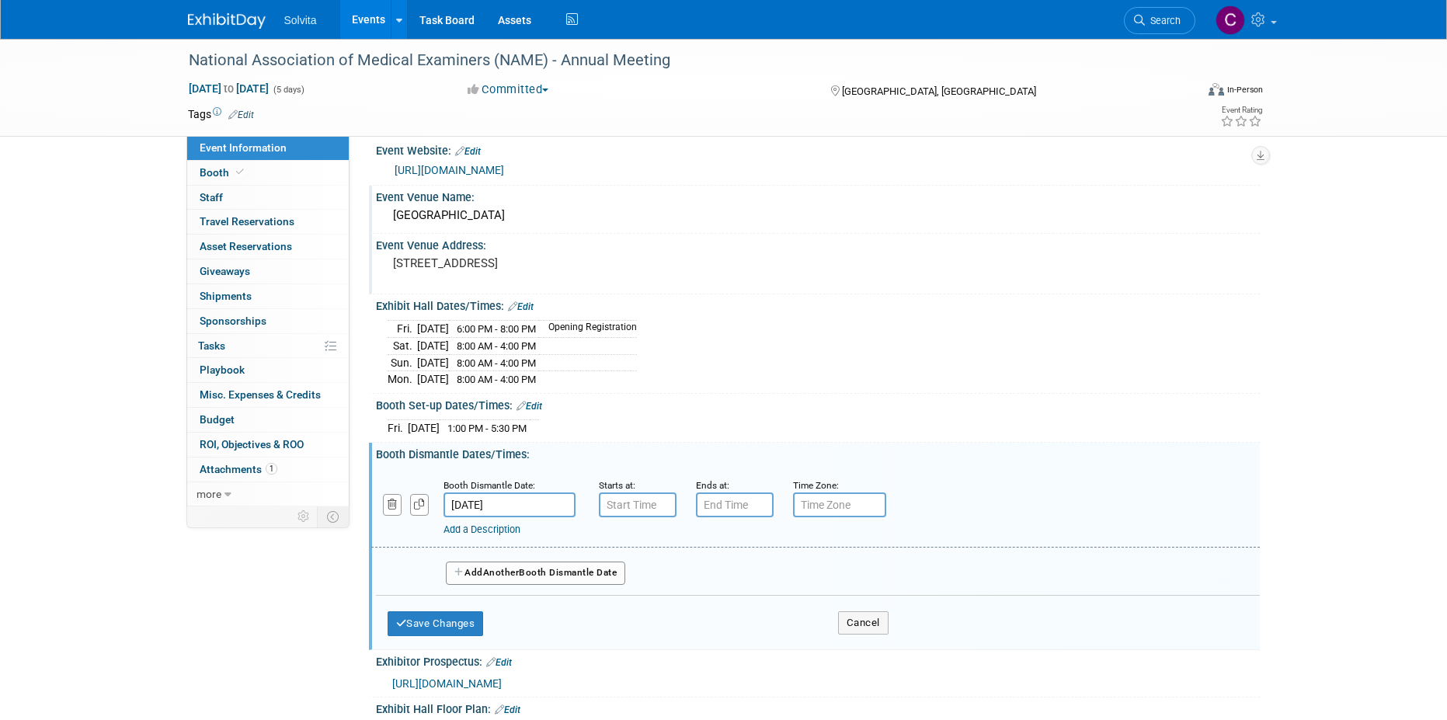
click at [503, 505] on input "Oct 21, 2025" at bounding box center [509, 504] width 132 height 25
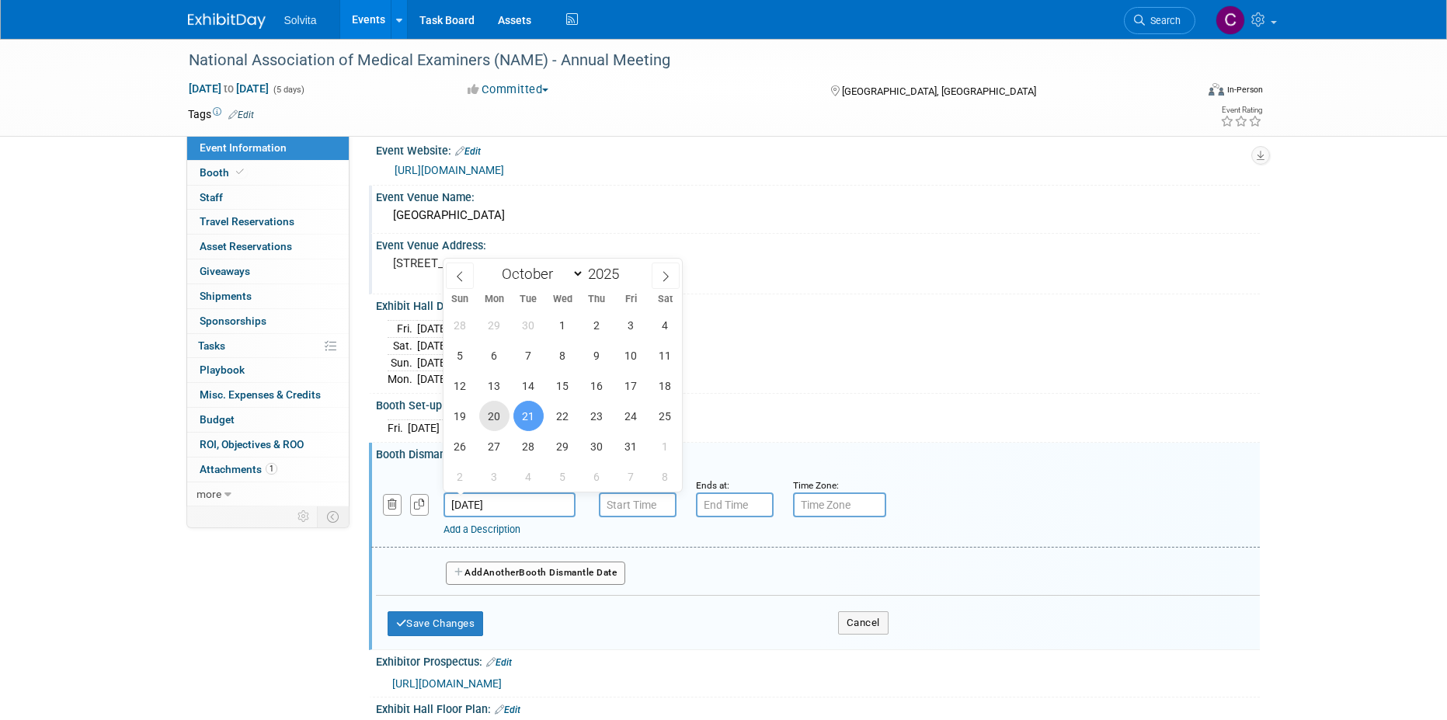
click at [493, 423] on span "20" at bounding box center [494, 416] width 30 height 30
type input "Oct 20, 2025"
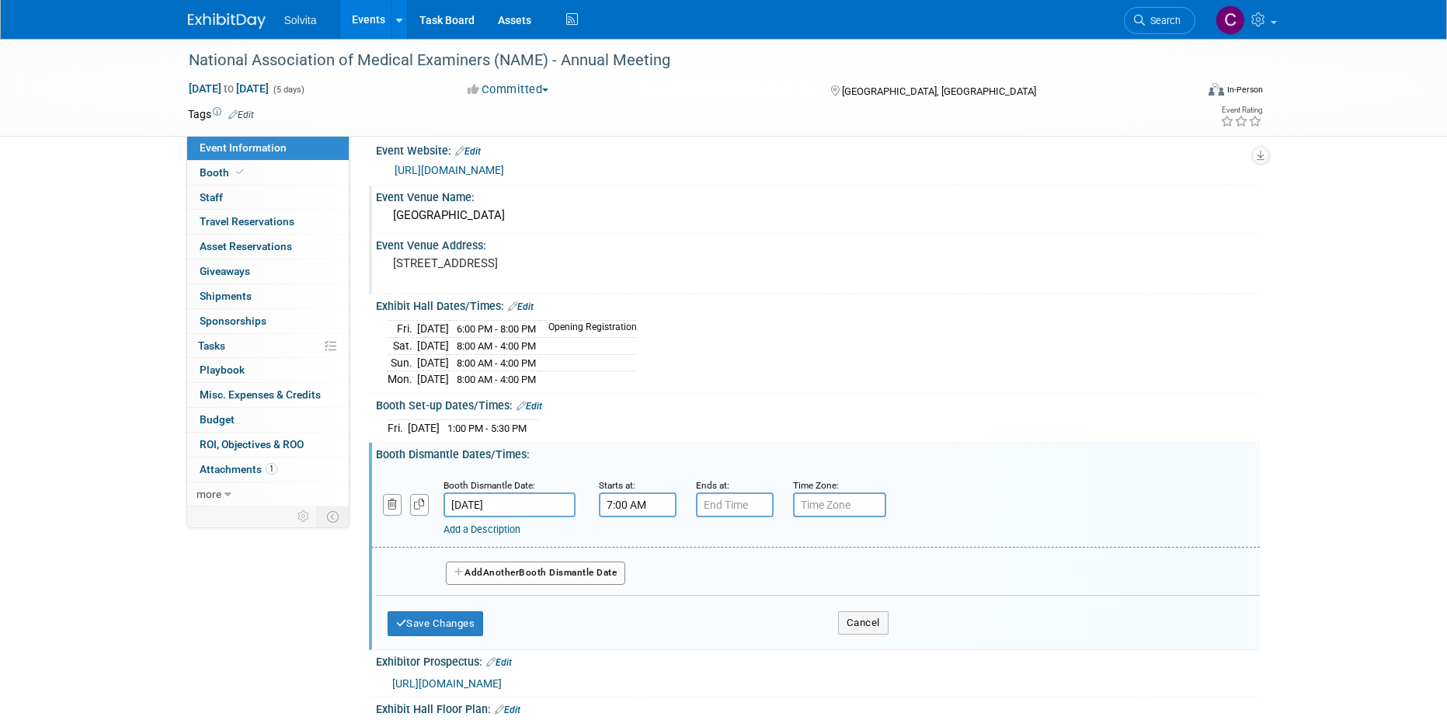
click at [632, 507] on input "7:00 AM" at bounding box center [638, 504] width 78 height 25
click at [638, 599] on span at bounding box center [634, 610] width 27 height 27
click at [780, 568] on button "AM" at bounding box center [771, 576] width 28 height 26
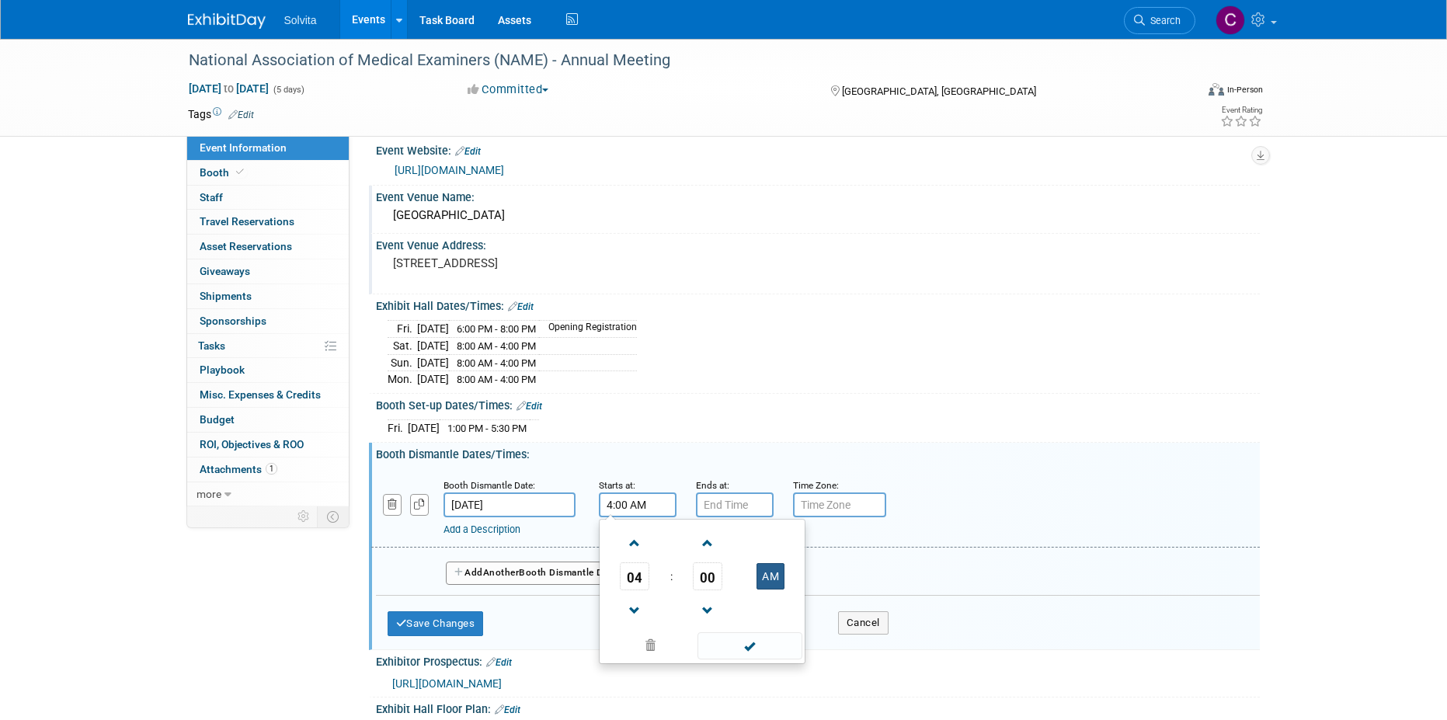
type input "4:00 PM"
click at [774, 638] on span at bounding box center [749, 645] width 105 height 27
click at [732, 504] on input "7:00 PM" at bounding box center [735, 504] width 78 height 25
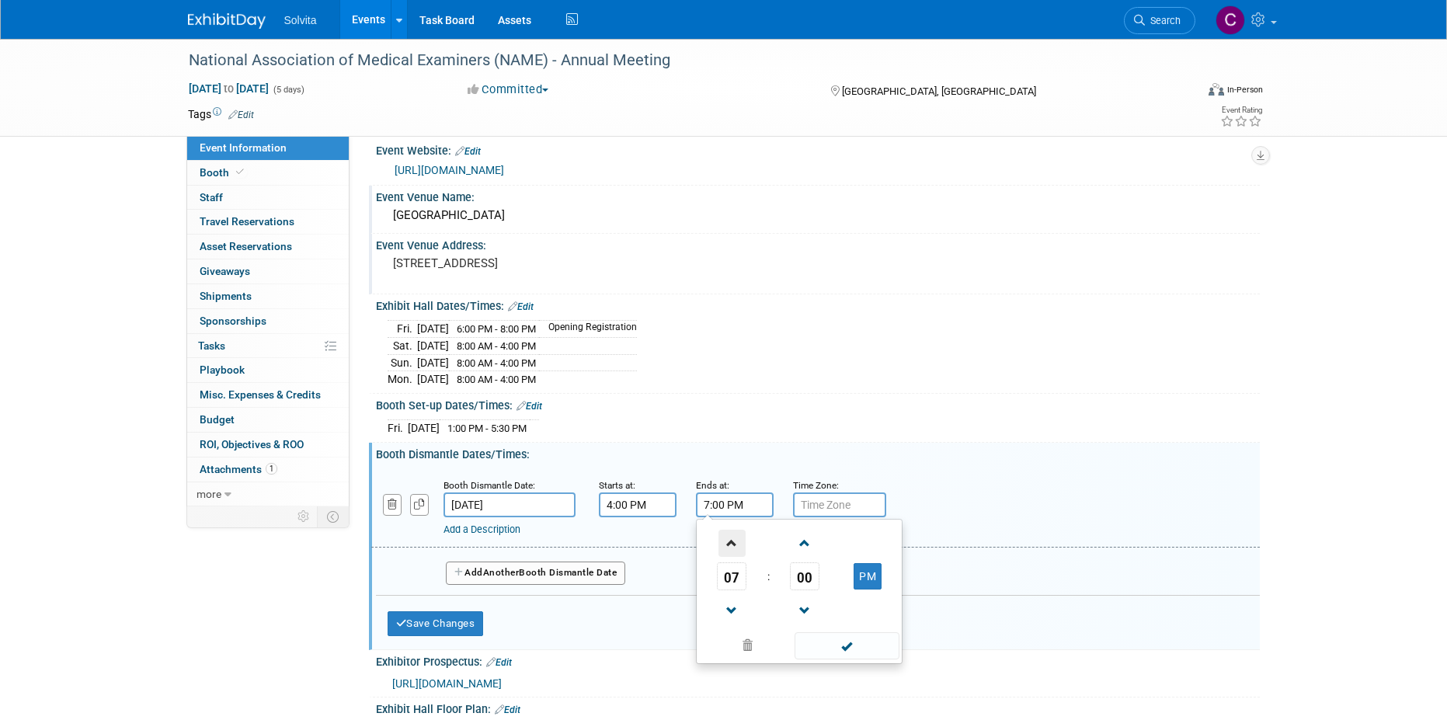
click at [732, 540] on span at bounding box center [731, 543] width 27 height 27
type input "9:00 PM"
click at [826, 656] on span at bounding box center [847, 645] width 105 height 27
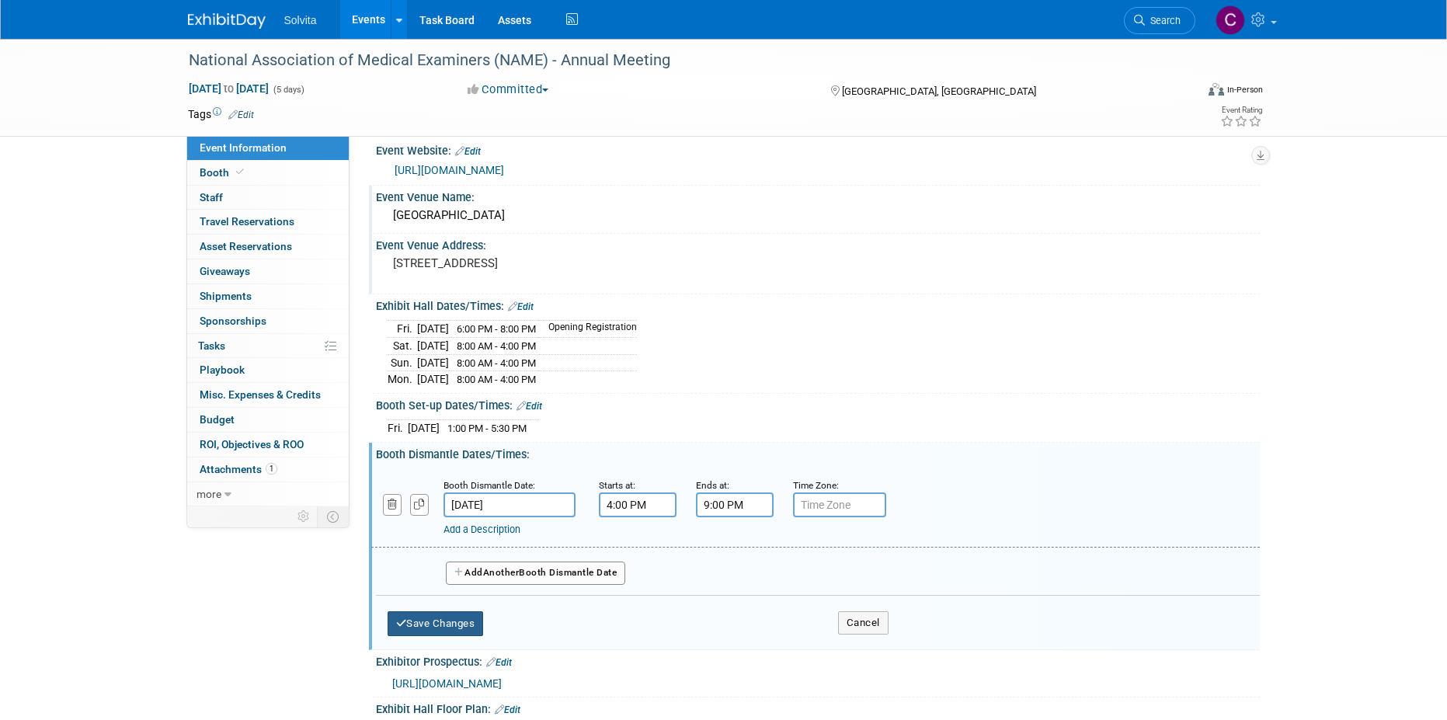
click at [464, 619] on button "Save Changes" at bounding box center [436, 623] width 96 height 25
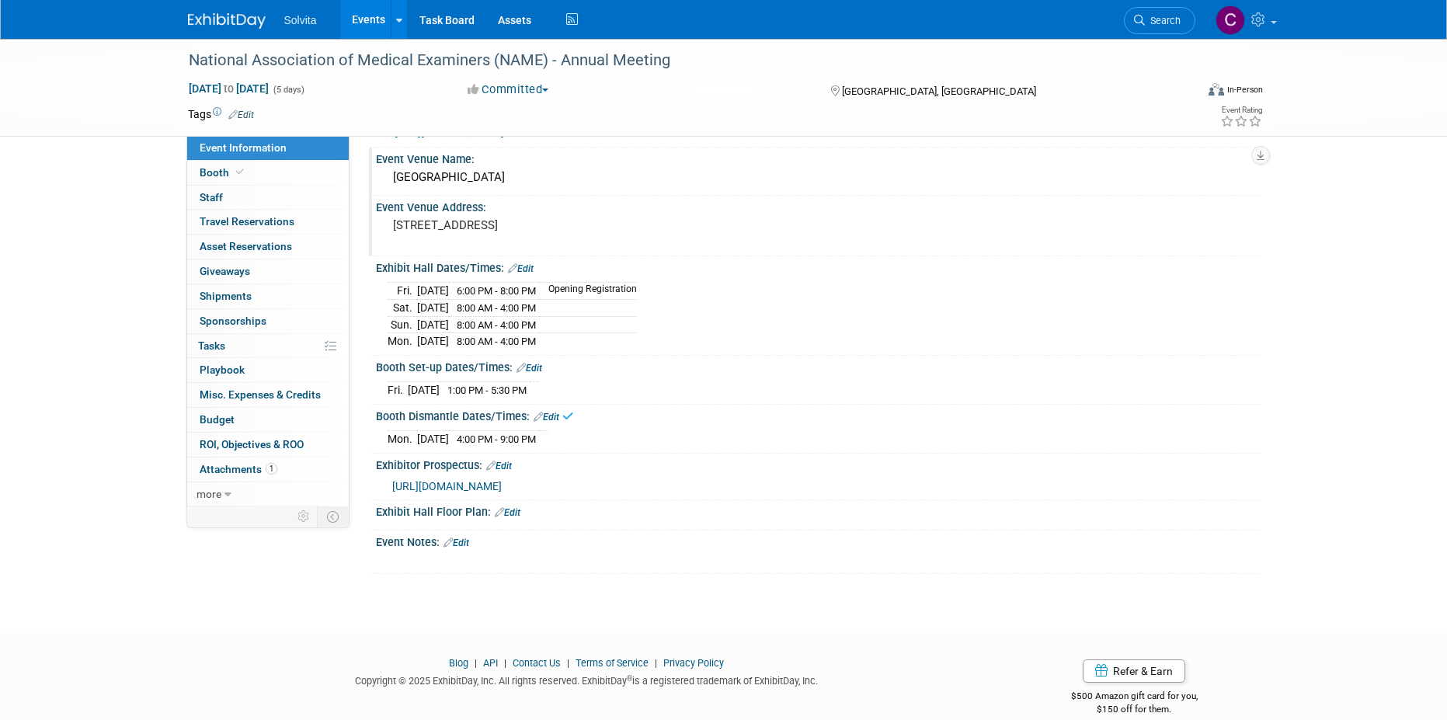
scroll to position [71, 0]
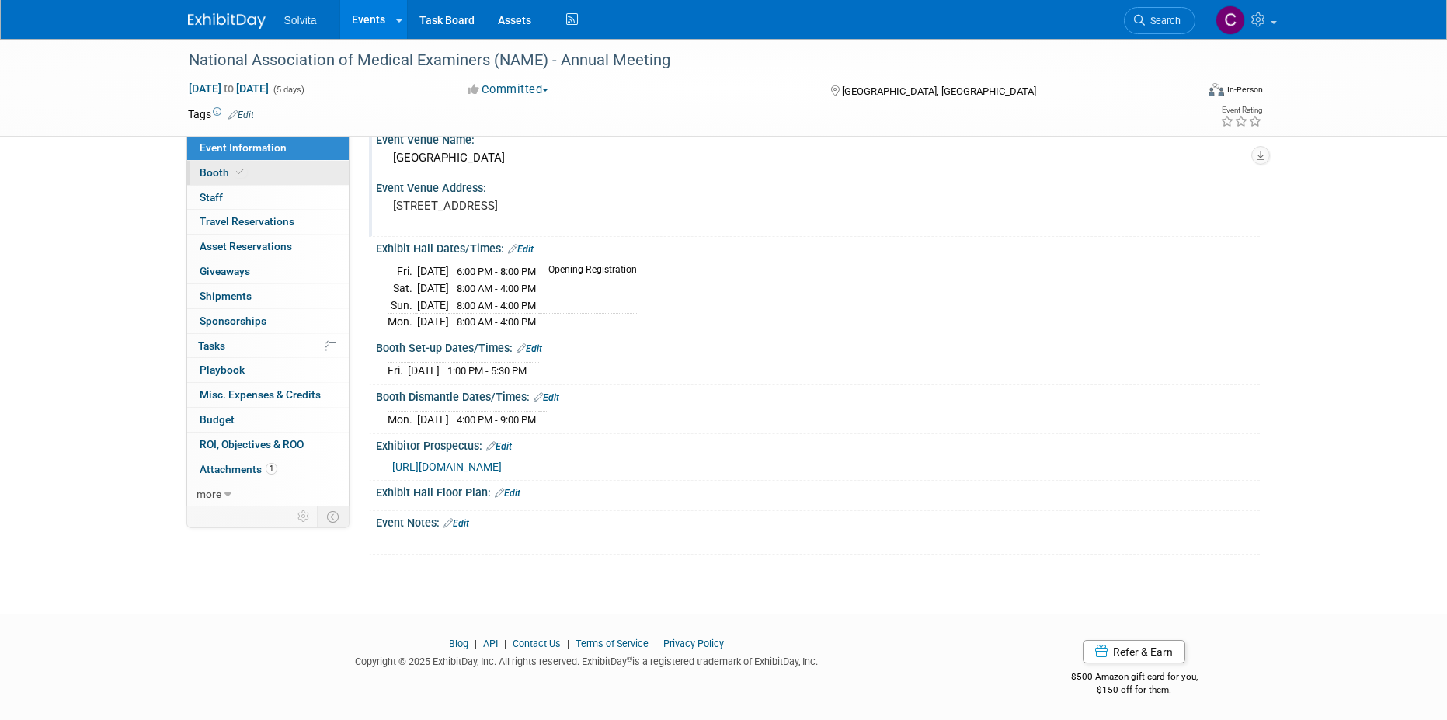
click at [213, 166] on span "Booth" at bounding box center [223, 172] width 47 height 12
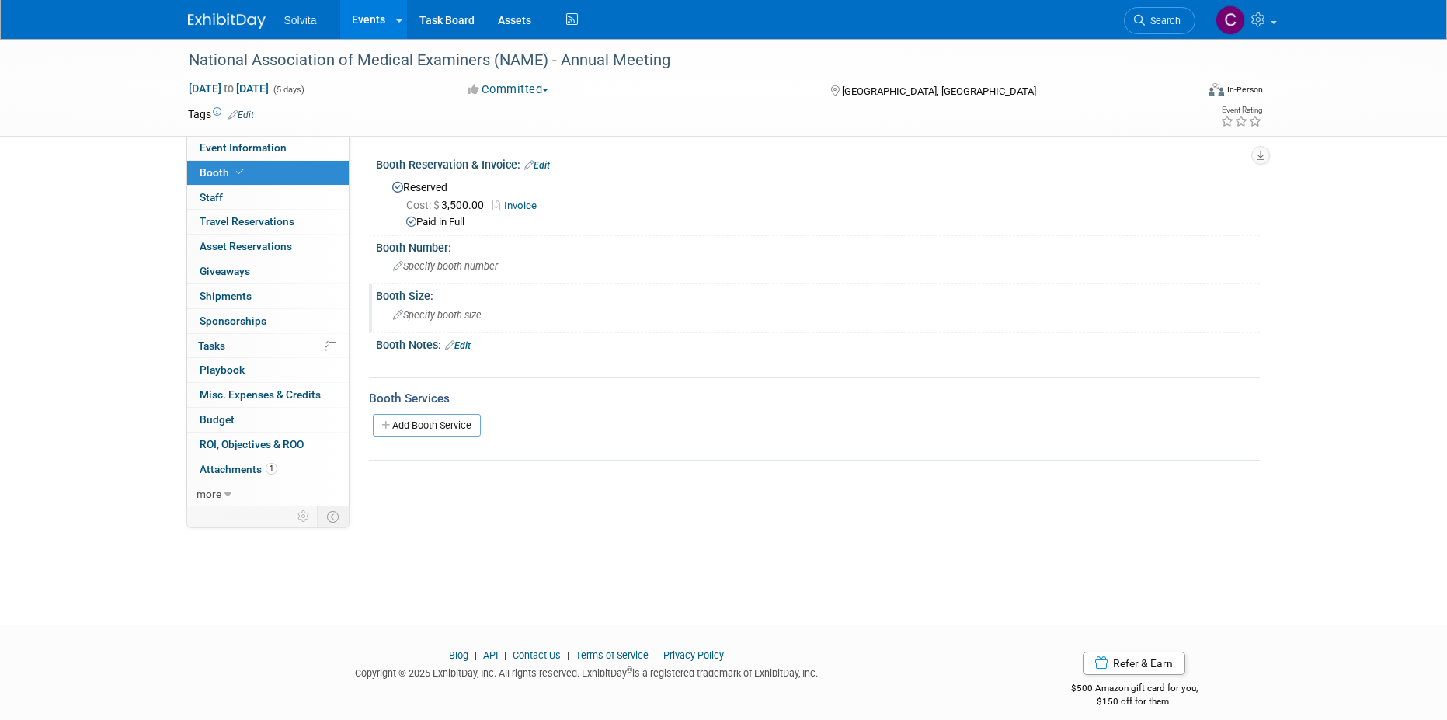
click at [471, 312] on span "Specify booth size" at bounding box center [437, 315] width 89 height 12
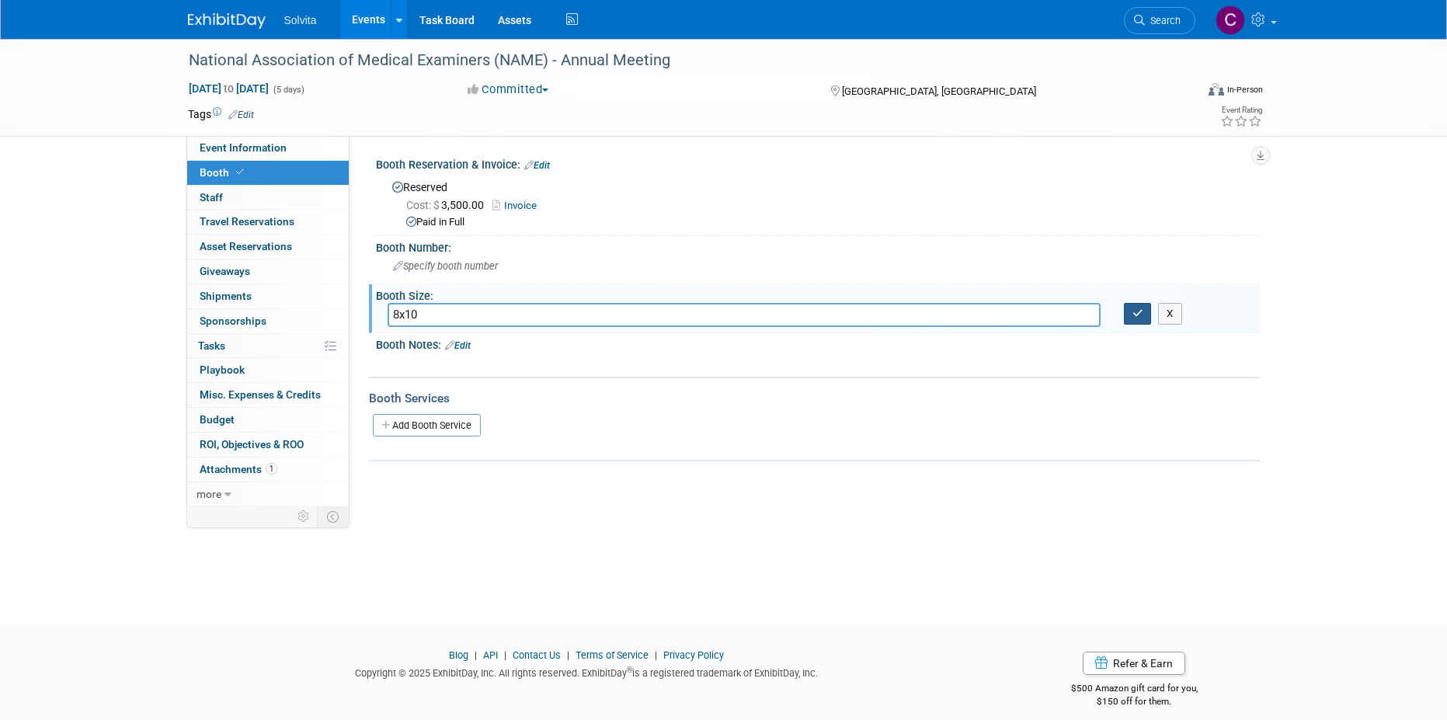
type input "8x10"
click at [1130, 308] on button "button" at bounding box center [1138, 314] width 28 height 22
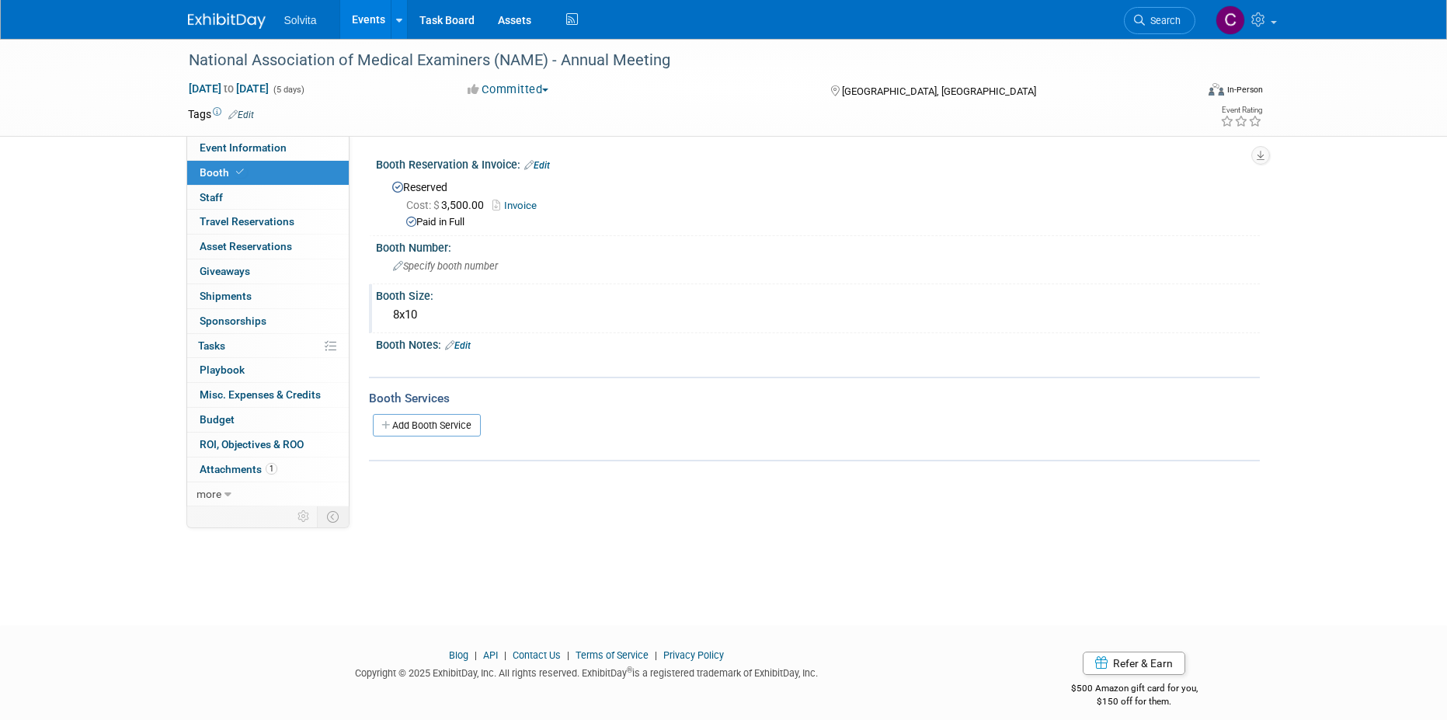
click at [630, 342] on div "Booth Notes: Edit" at bounding box center [818, 343] width 884 height 20
click at [212, 145] on span "Event Information" at bounding box center [243, 147] width 87 height 12
